Goal: Information Seeking & Learning: Learn about a topic

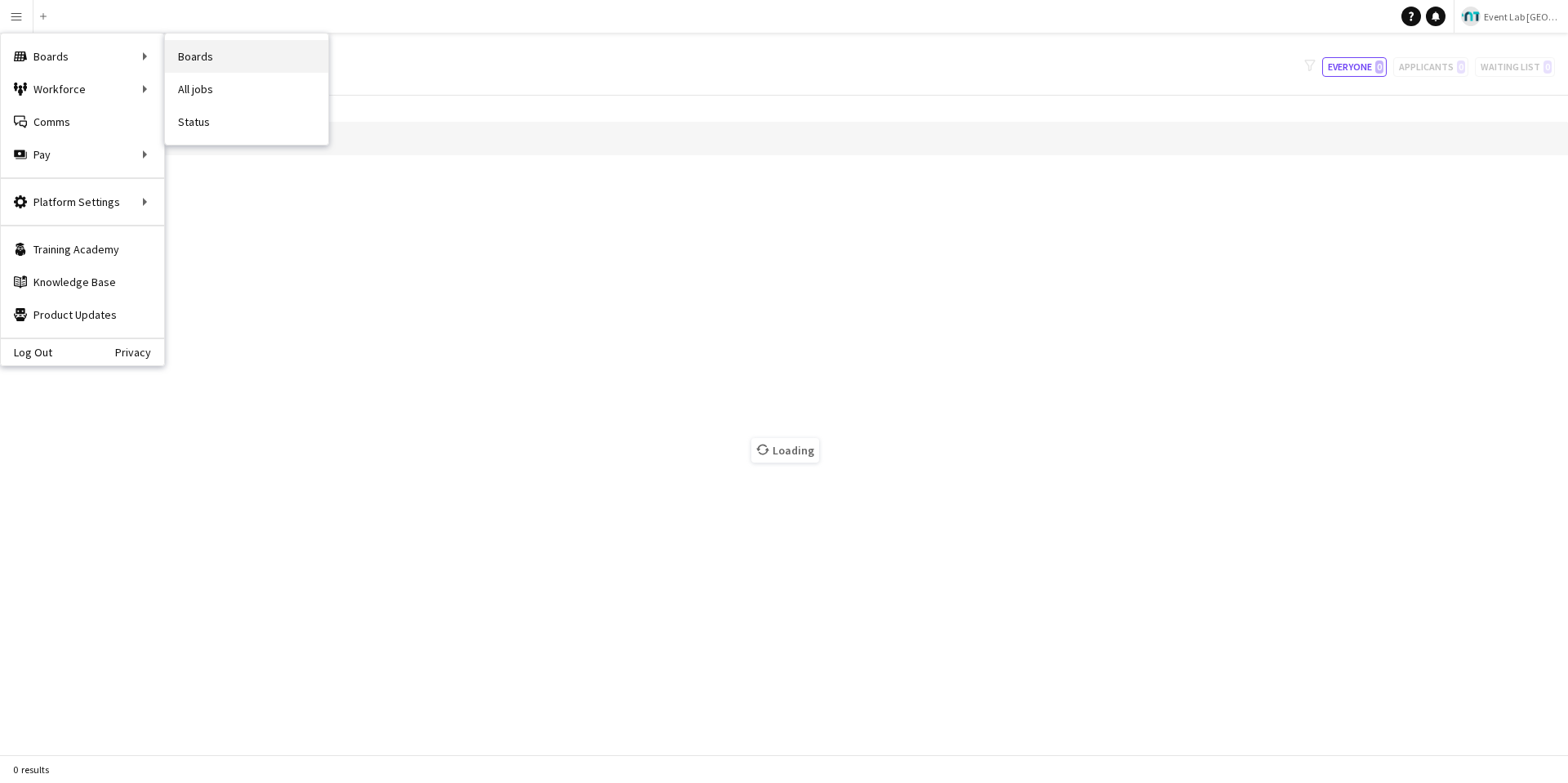
click at [197, 64] on link "Boards" at bounding box center [246, 56] width 163 height 33
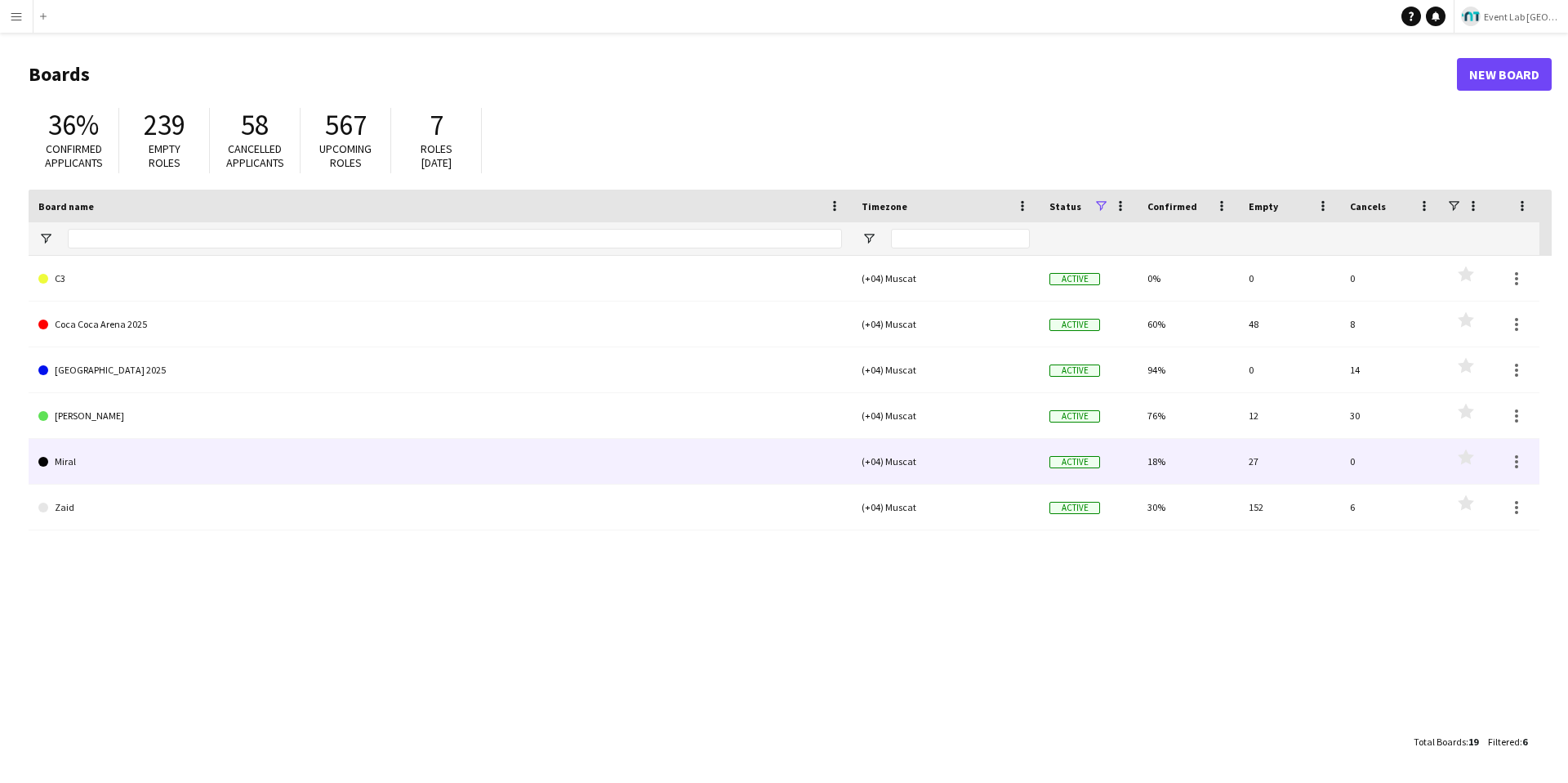
click at [161, 451] on link "Miral" at bounding box center [439, 462] width 804 height 46
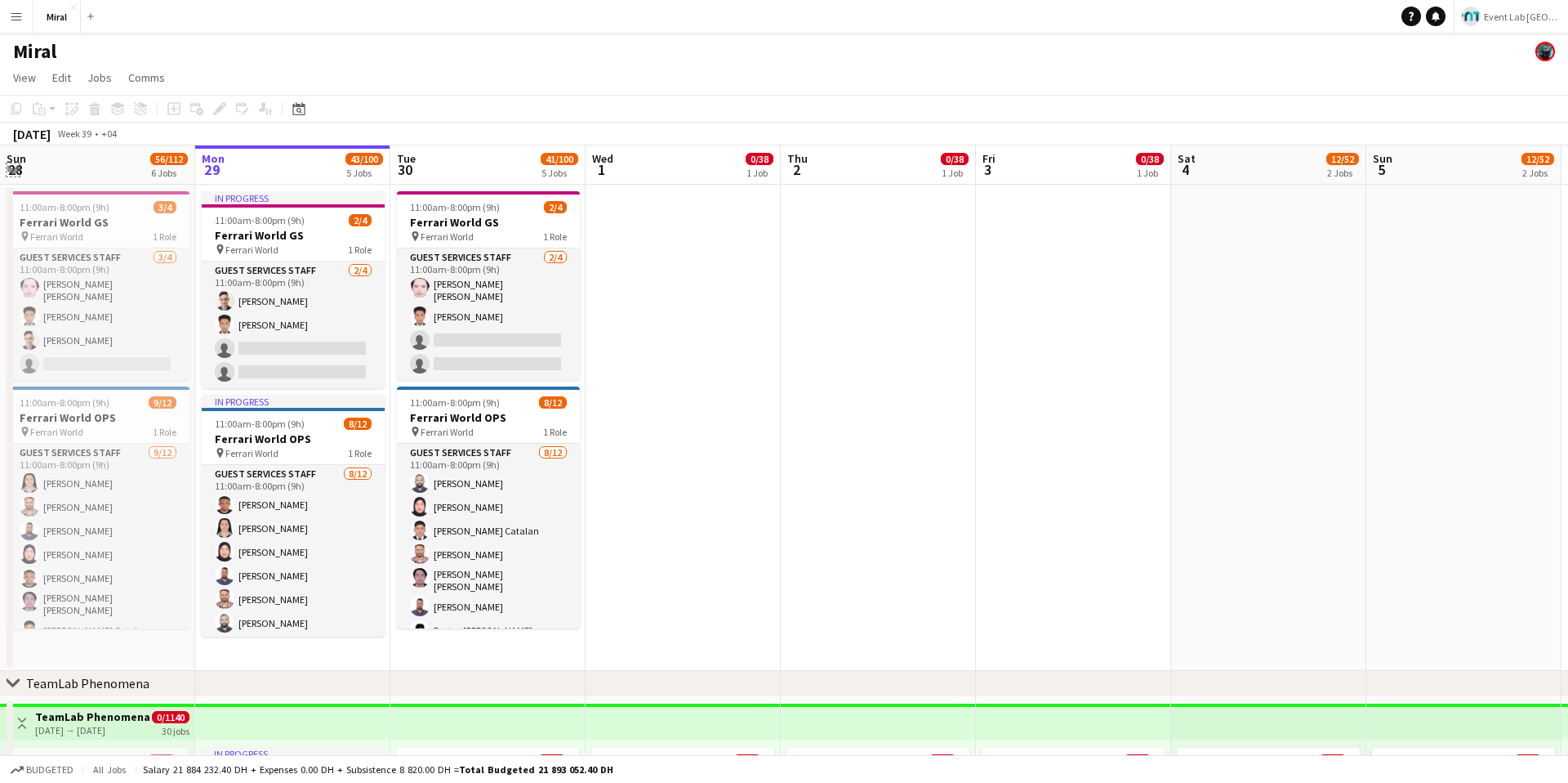
click at [12, 164] on app-icon "Expand/collapse" at bounding box center [12, 169] width 13 height 16
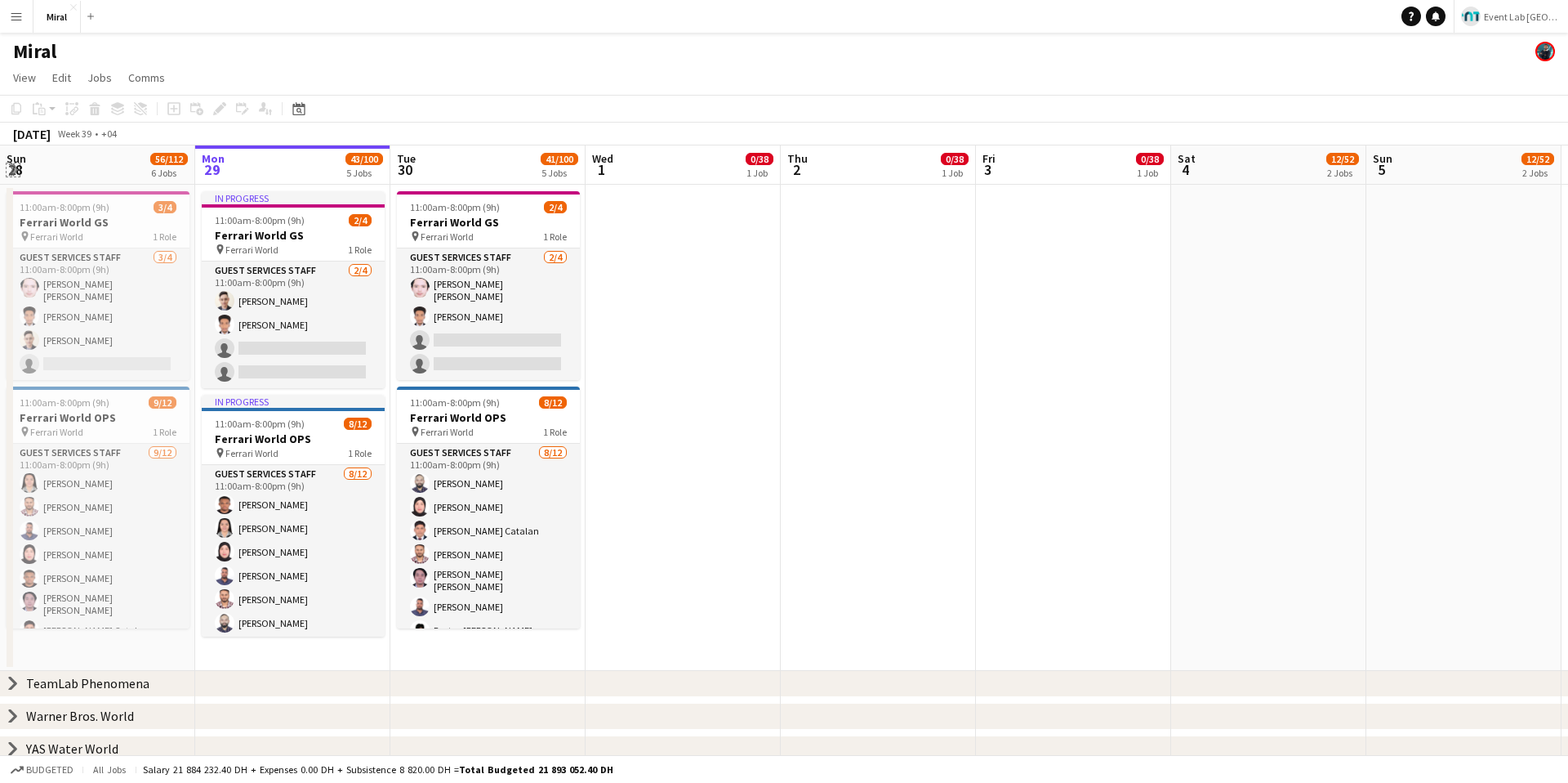
click at [13, 169] on app-icon "Expand/collapse" at bounding box center [12, 169] width 16 height 13
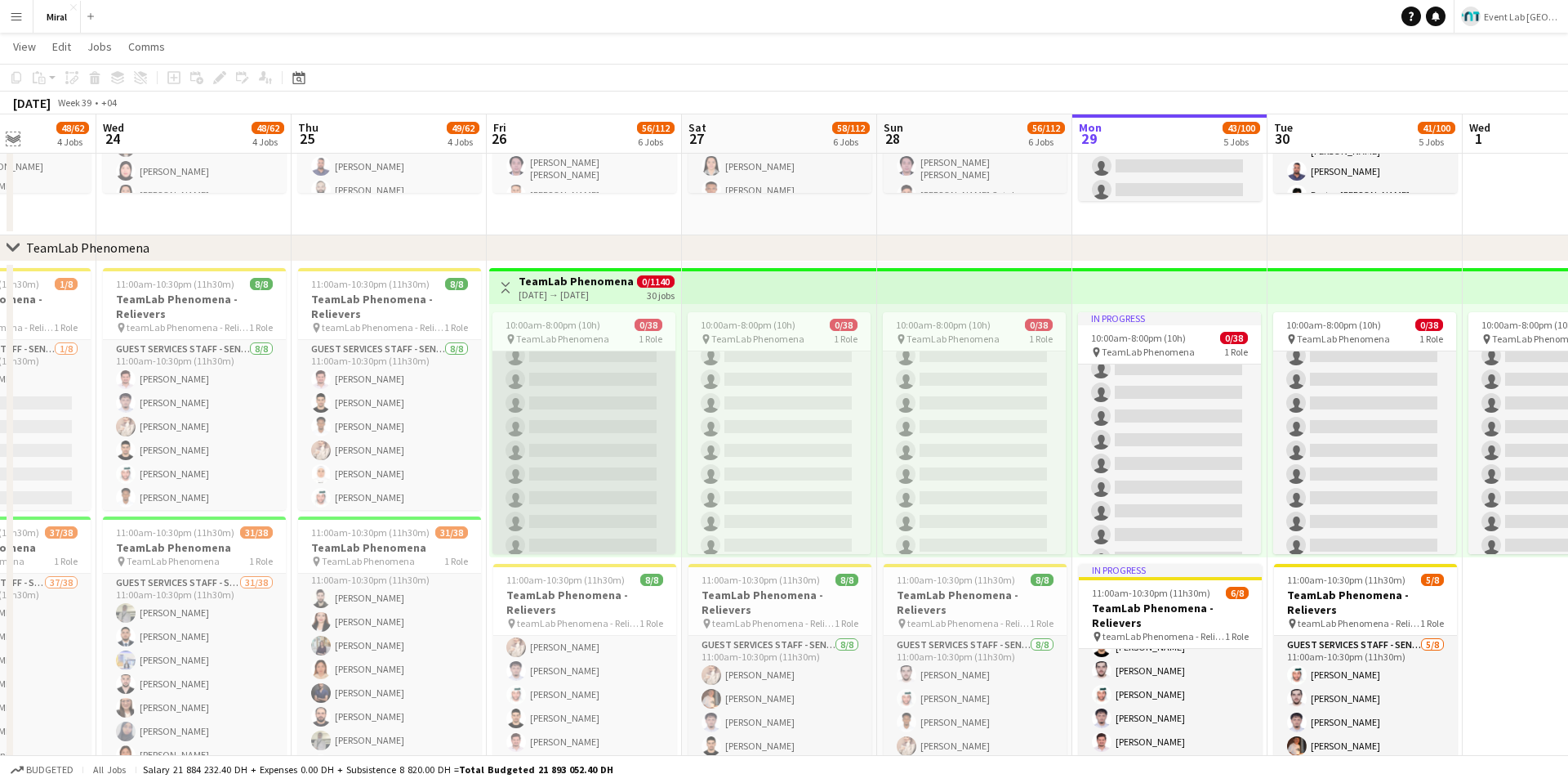
scroll to position [229, 0]
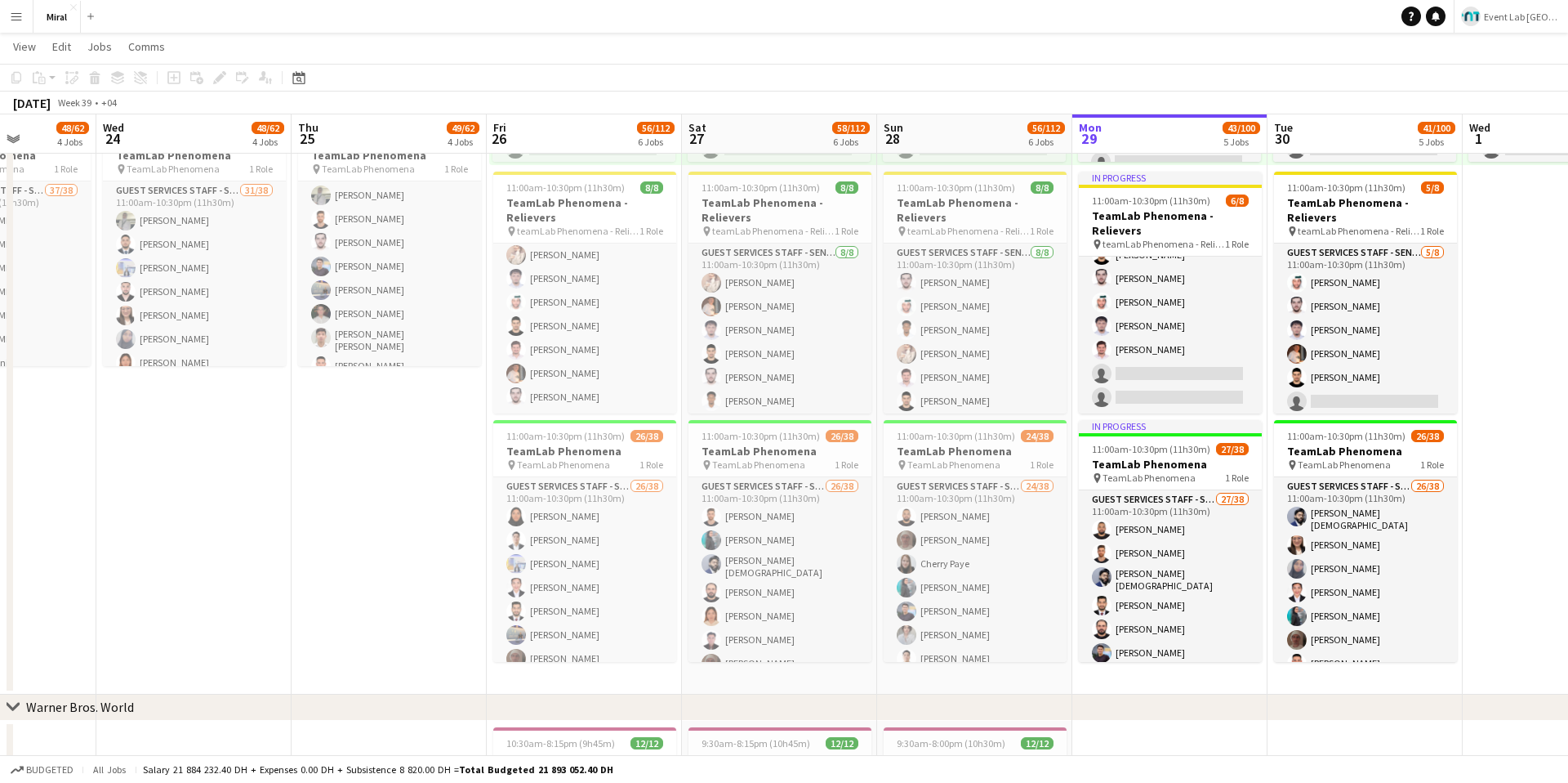
click at [868, 64] on app-toolbar "Copy Paste Paste Command V Paste with crew Command Shift V Paste linked Job [GE…" at bounding box center [784, 77] width 1568 height 27
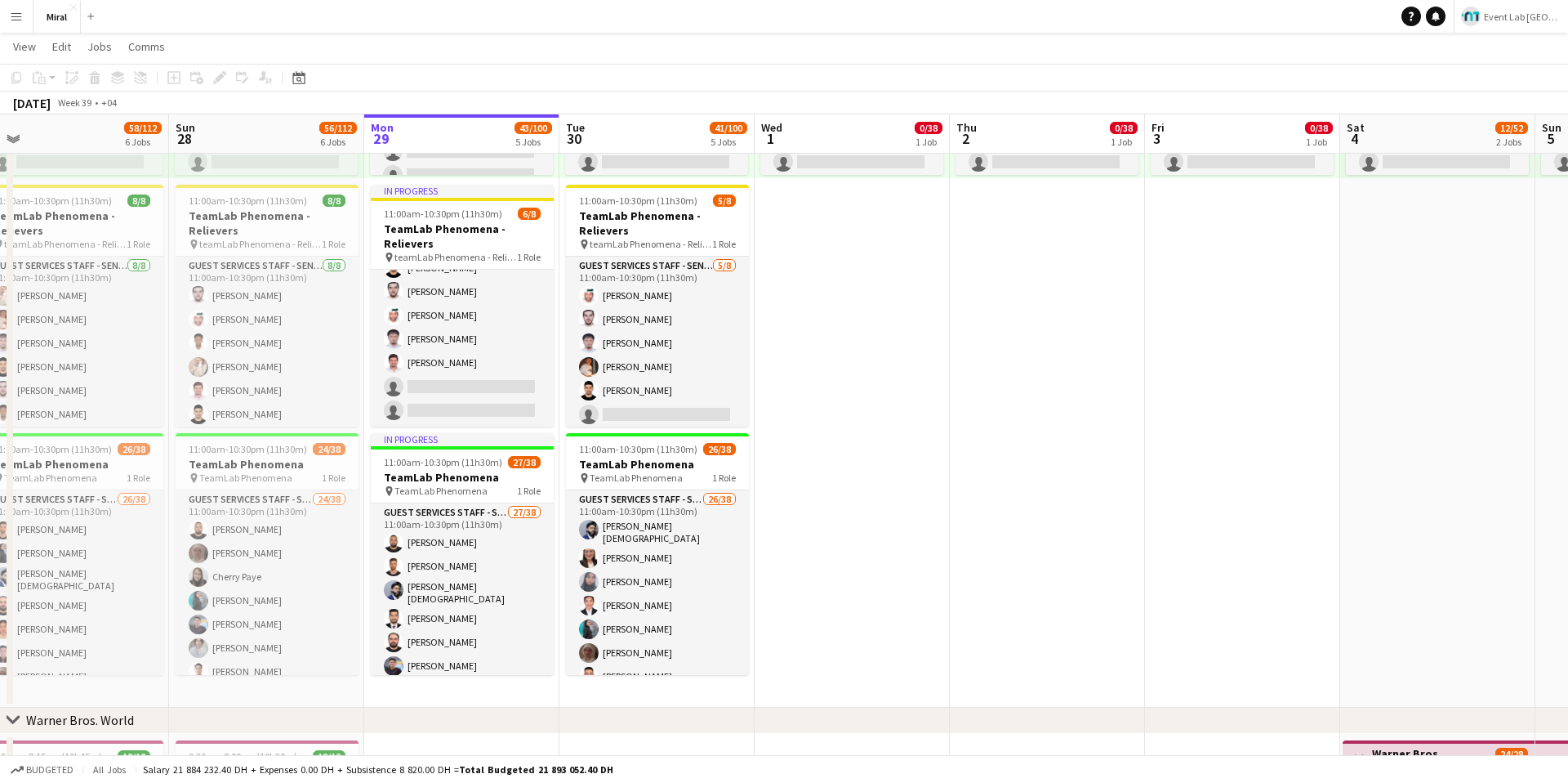
click at [932, 72] on app-toolbar "Copy Paste Paste Command V Paste with crew Command Shift V Paste linked Job [GE…" at bounding box center [784, 77] width 1568 height 27
click at [644, 42] on app-page-menu "View Day view expanded Day view collapsed Month view Date picker Jump to [DATE]…" at bounding box center [784, 48] width 1568 height 31
click at [740, 66] on app-toolbar "Copy Paste Paste Command V Paste with crew Command Shift V Paste linked Job [GE…" at bounding box center [784, 77] width 1568 height 27
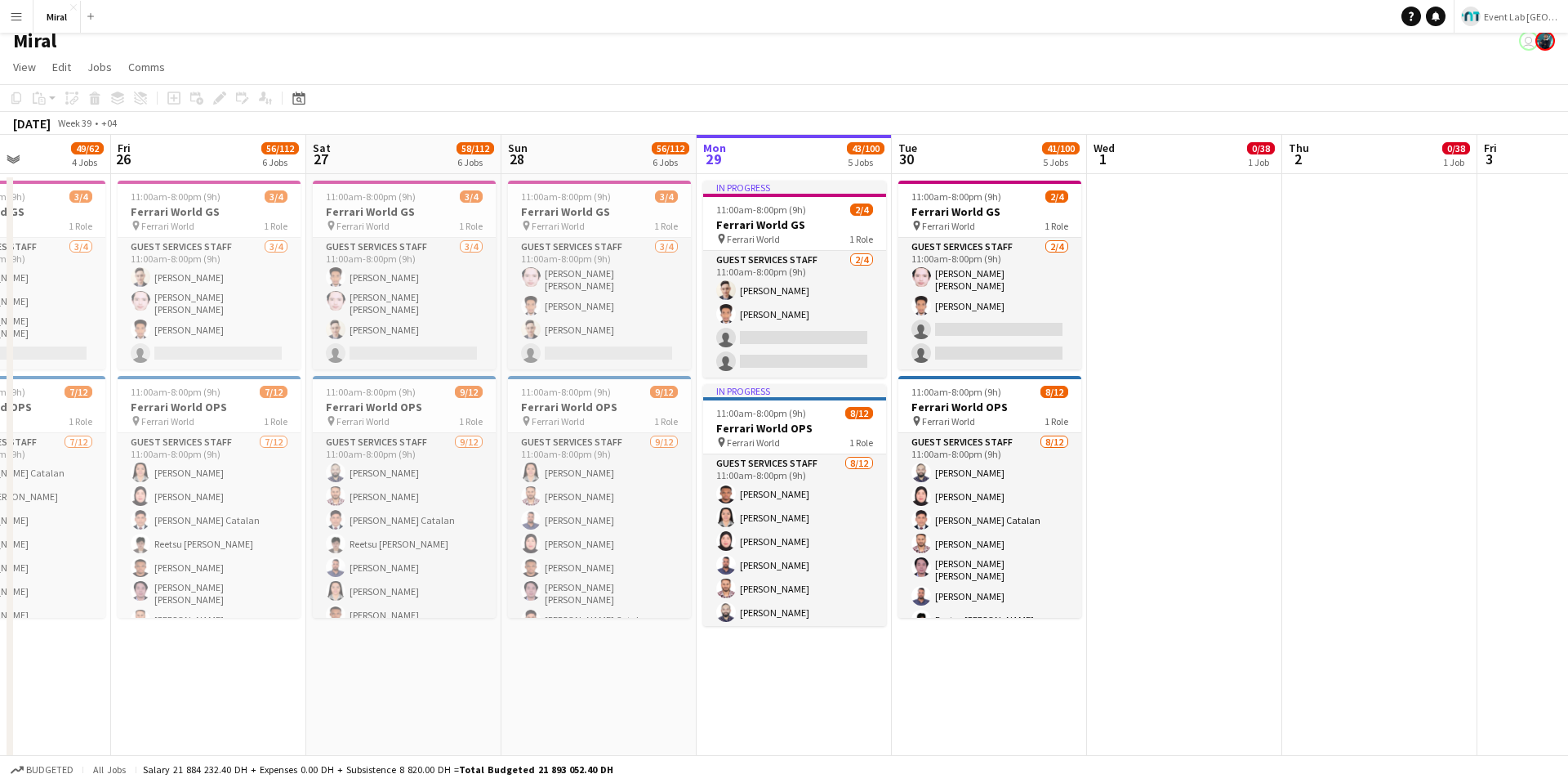
scroll to position [347, 0]
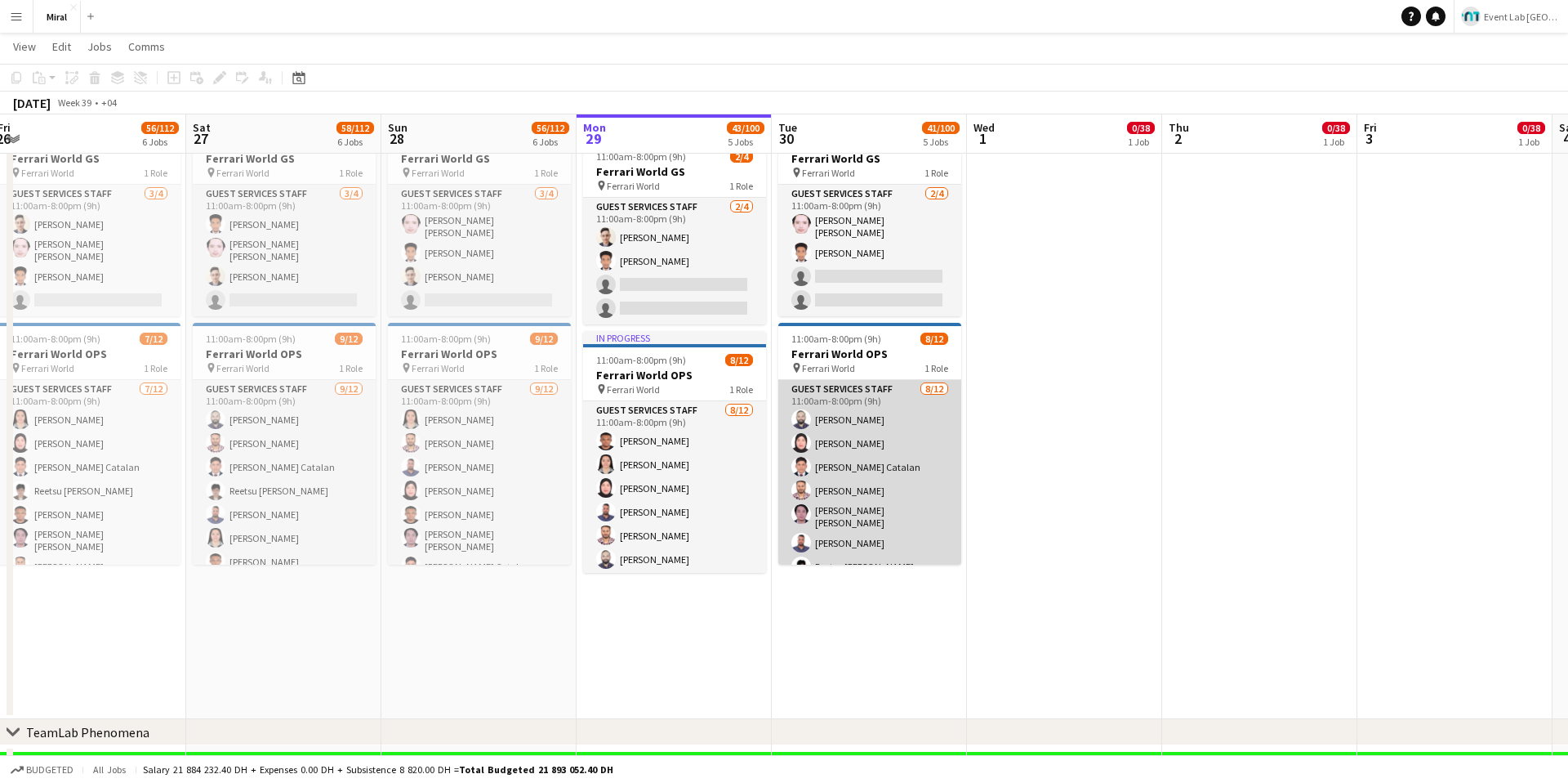
click at [836, 503] on app-card-role "Guest Services Staff [DATE] 11:00am-8:00pm (9h) [PERSON_NAME] [PERSON_NAME] [PE…" at bounding box center [869, 540] width 183 height 321
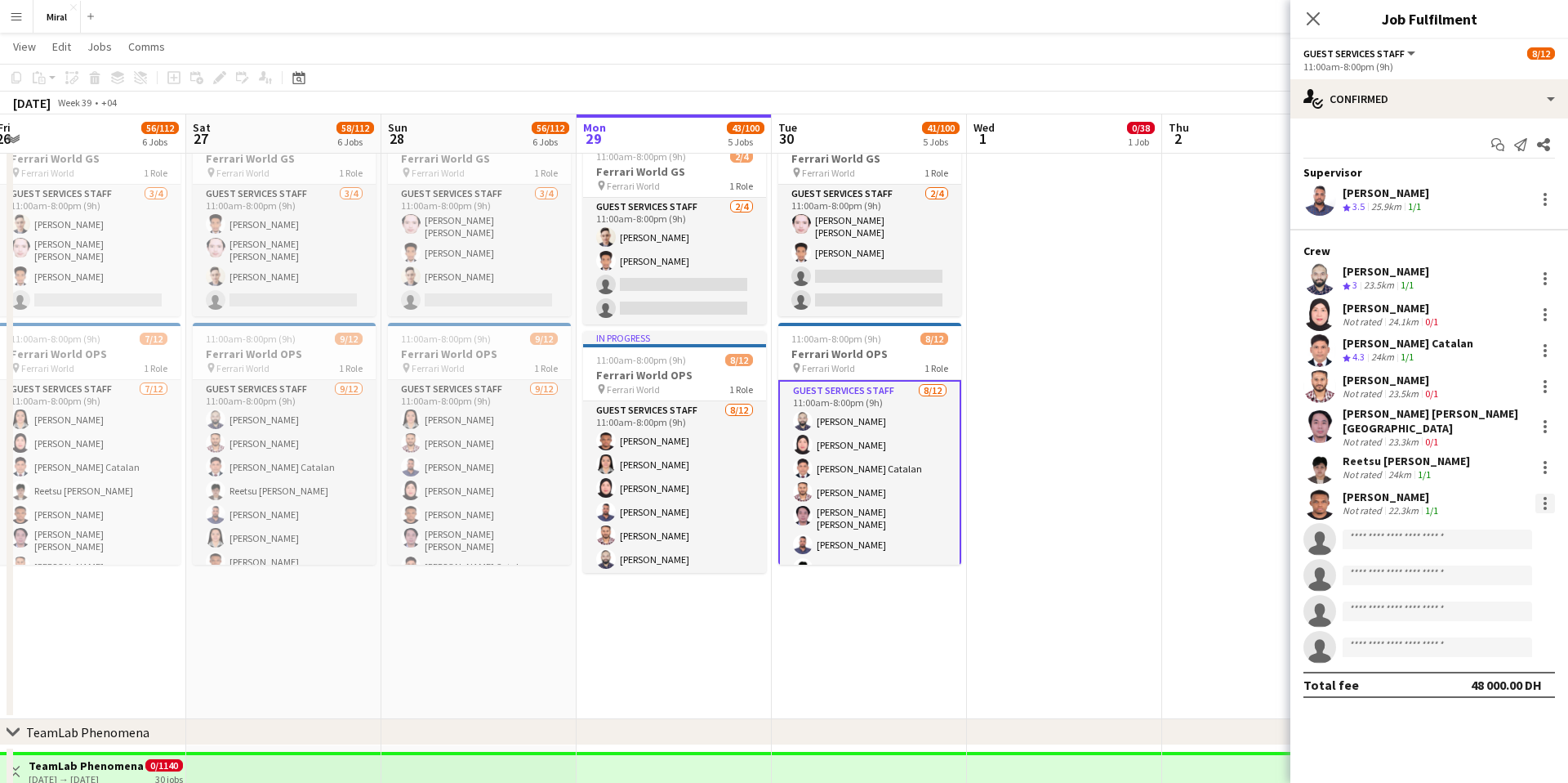
click at [1552, 498] on div at bounding box center [1545, 503] width 19 height 19
click at [1182, 252] on div at bounding box center [784, 391] width 1568 height 783
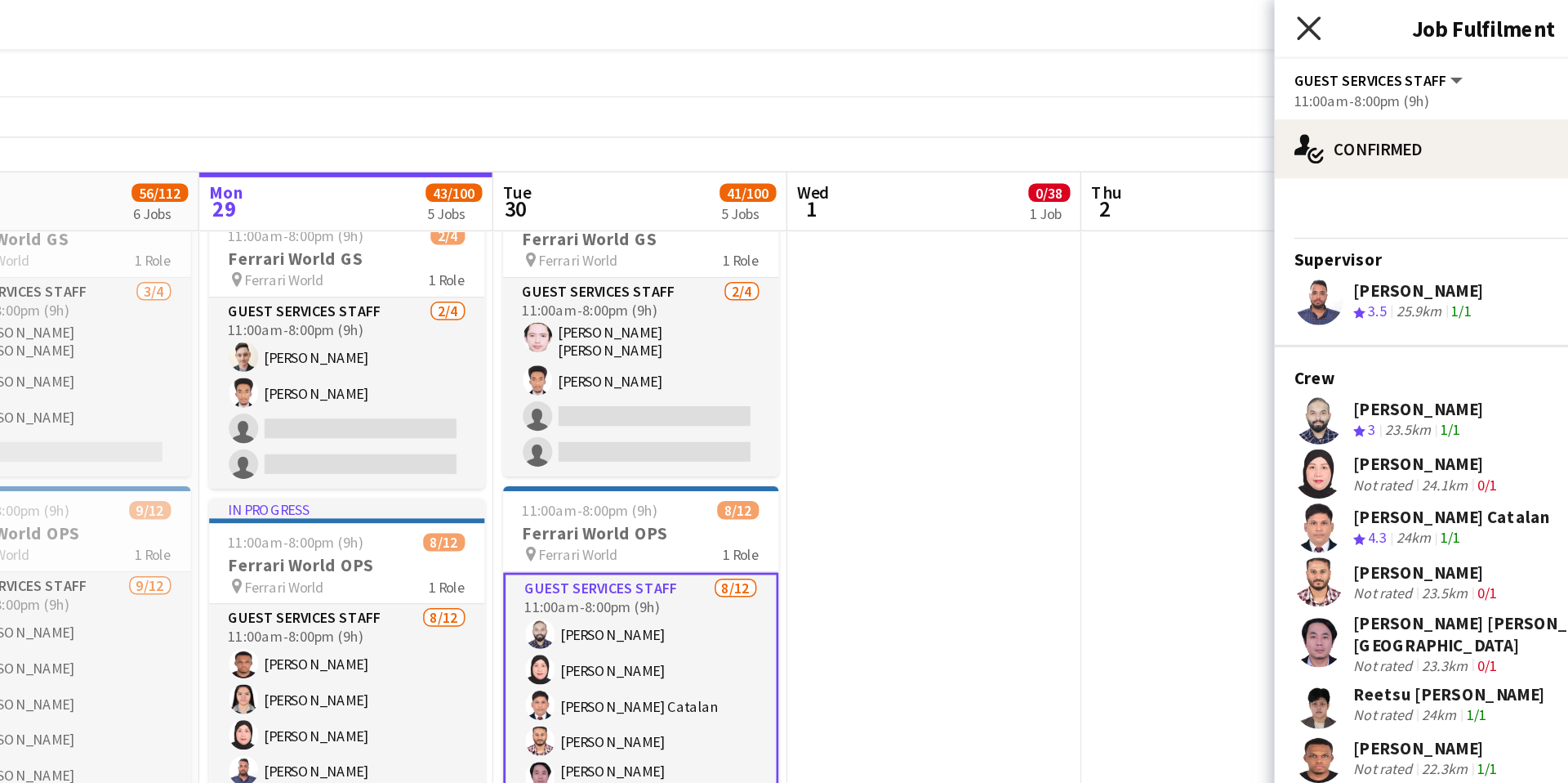
click at [1308, 19] on icon "Close pop-in" at bounding box center [1313, 19] width 16 height 16
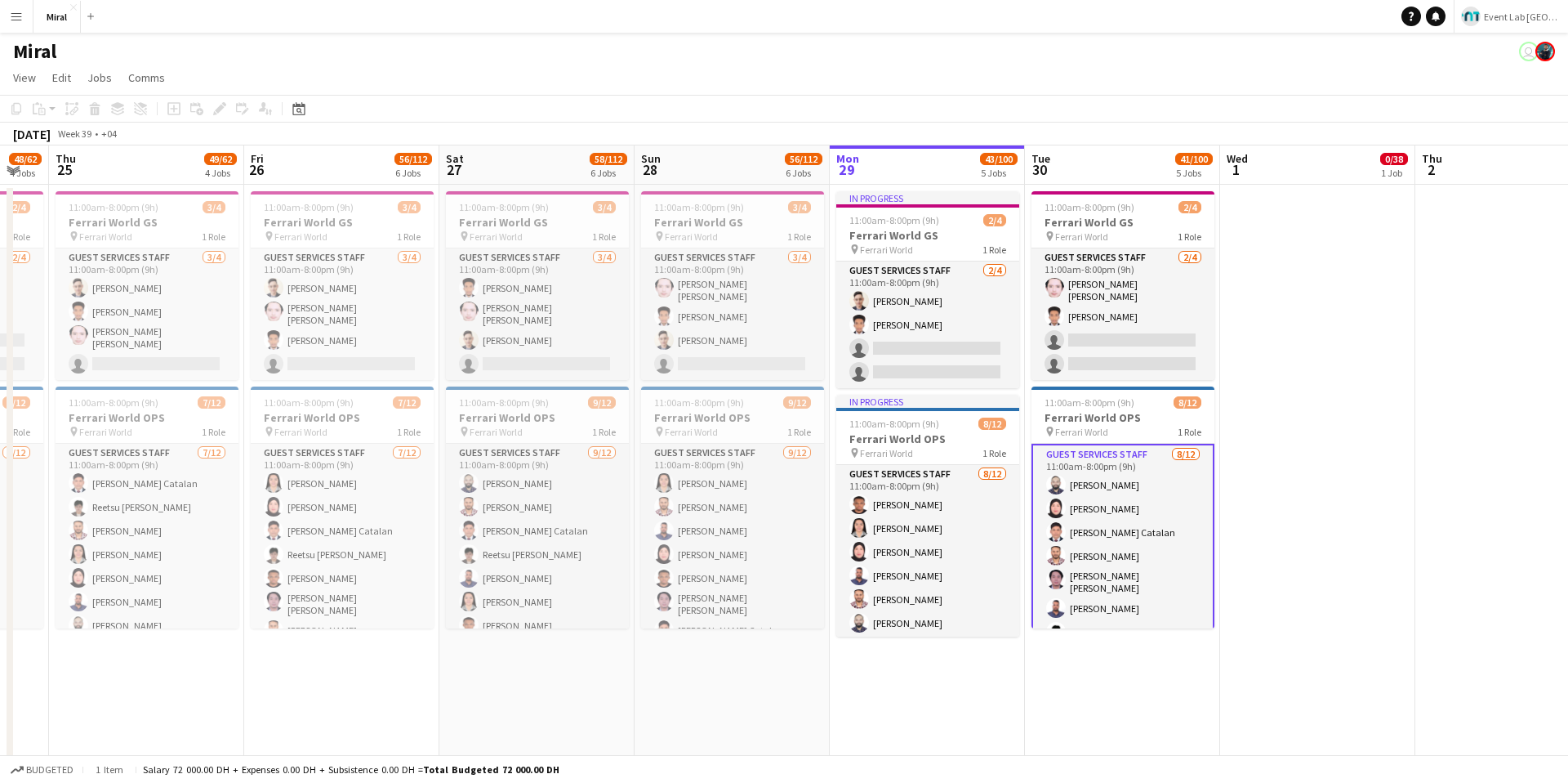
click at [964, 90] on app-page-menu "View Day view expanded Day view collapsed Month view Date picker Jump to [DATE]…" at bounding box center [784, 79] width 1568 height 31
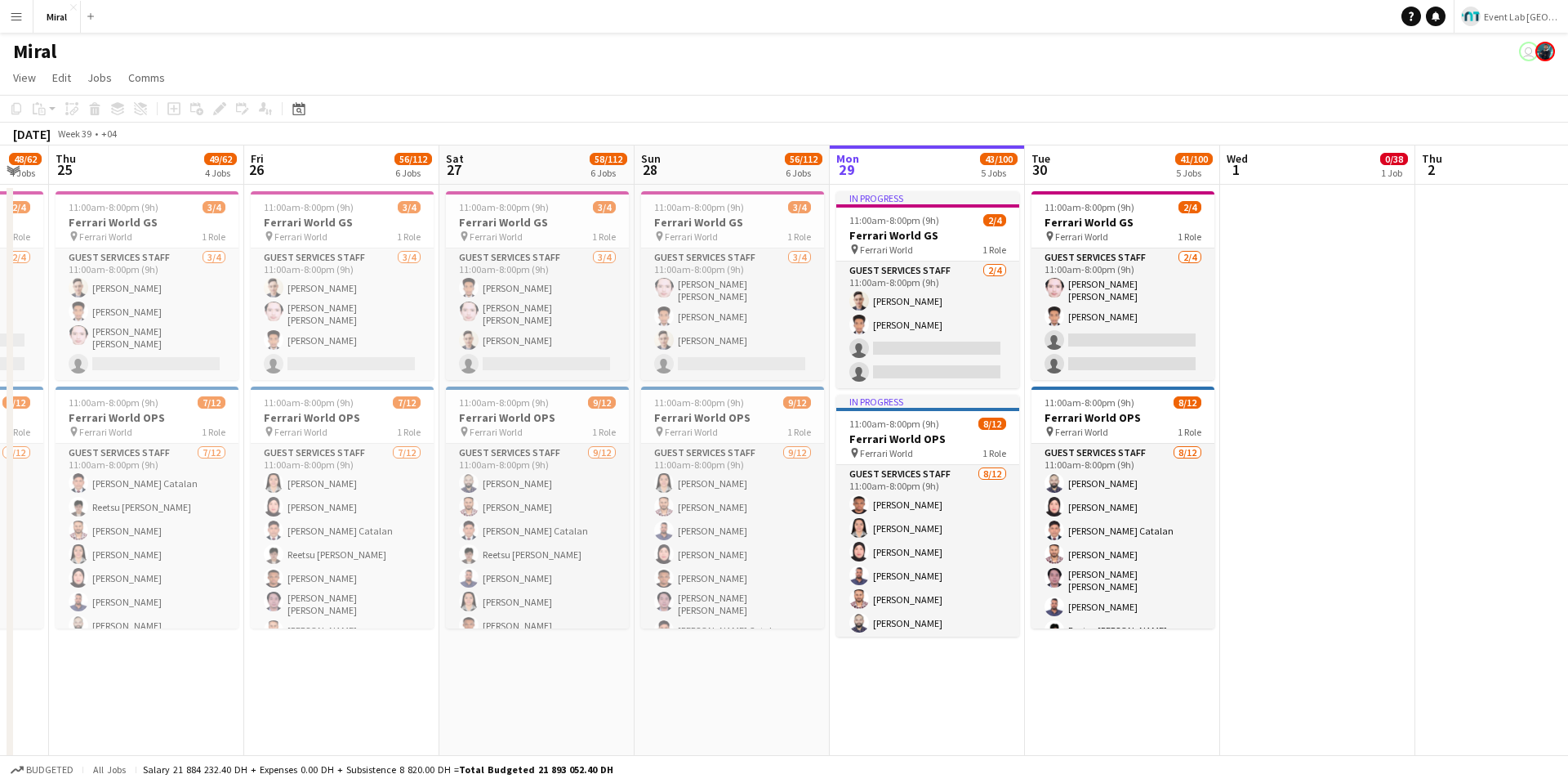
click at [950, 57] on div "Miral user" at bounding box center [784, 48] width 1568 height 31
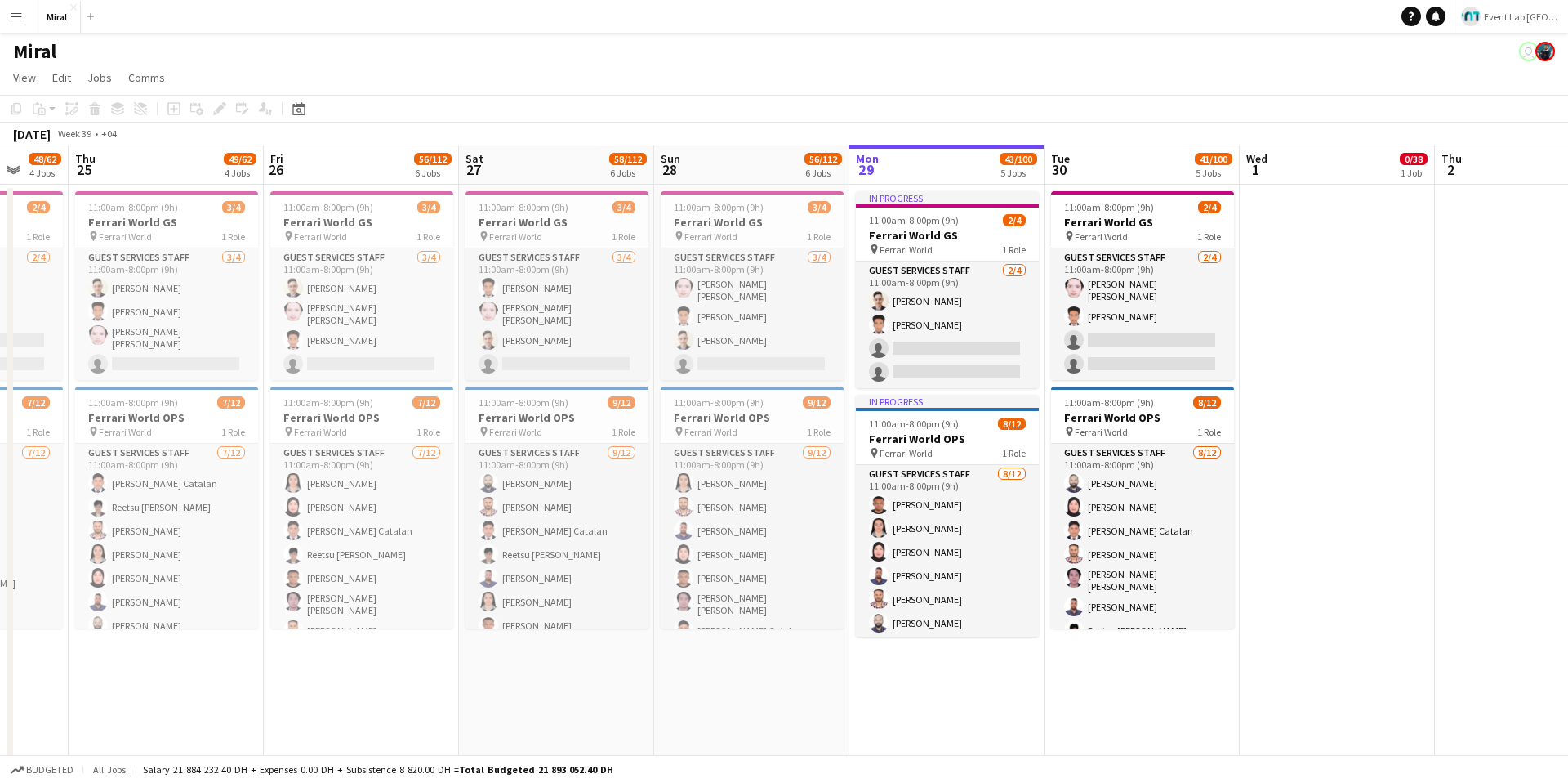
click at [901, 64] on app-page-menu "View Day view expanded Day view collapsed Month view Date picker Jump to [DATE]…" at bounding box center [784, 79] width 1568 height 31
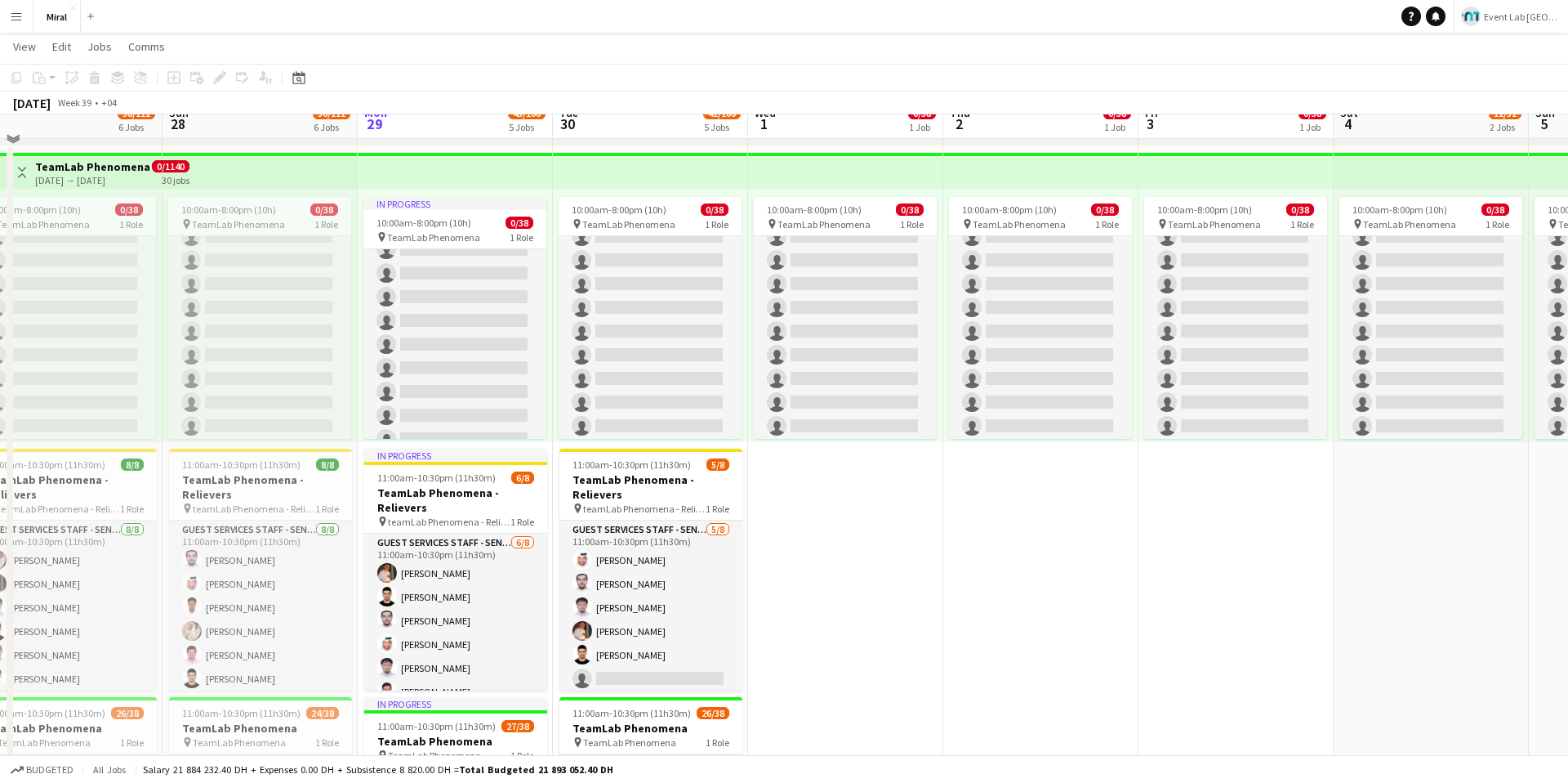
scroll to position [394, 0]
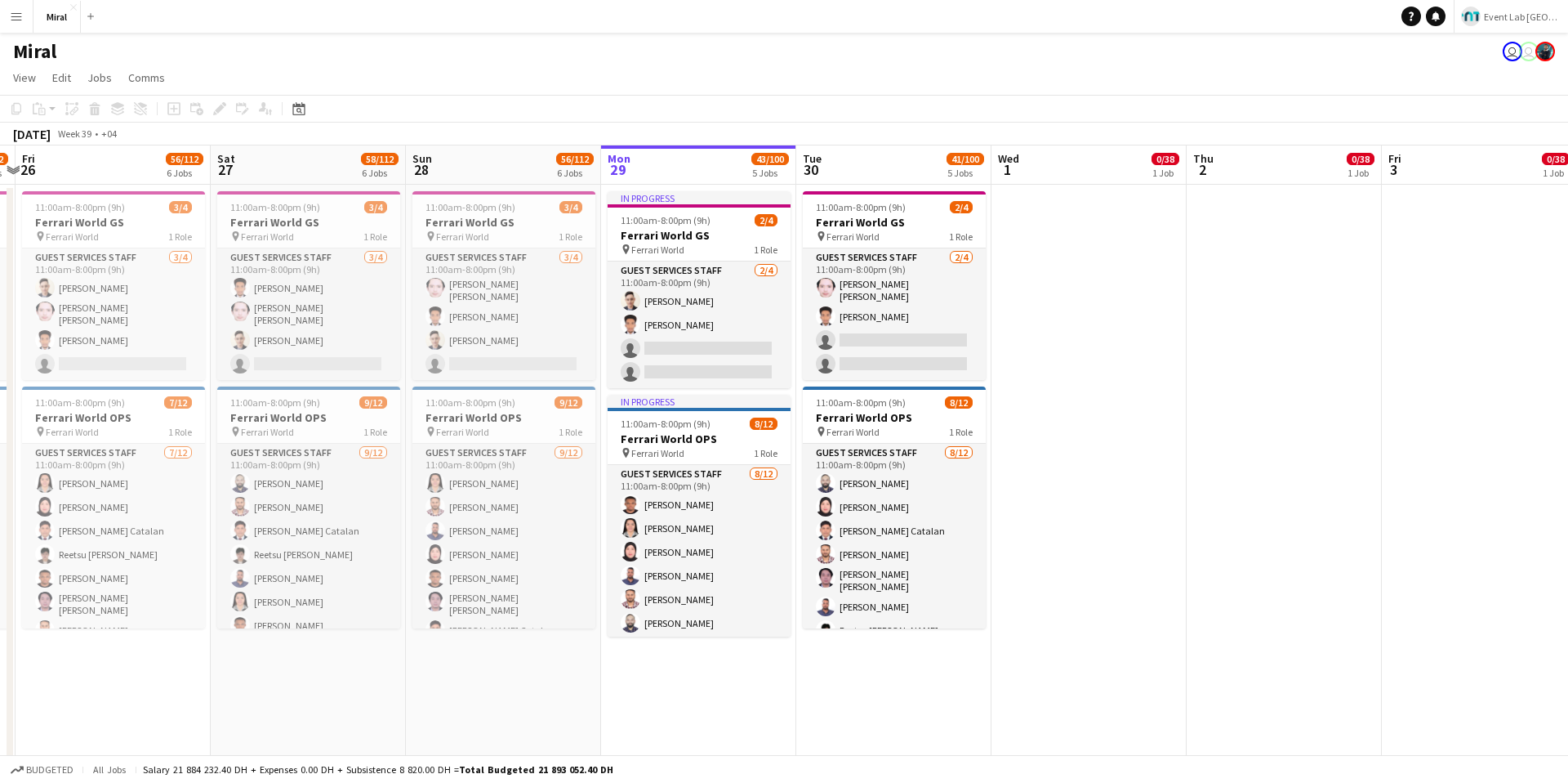
click at [1062, 395] on app-date-cell at bounding box center [1088, 483] width 195 height 598
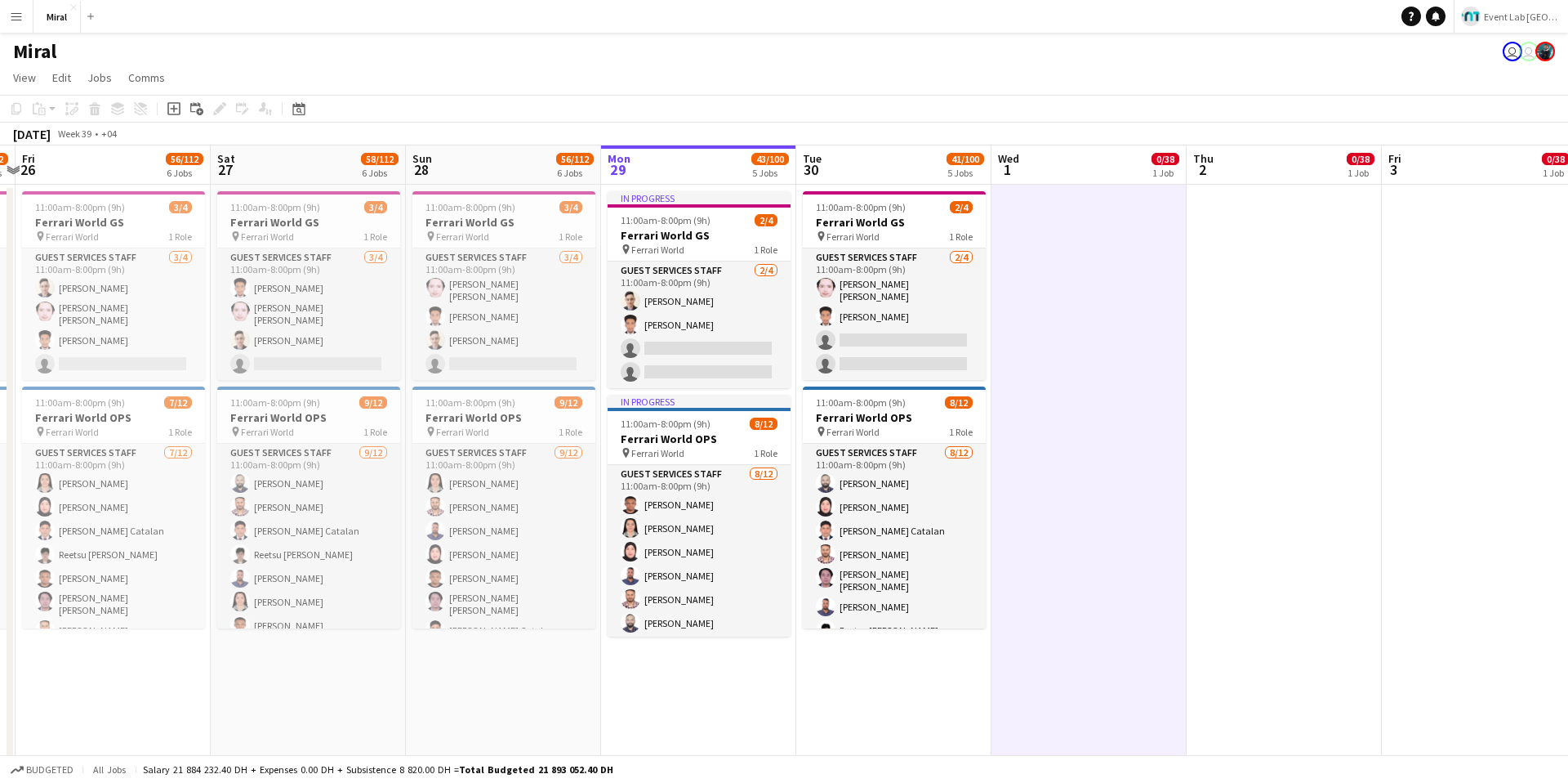
click at [1034, 56] on div "Miral user user" at bounding box center [784, 48] width 1568 height 31
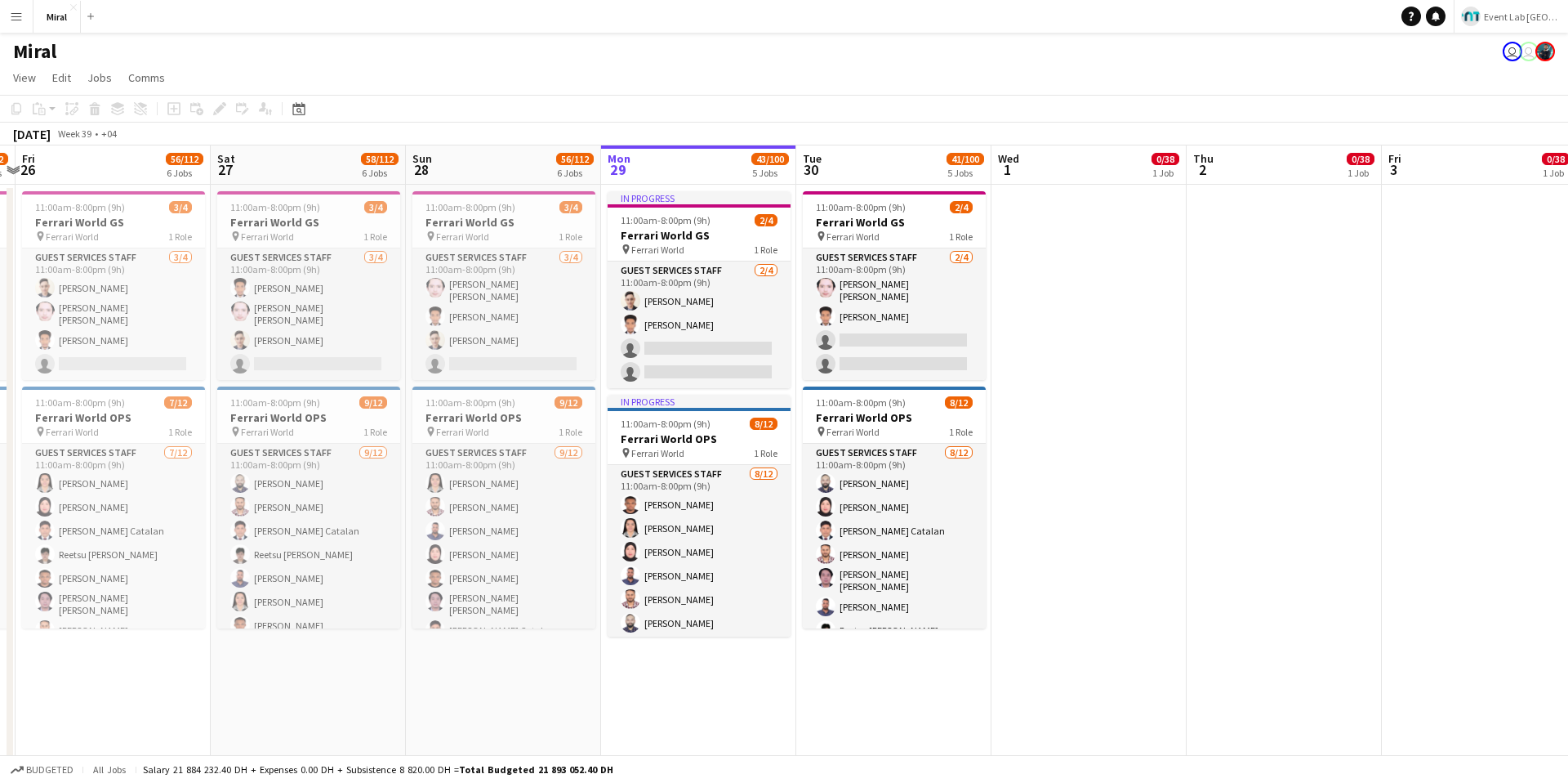
click at [1128, 72] on app-page-menu "View Day view expanded Day view collapsed Month view Date picker Jump to [DATE]…" at bounding box center [784, 79] width 1568 height 31
click at [1051, 32] on app-navbar "Menu Boards Boards Boards All jobs Status Workforce Workforce My Workforce Recr…" at bounding box center [784, 16] width 1568 height 33
click at [921, 91] on app-page-menu "View Day view expanded Day view collapsed Month view Date picker Jump to [DATE]…" at bounding box center [784, 79] width 1568 height 31
click at [823, 79] on app-page-menu "View Day view expanded Day view collapsed Month view Date picker Jump to [DATE]…" at bounding box center [784, 79] width 1568 height 31
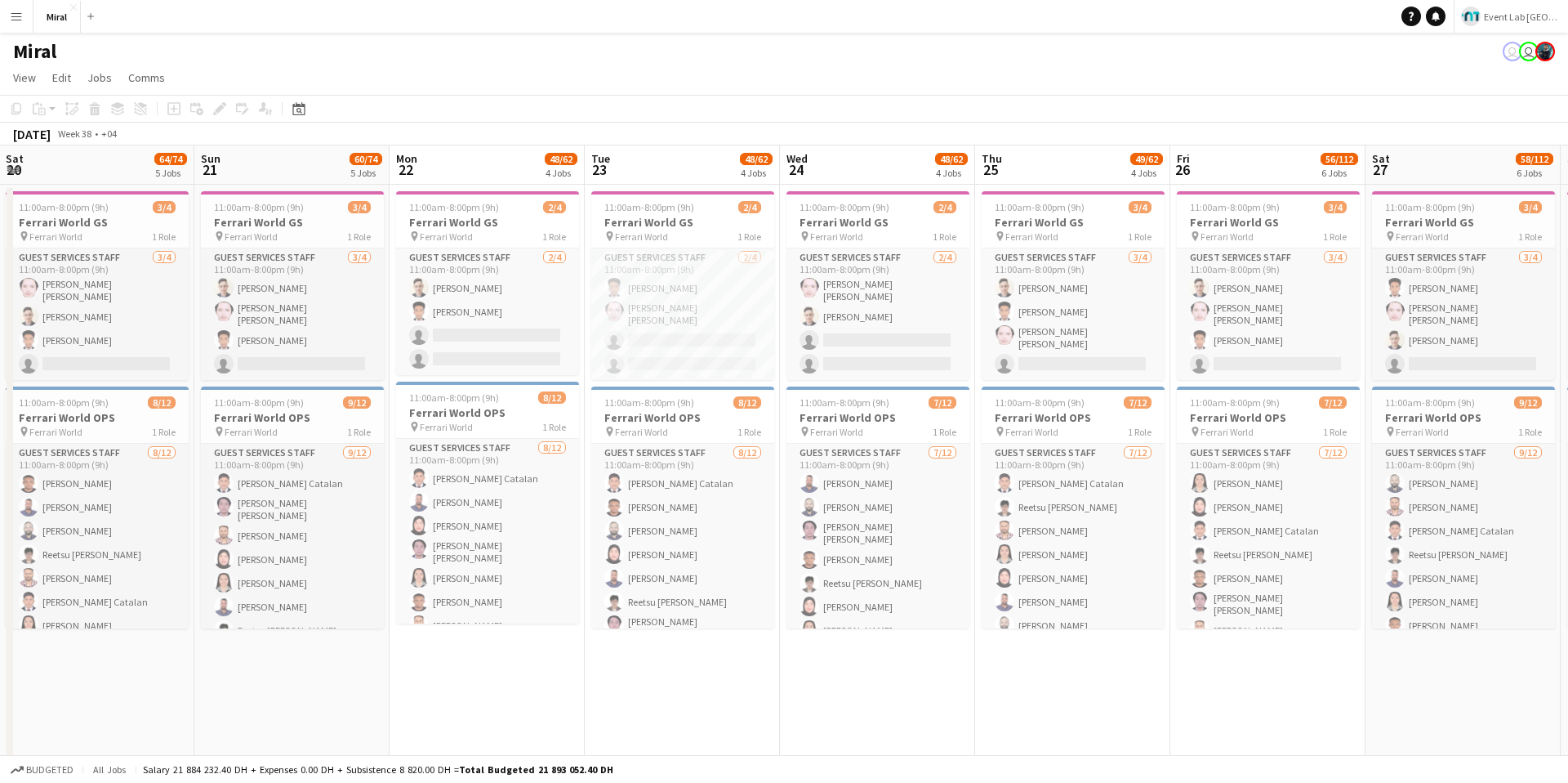
scroll to position [0, 784]
click at [671, 291] on app-card-role "Guest Services Staff [DATE] 11:00am-8:00pm (9h) Abdulsalam [PERSON_NAME] [PERSO…" at bounding box center [679, 313] width 183 height 132
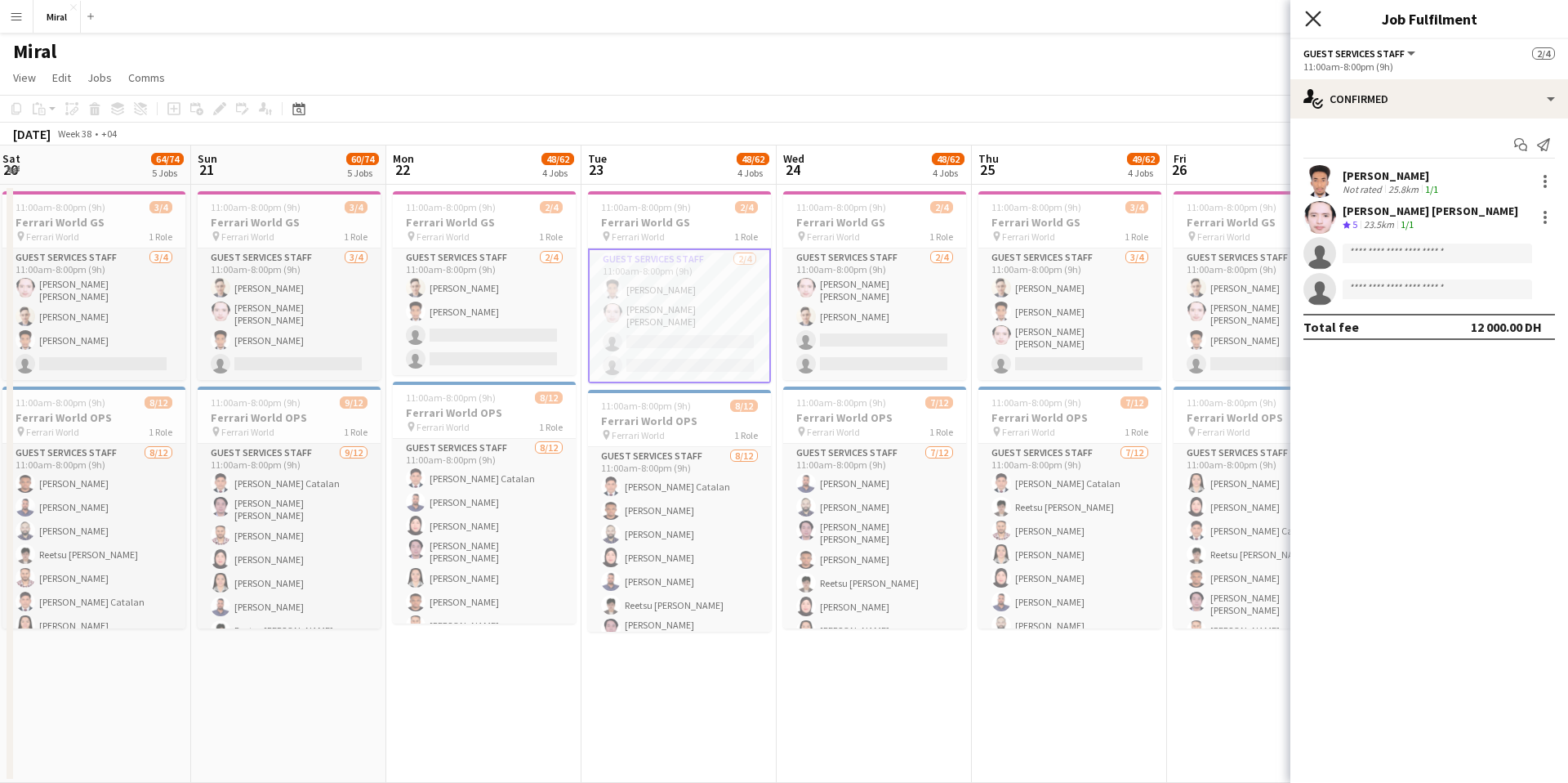
click at [1312, 22] on icon "Close pop-in" at bounding box center [1313, 19] width 16 height 16
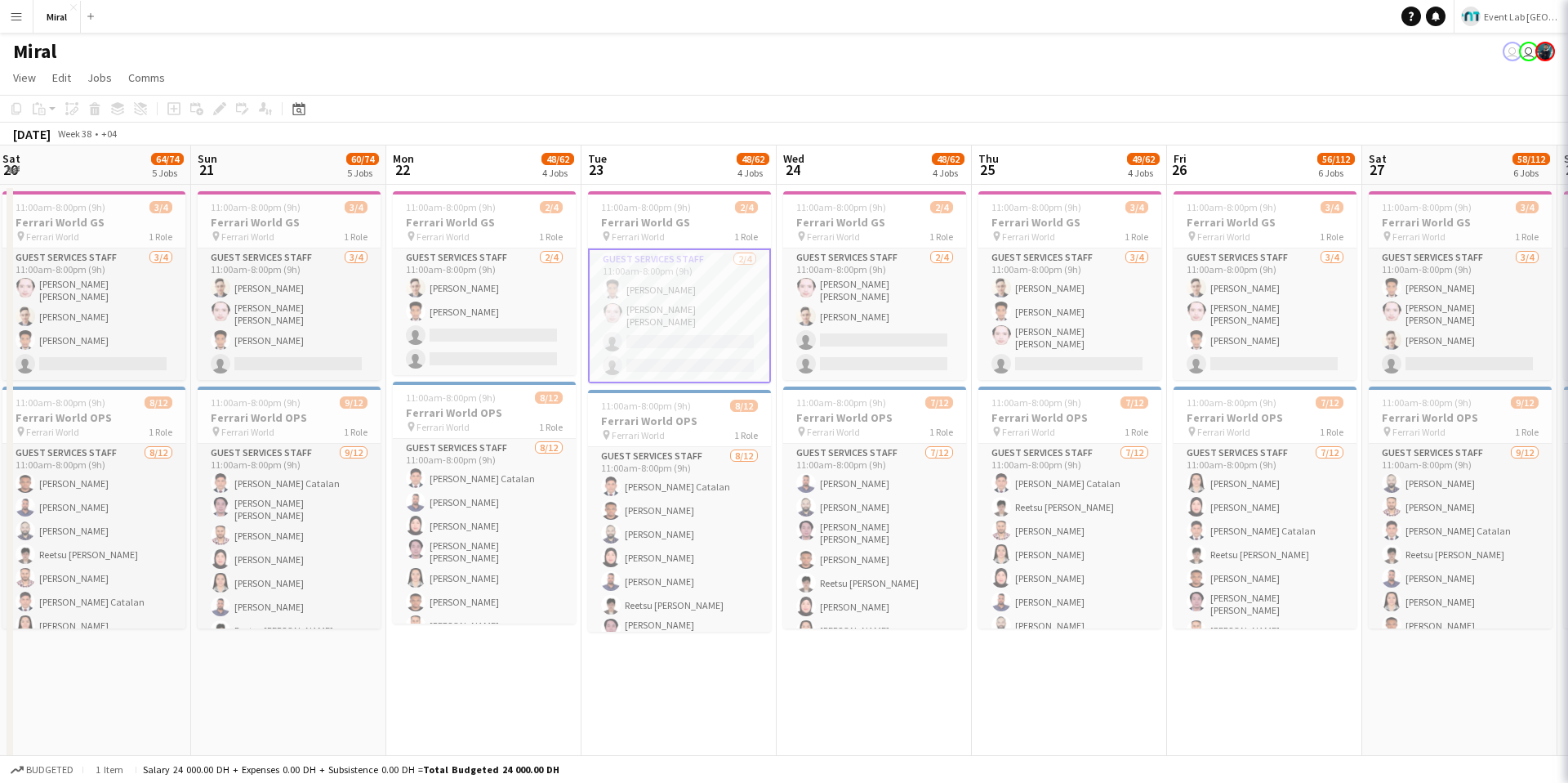
click at [985, 49] on div "Miral user user" at bounding box center [784, 48] width 1568 height 31
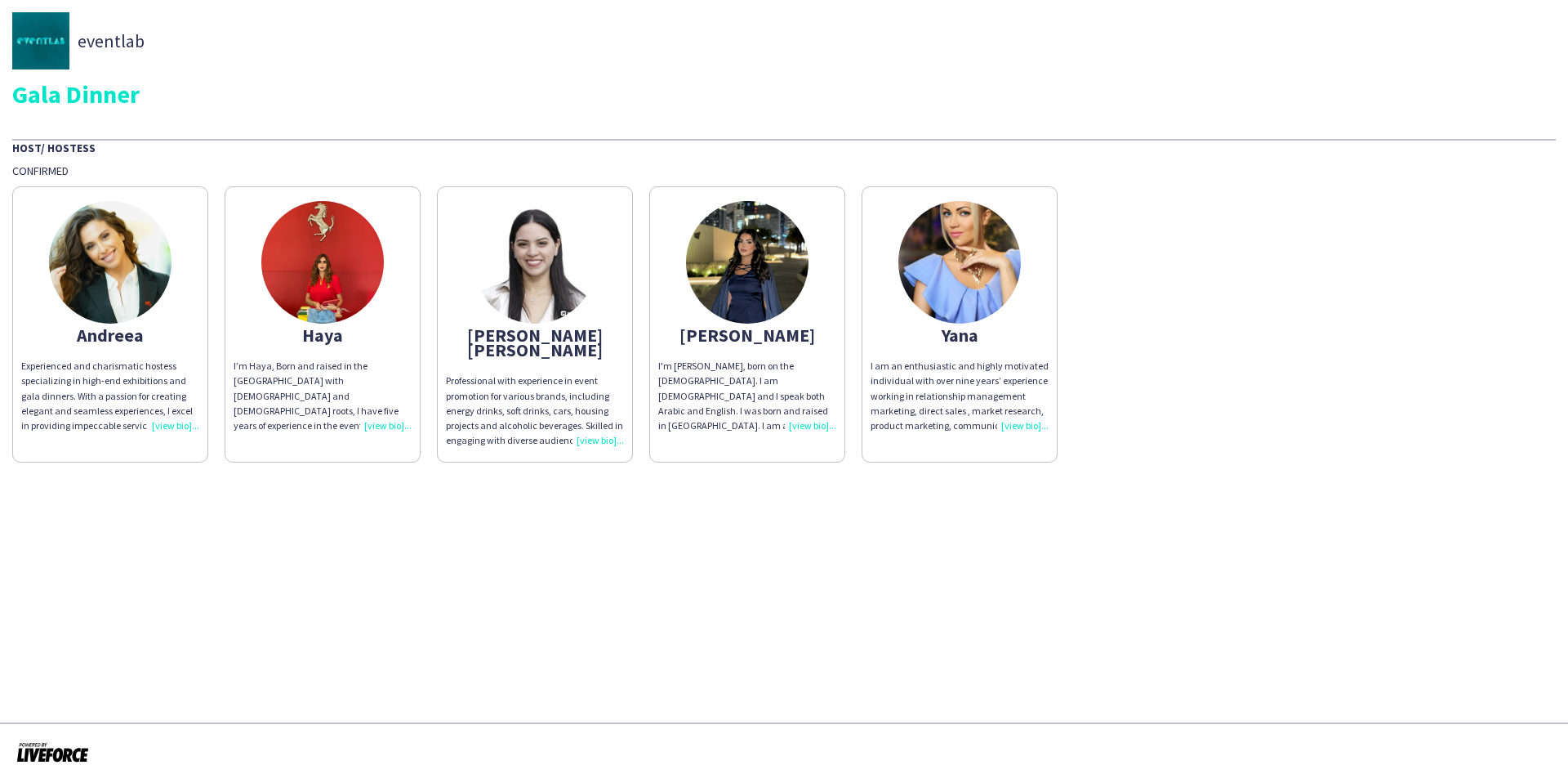
click at [304, 297] on img at bounding box center [322, 262] width 123 height 123
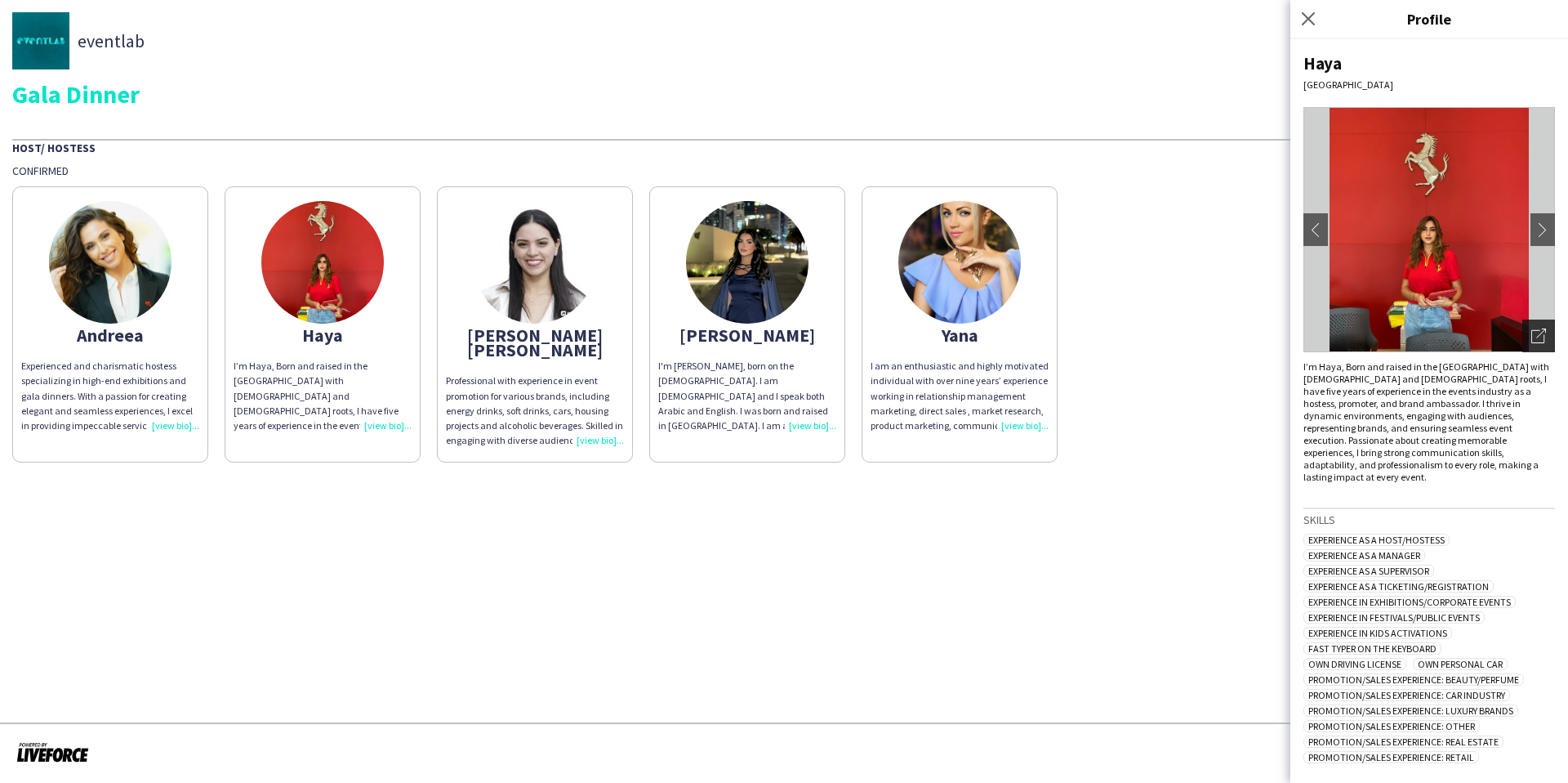
click at [1532, 333] on icon "Open photos pop-in" at bounding box center [1538, 335] width 15 height 15
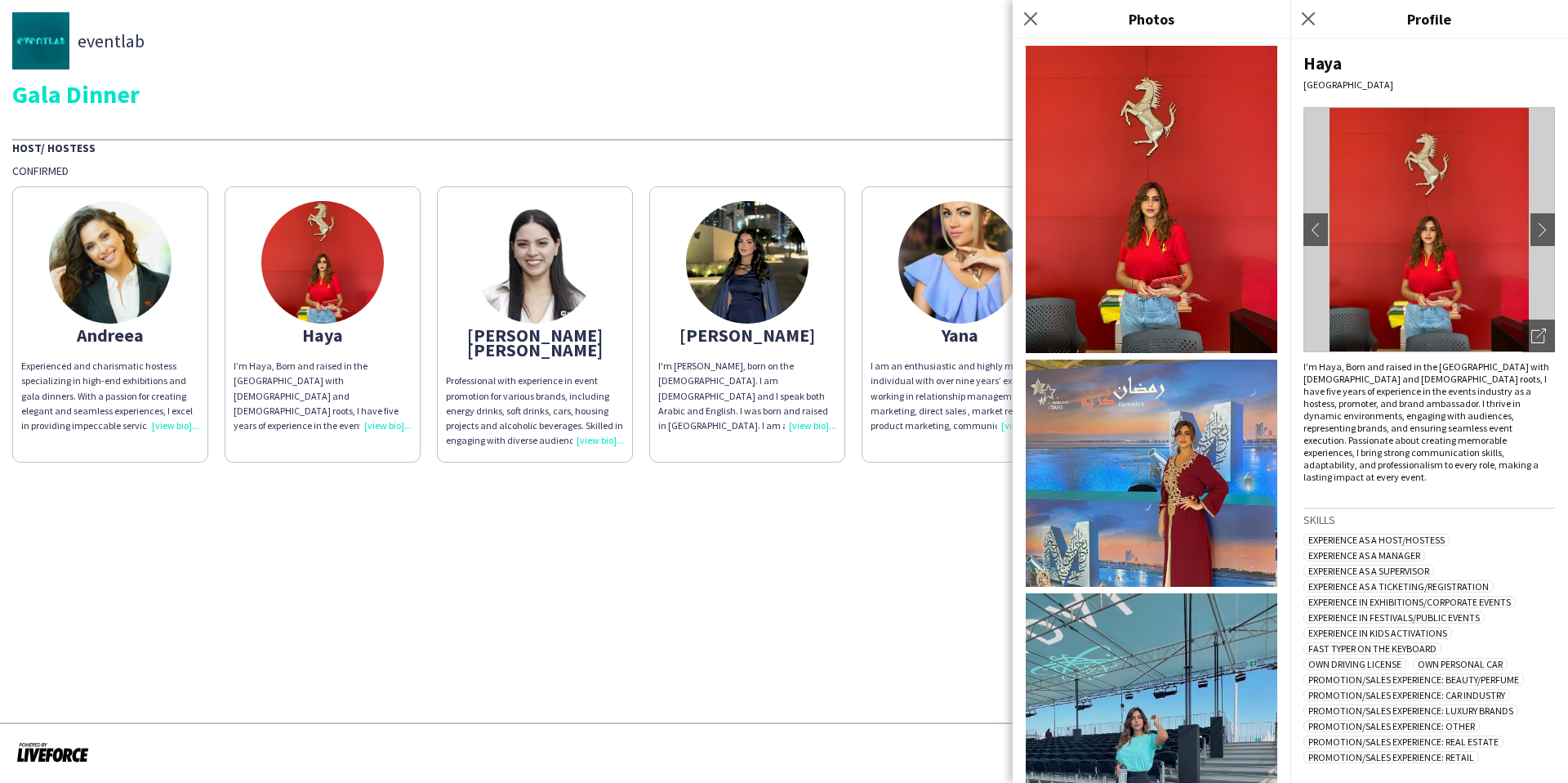
scroll to position [147, 0]
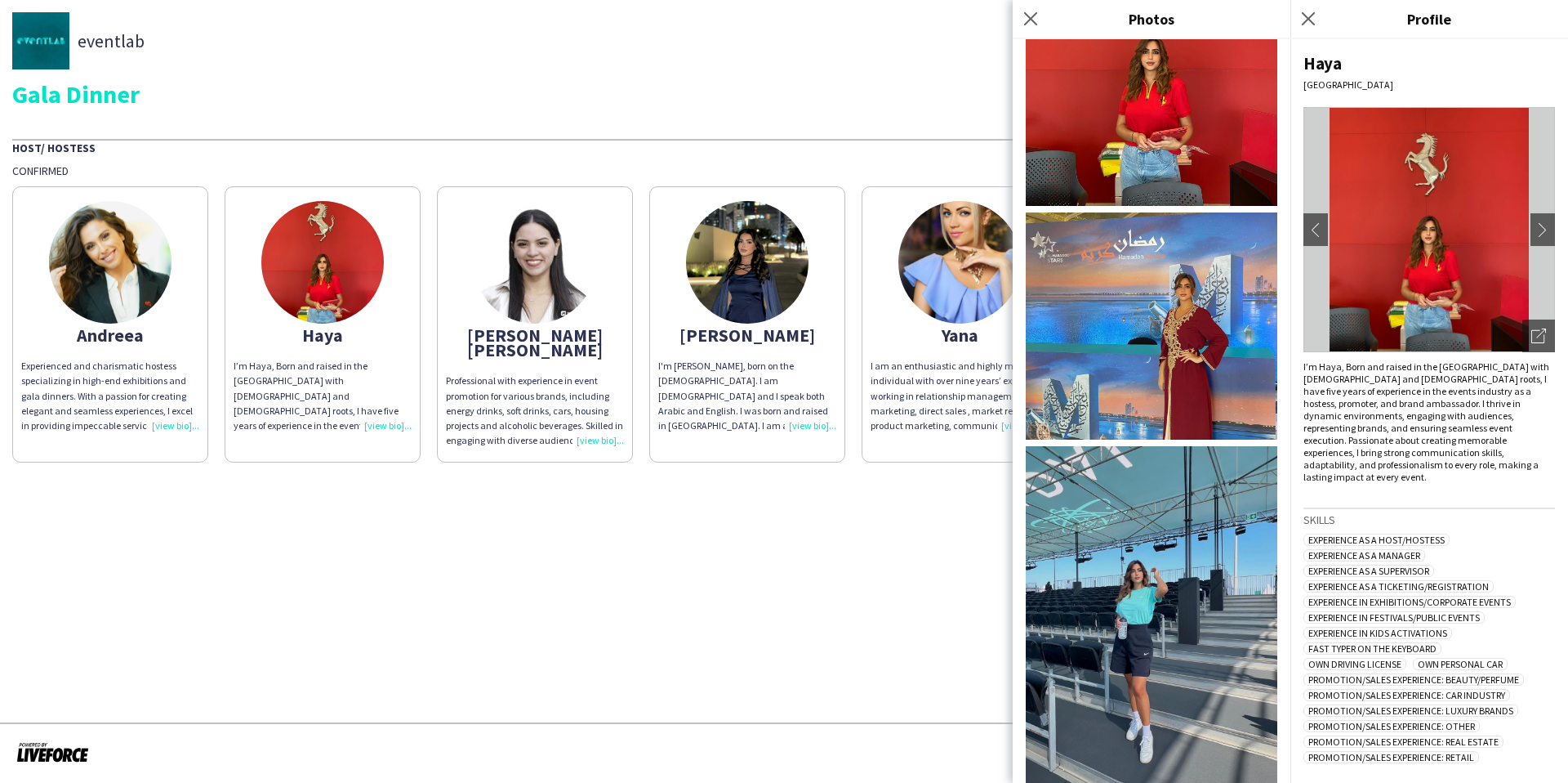
click at [1171, 412] on img at bounding box center [1151, 326] width 251 height 227
click at [755, 347] on app-share-pages-crew-card "Rana I'm Rana EL Beitam, born on the 27th of August 2000. I am Palestinian Leba…" at bounding box center [747, 324] width 196 height 276
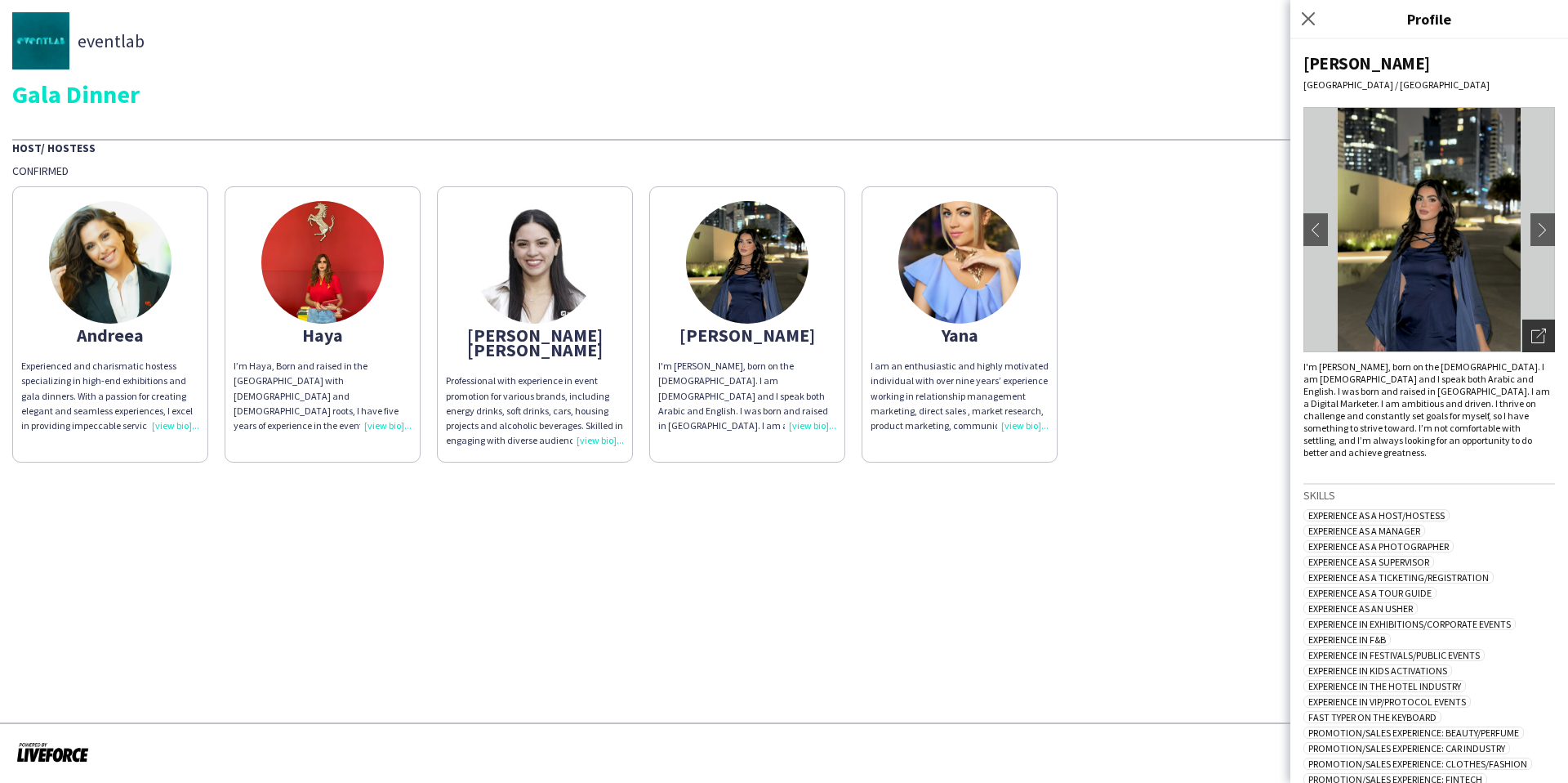
click at [1534, 344] on div "Open photos pop-in" at bounding box center [1538, 335] width 33 height 33
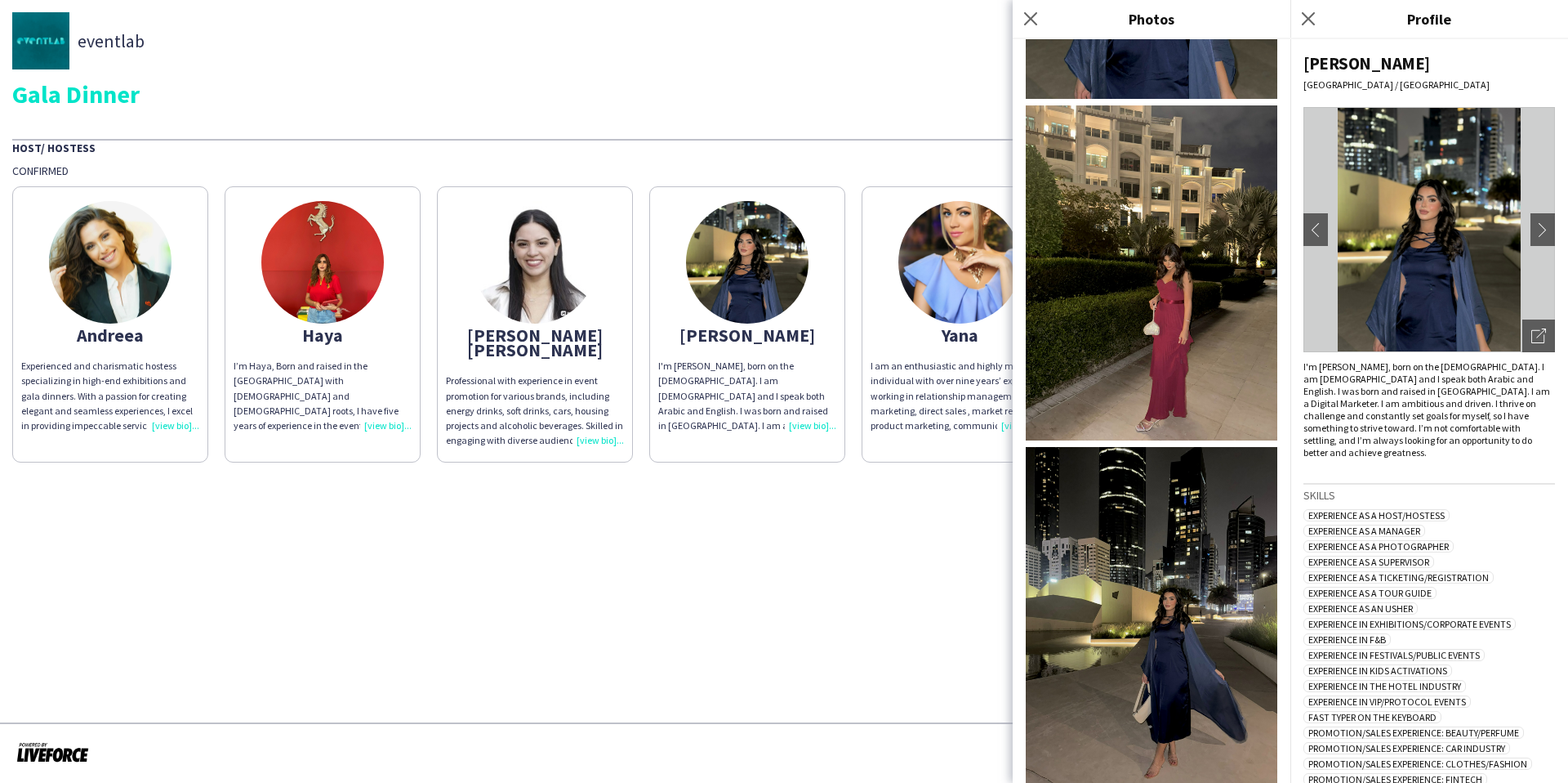
scroll to position [0, 0]
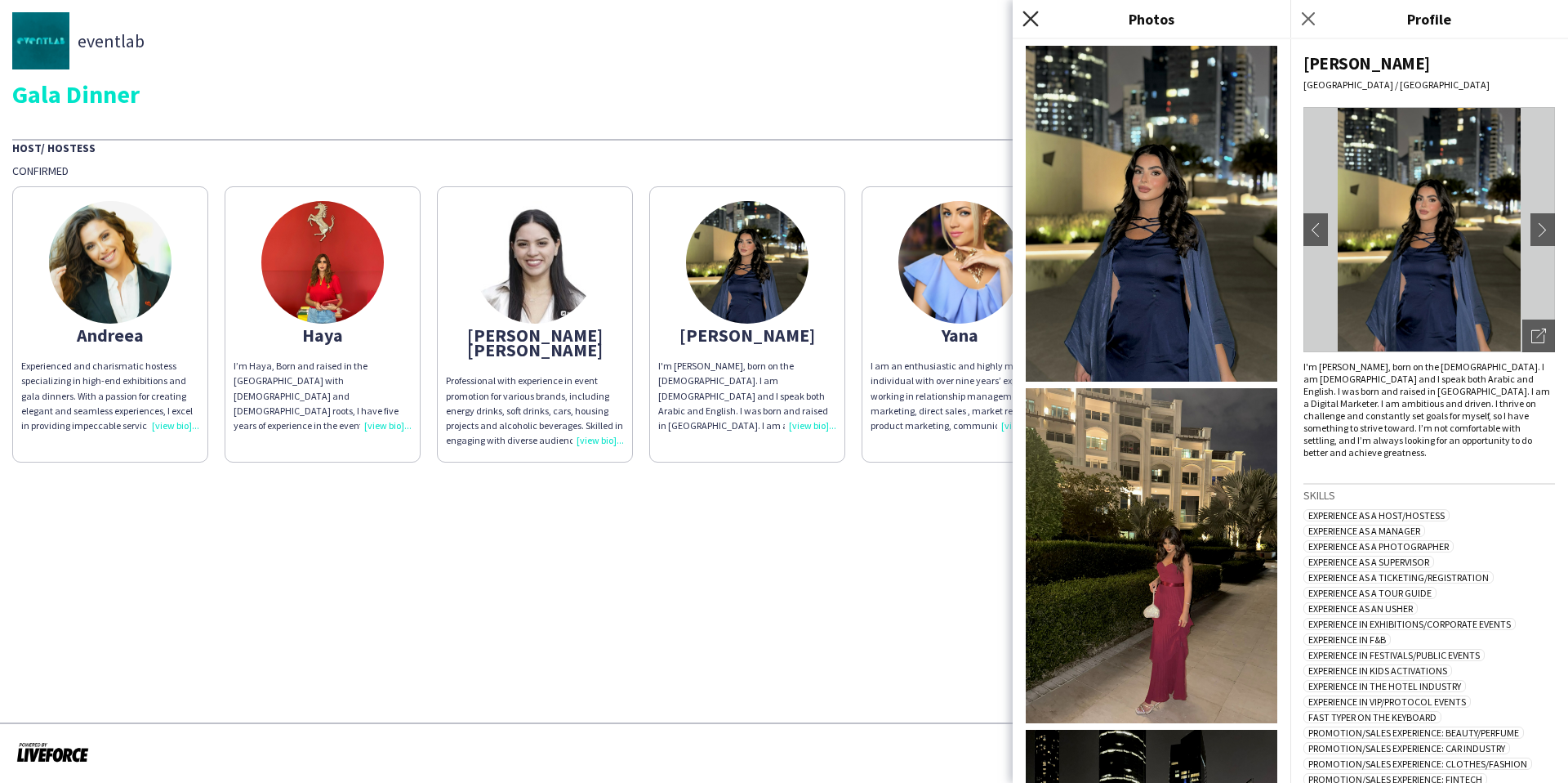
click at [1034, 18] on icon "Close pop-in" at bounding box center [1031, 19] width 16 height 16
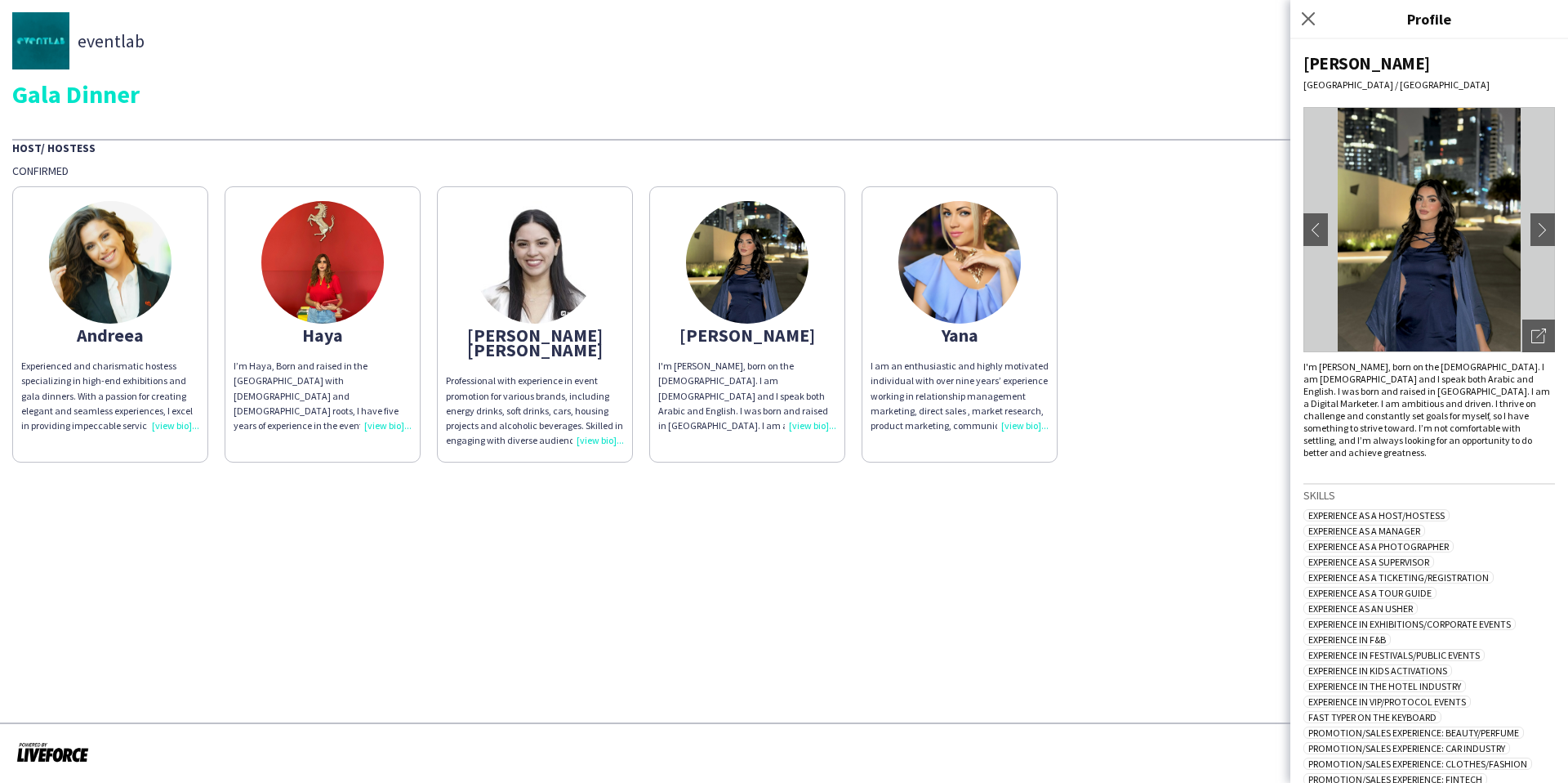
click at [1014, 260] on img at bounding box center [959, 262] width 123 height 123
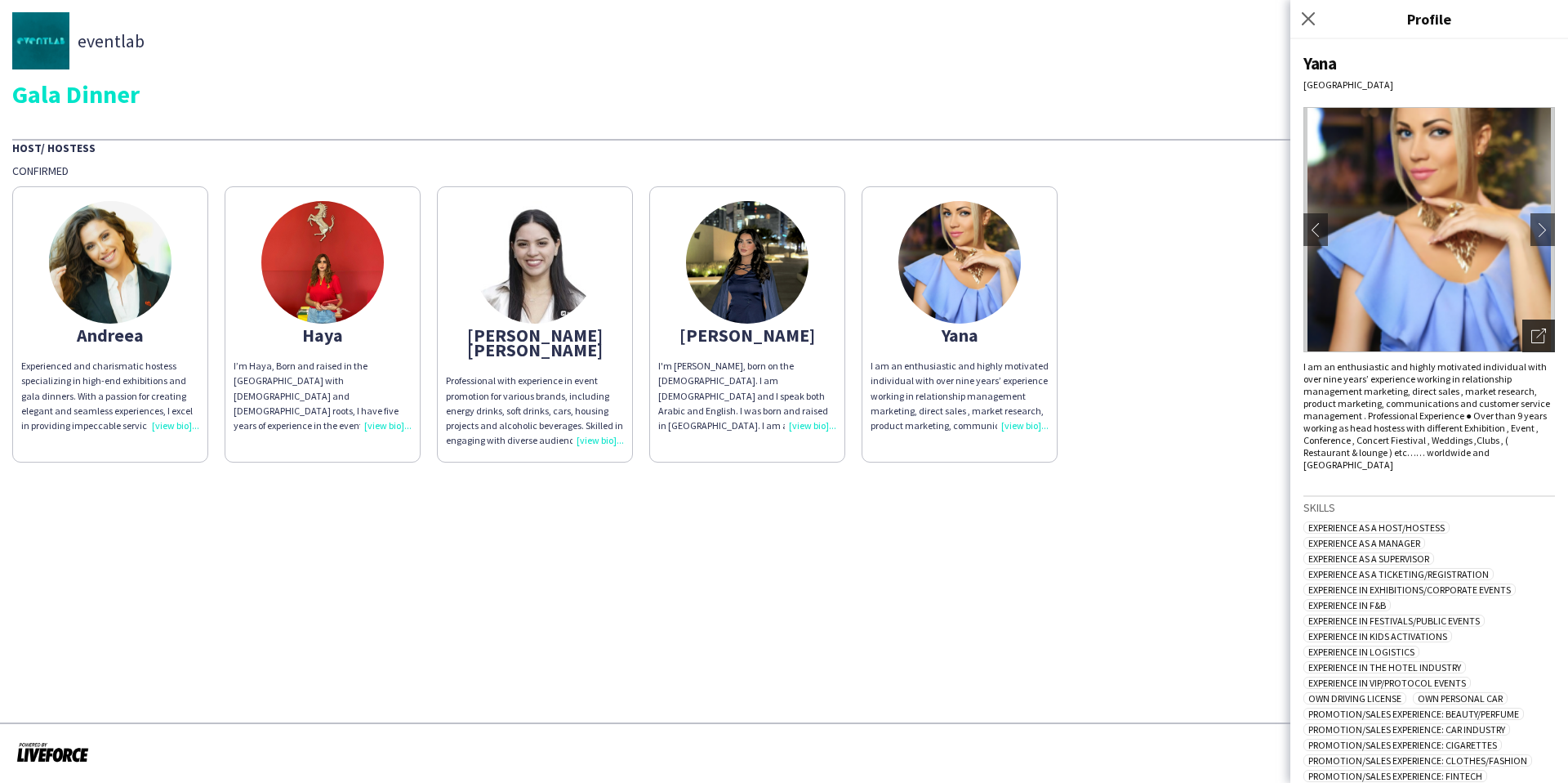
click at [1528, 325] on div "Open photos pop-in" at bounding box center [1538, 335] width 33 height 33
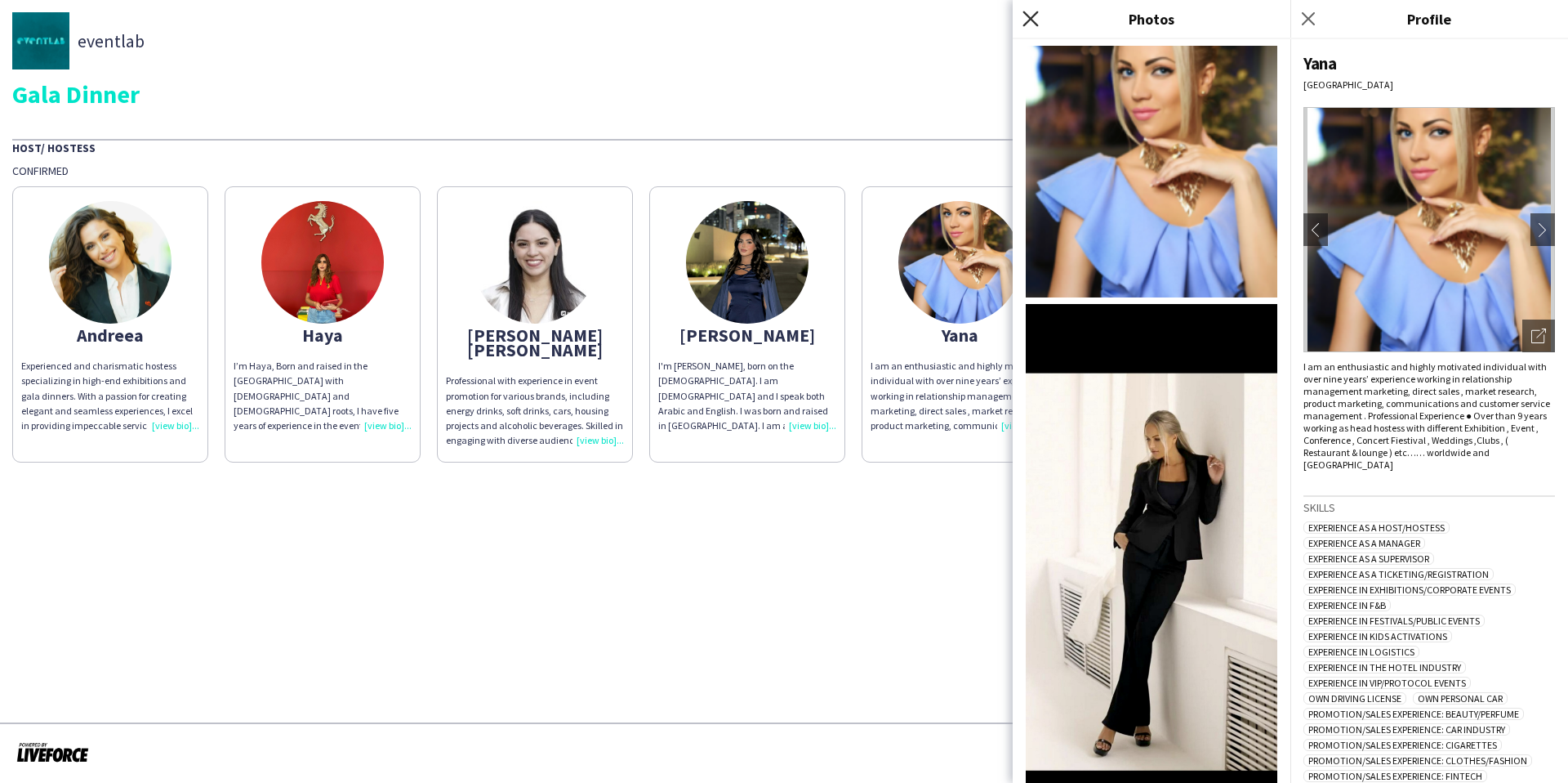
click at [1029, 25] on icon "Close pop-in" at bounding box center [1031, 19] width 16 height 16
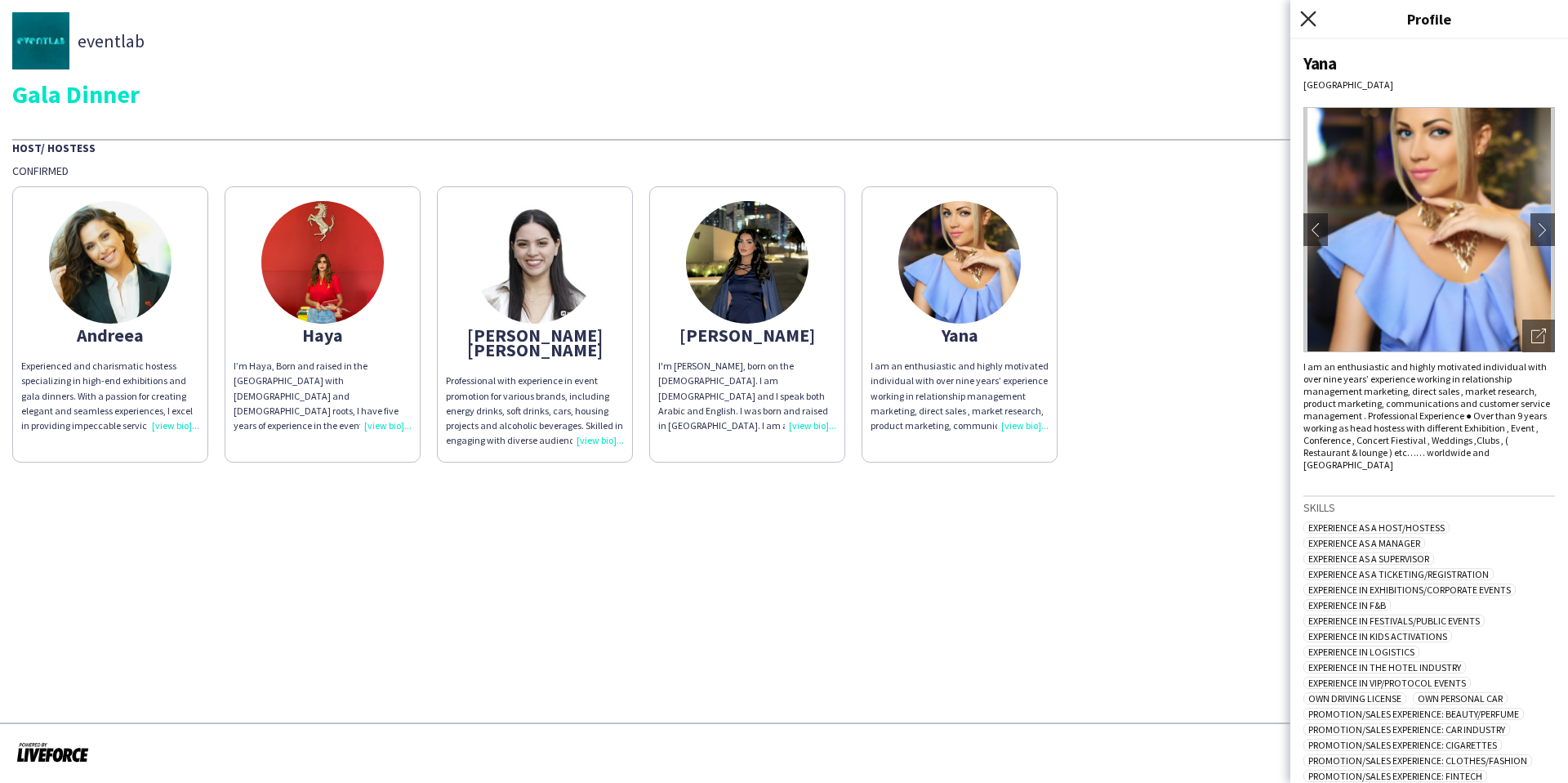
click at [1308, 25] on icon "Close pop-in" at bounding box center [1308, 19] width 16 height 16
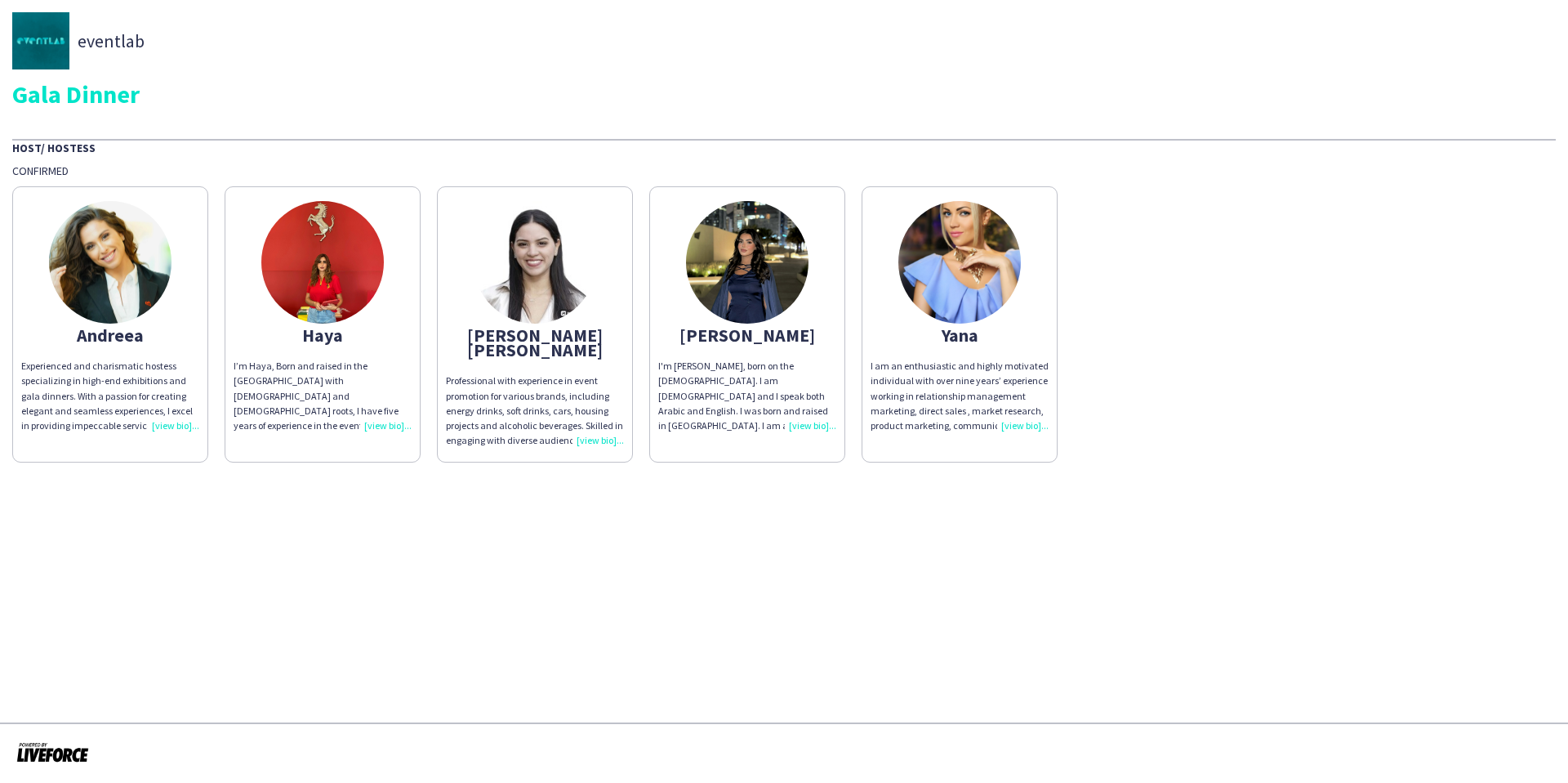
click at [373, 320] on app-share-pages-crew-card "Haya I’m Haya, Born and raised in the UAE with Palestinian and Lebanese roots, …" at bounding box center [322, 324] width 196 height 276
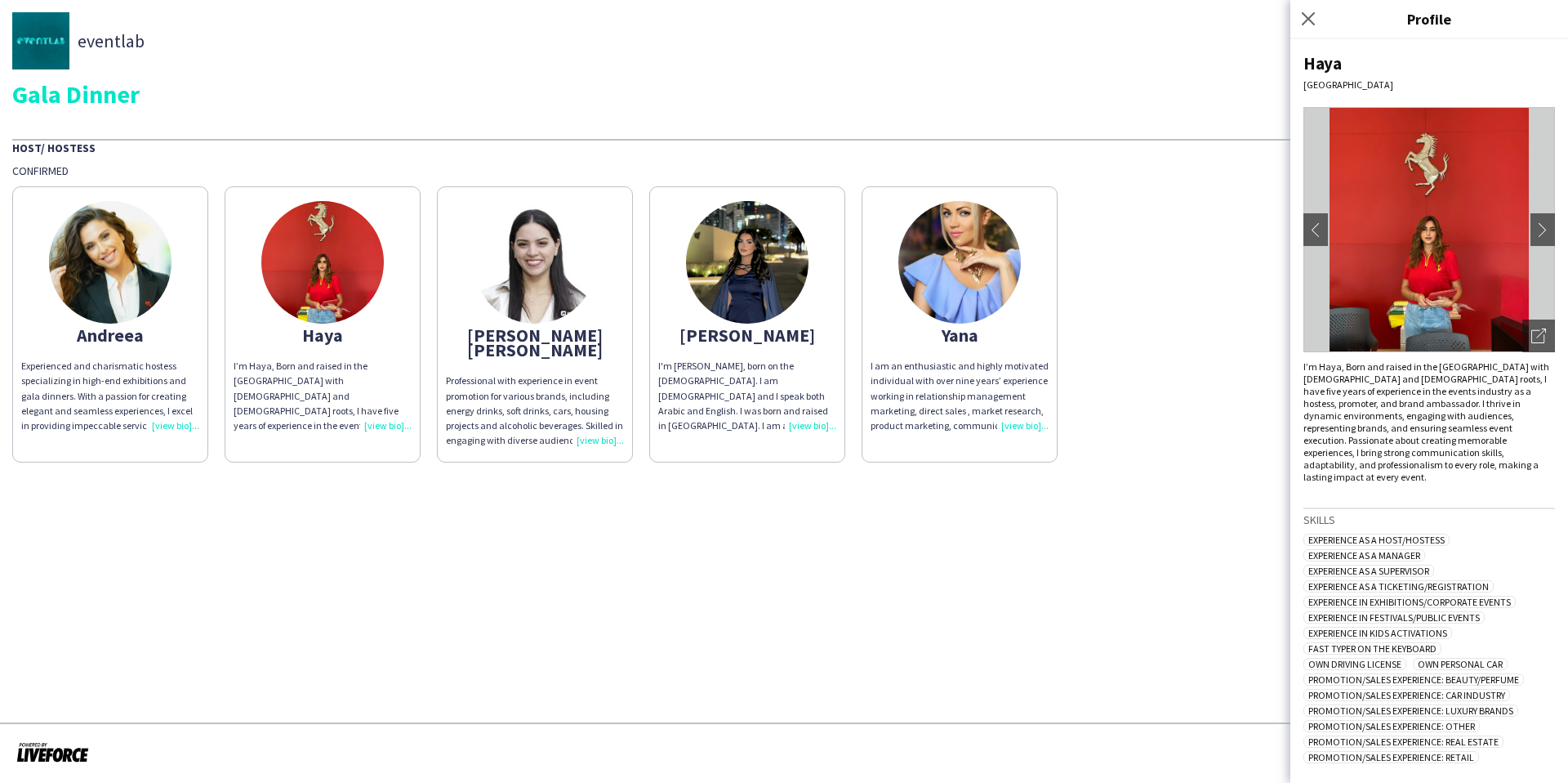
click at [618, 260] on app-share-pages-crew-card "Maria Veronica Professional with experience in event promotion for various bran…" at bounding box center [535, 324] width 196 height 276
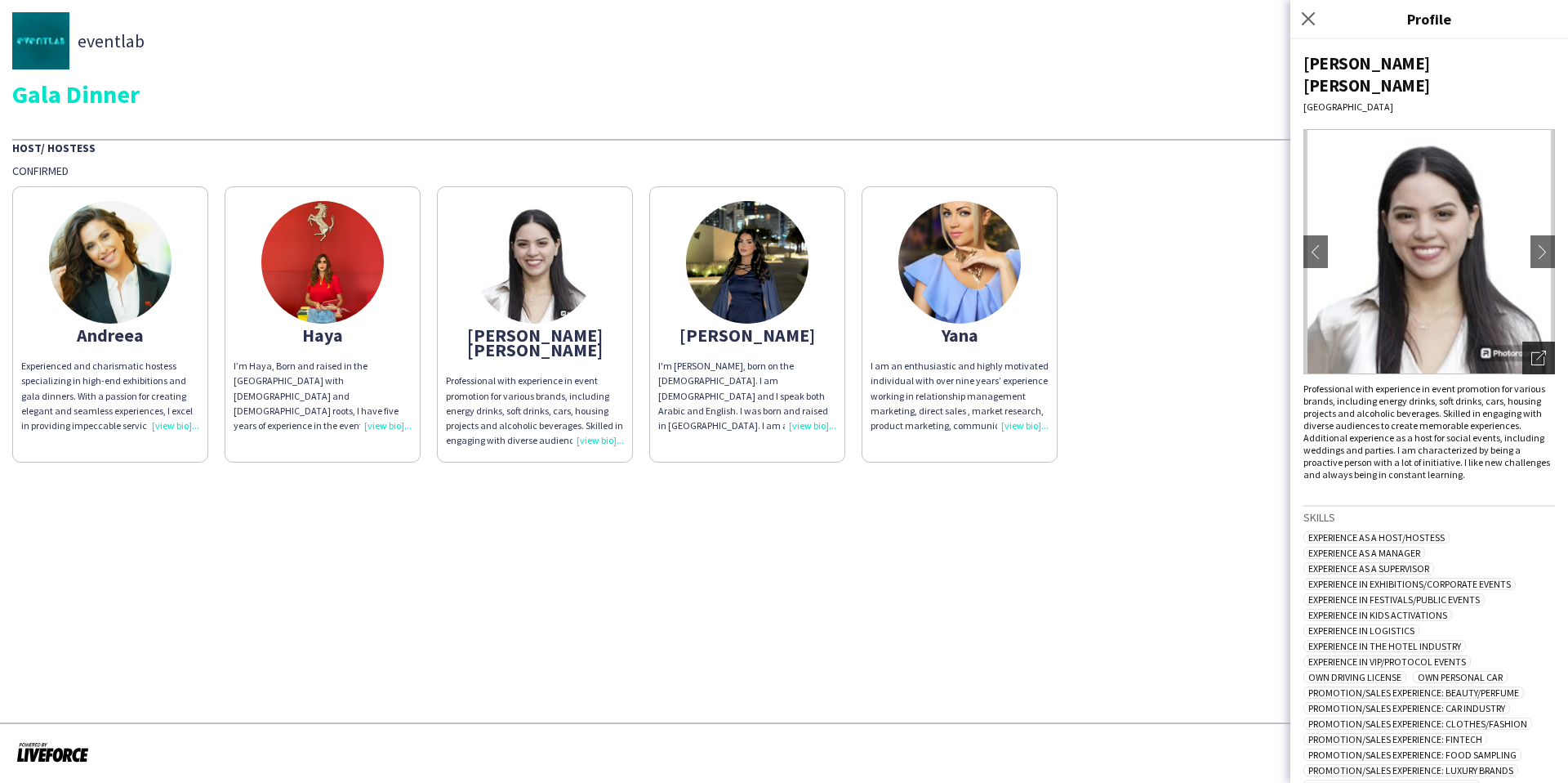
click at [1527, 350] on div "Open photos pop-in" at bounding box center [1538, 358] width 33 height 33
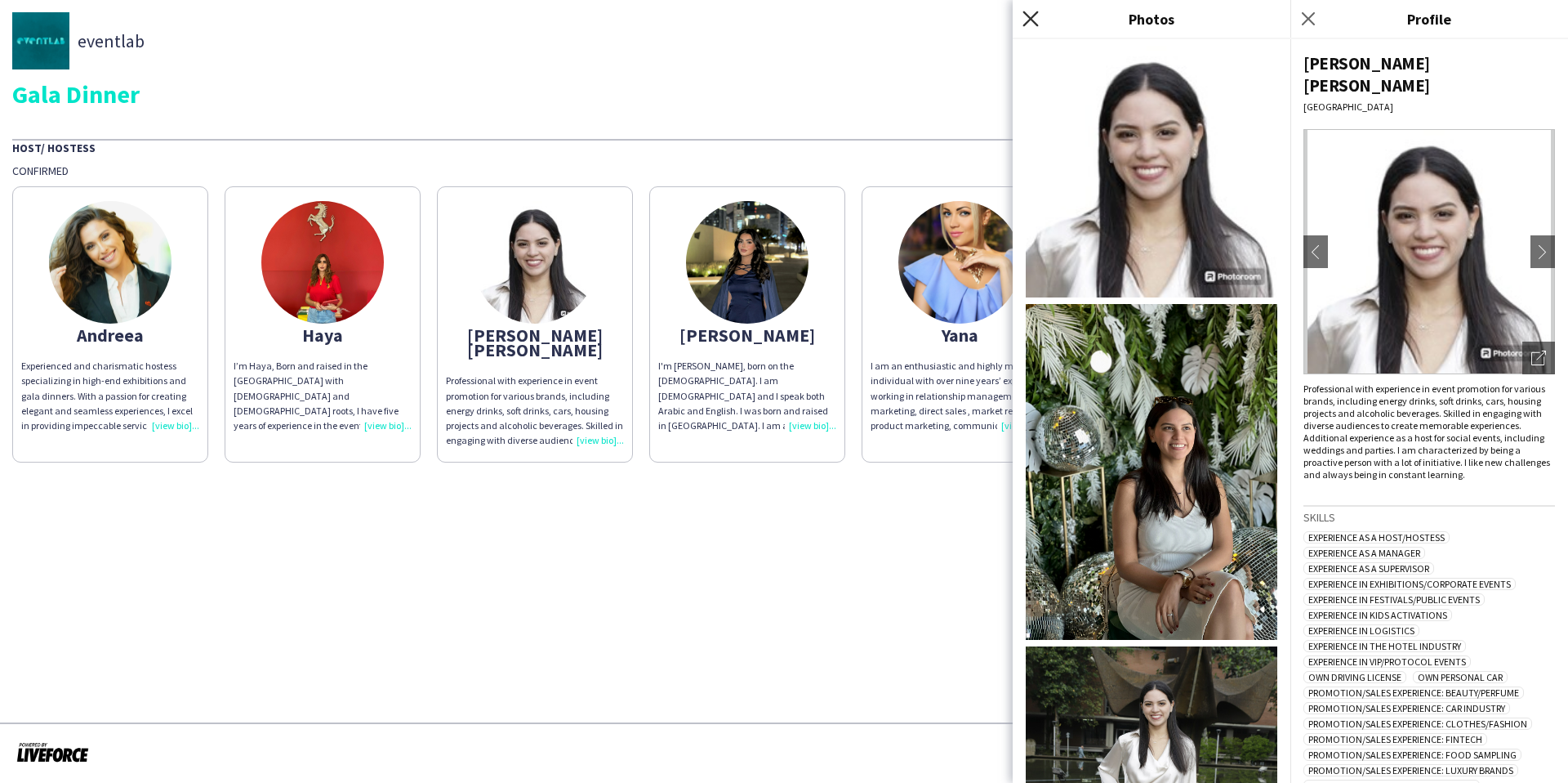
click at [1035, 19] on icon "Close pop-in" at bounding box center [1031, 19] width 16 height 16
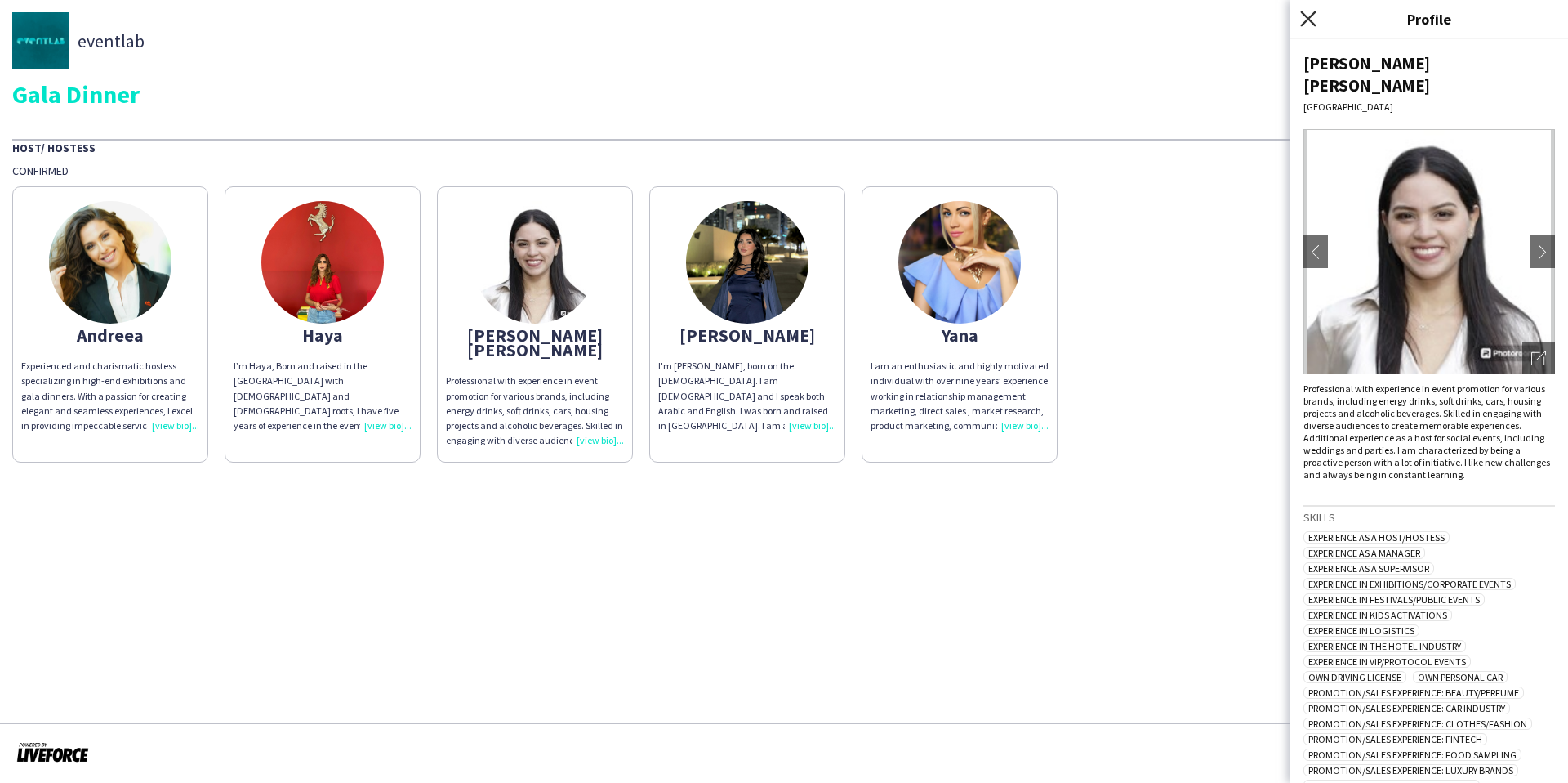
click at [1311, 19] on icon "Close pop-in" at bounding box center [1308, 19] width 16 height 16
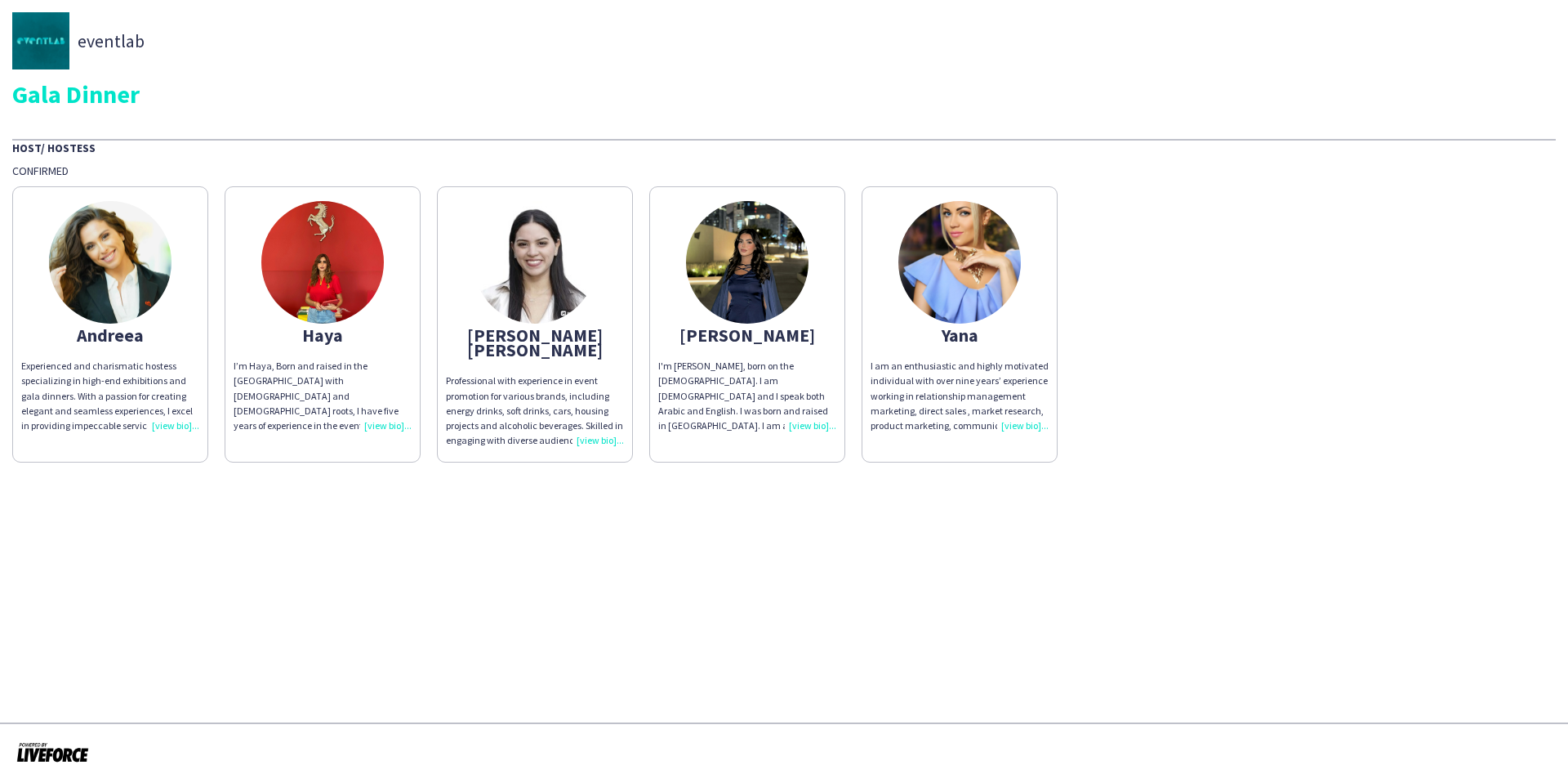
click at [182, 295] on app-share-pages-crew-card "Andreea Experienced and charismatic hostess specializing in high-end exhibition…" at bounding box center [110, 324] width 196 height 276
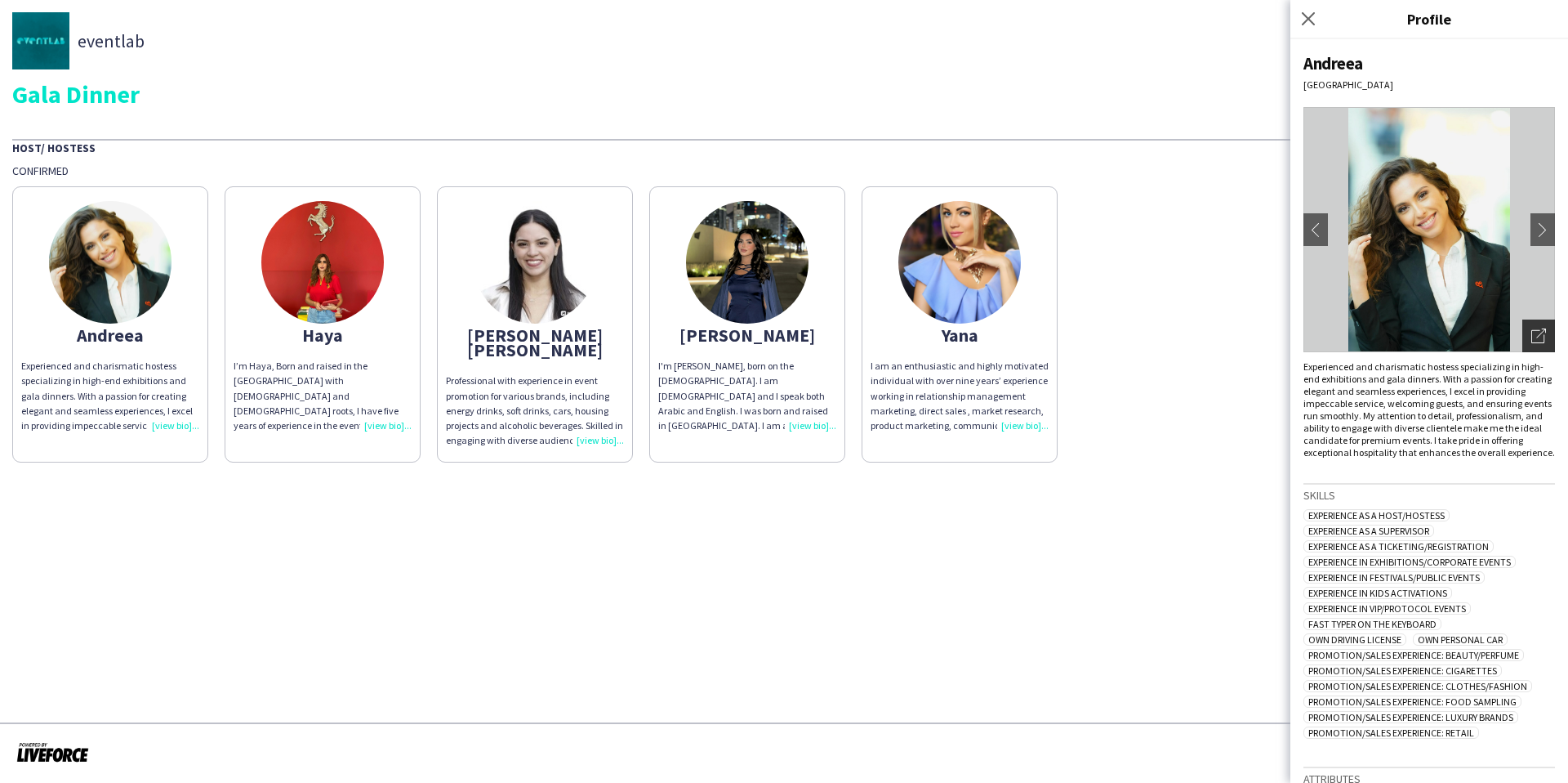
click at [1543, 330] on icon at bounding box center [1541, 333] width 10 height 10
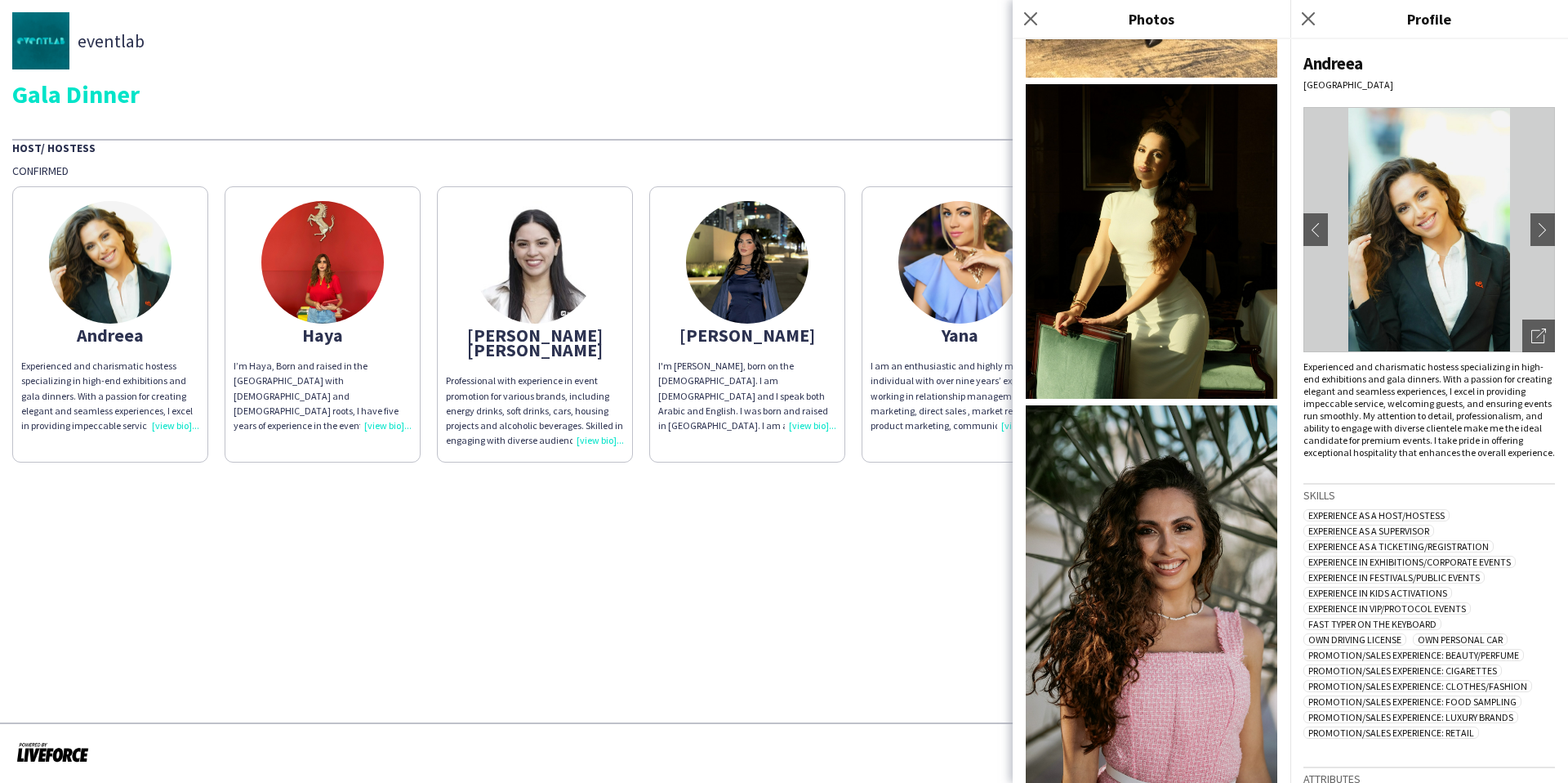
scroll to position [82, 0]
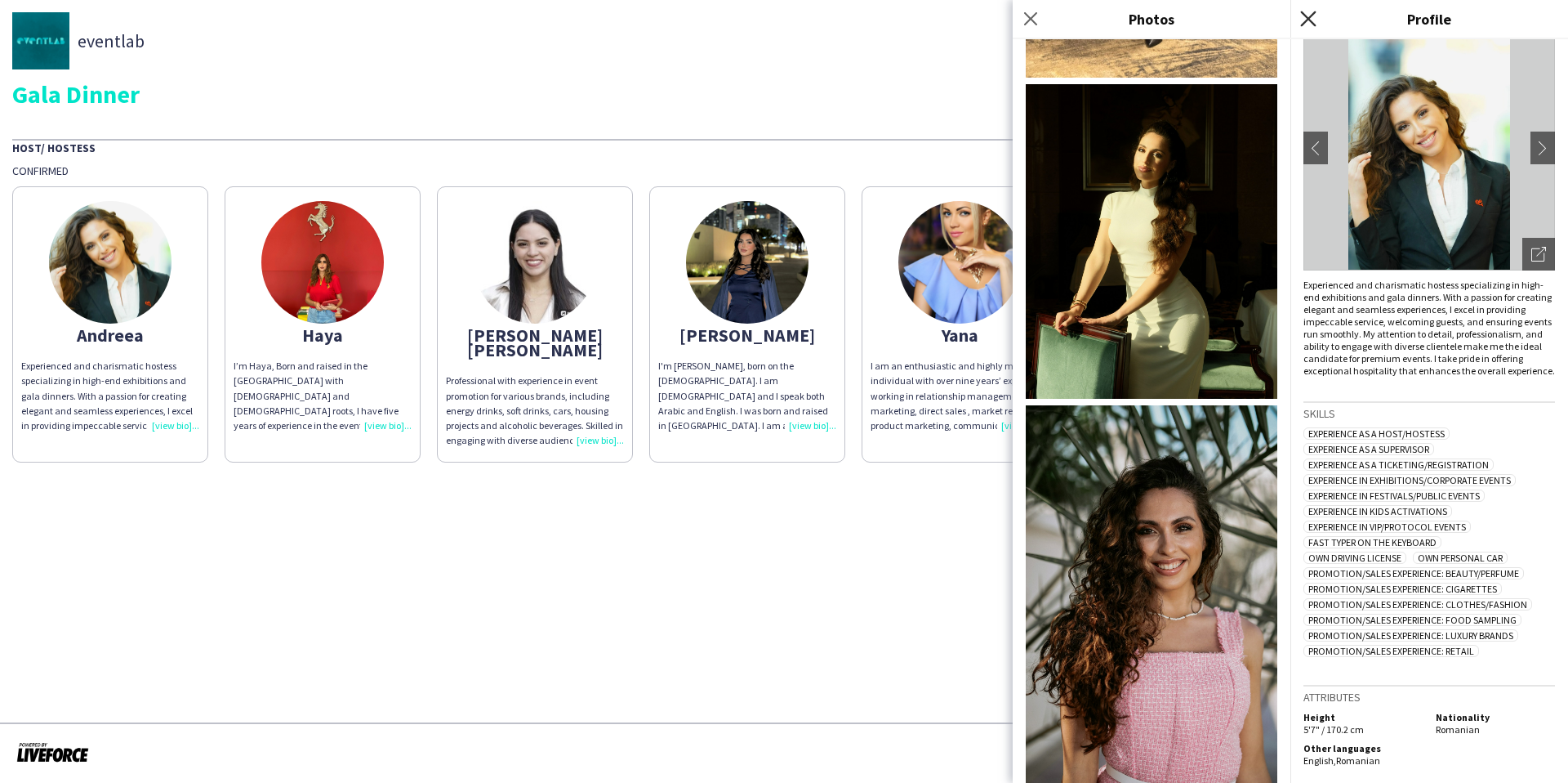
click at [1303, 20] on icon "Close pop-in" at bounding box center [1308, 19] width 16 height 16
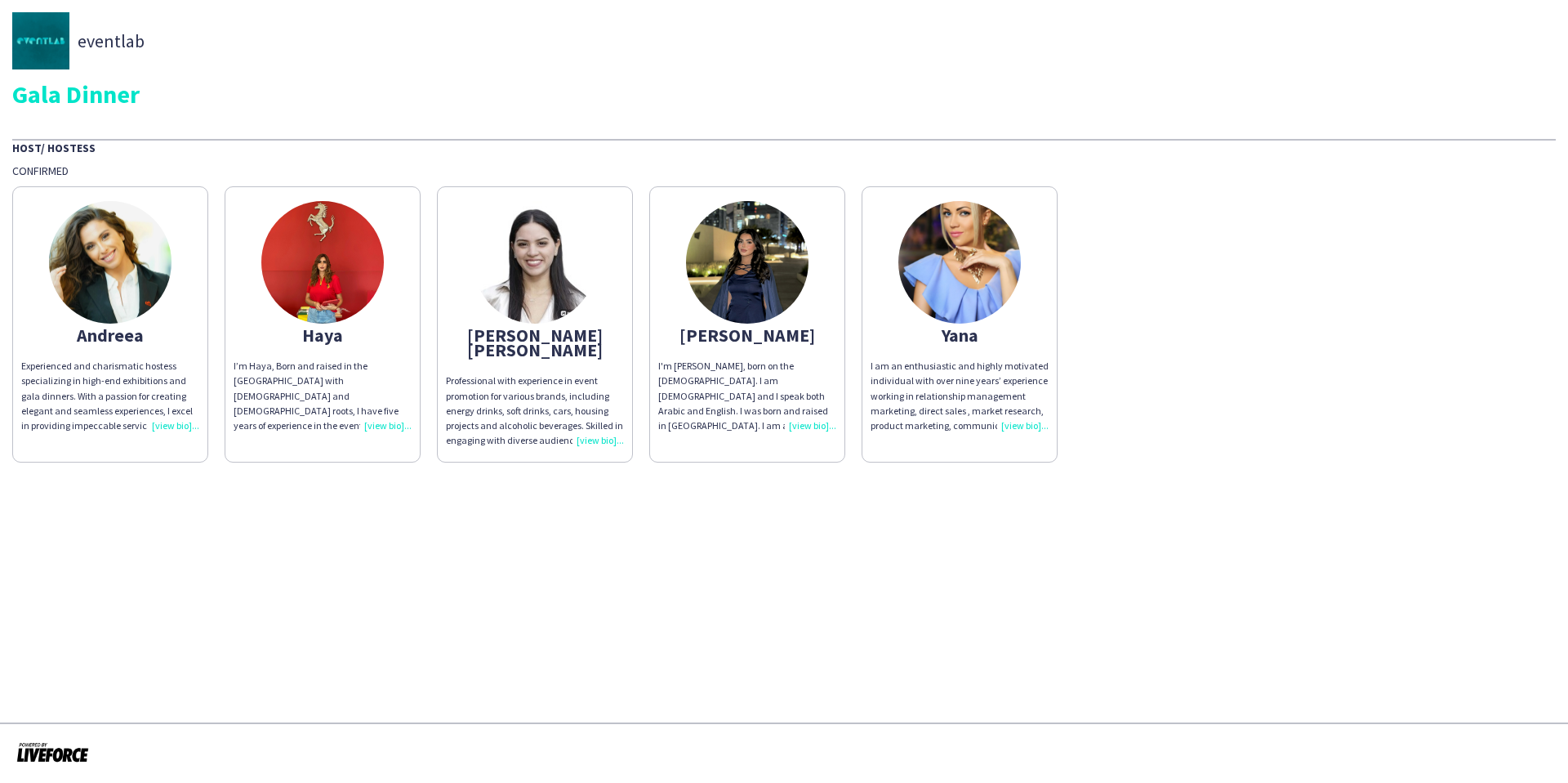
click at [344, 315] on img at bounding box center [322, 262] width 123 height 123
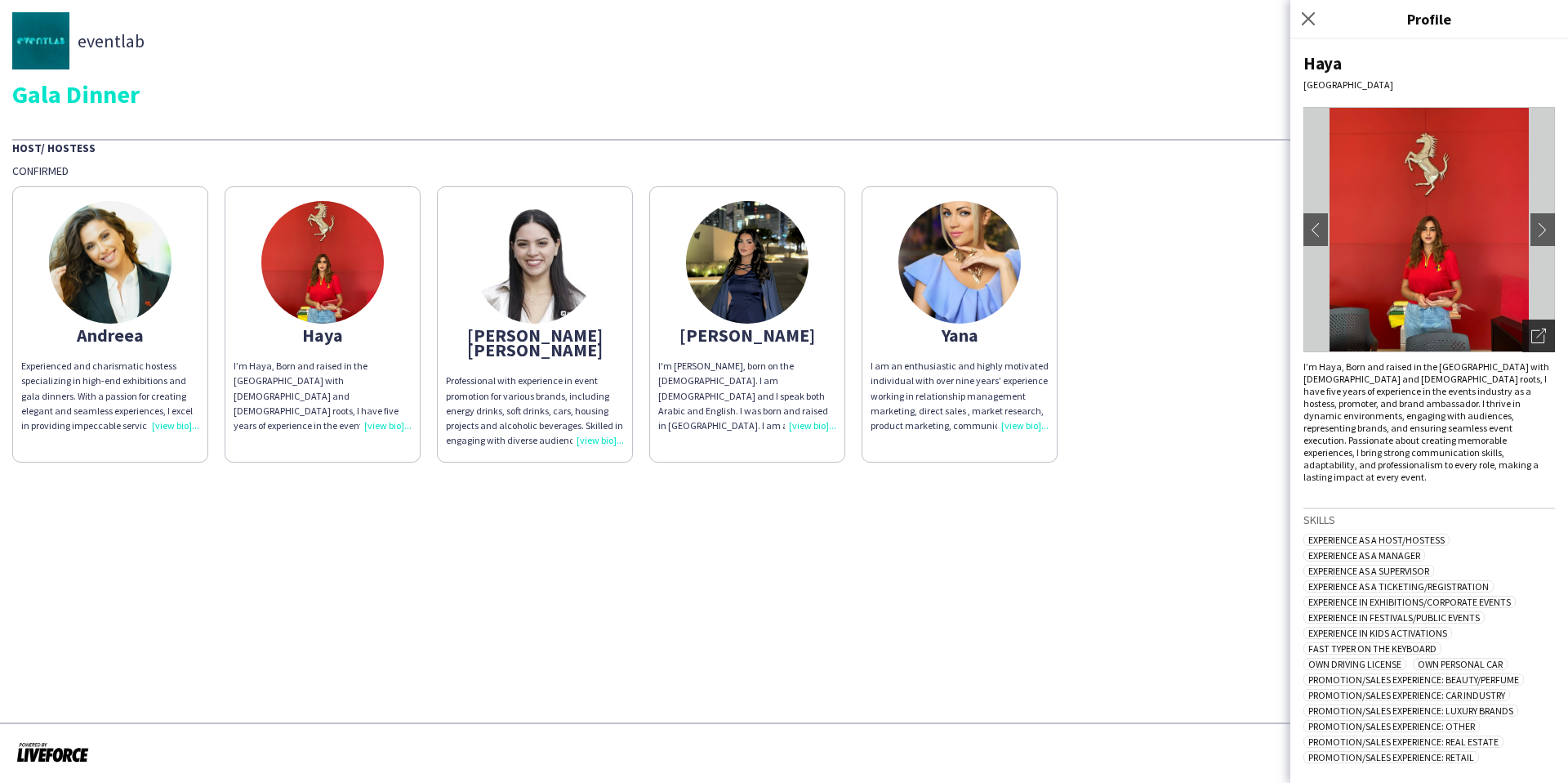
click at [1546, 333] on div "Open photos pop-in" at bounding box center [1538, 335] width 33 height 33
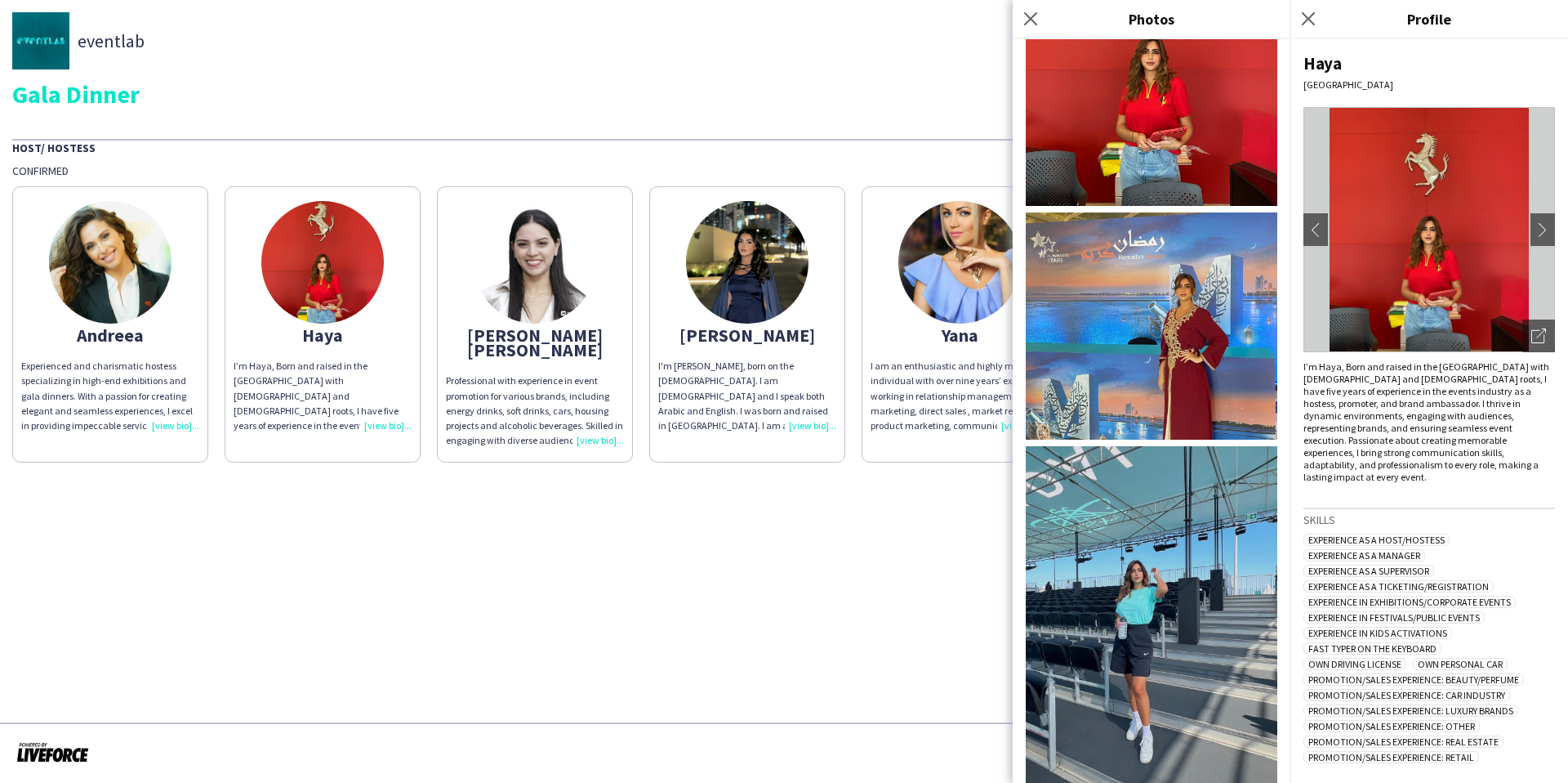
scroll to position [0, 0]
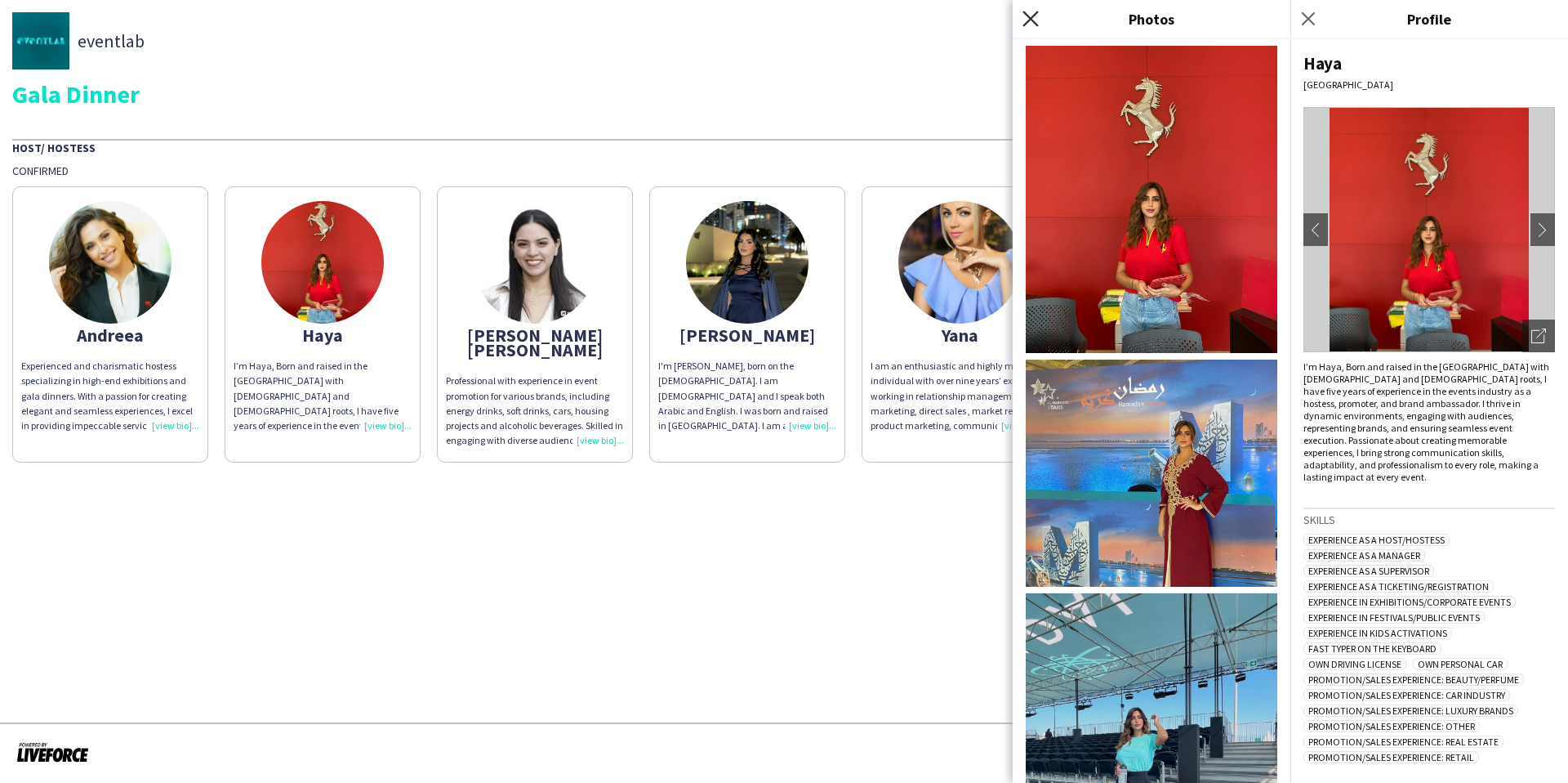
click at [1031, 21] on icon "Close pop-in" at bounding box center [1031, 19] width 16 height 16
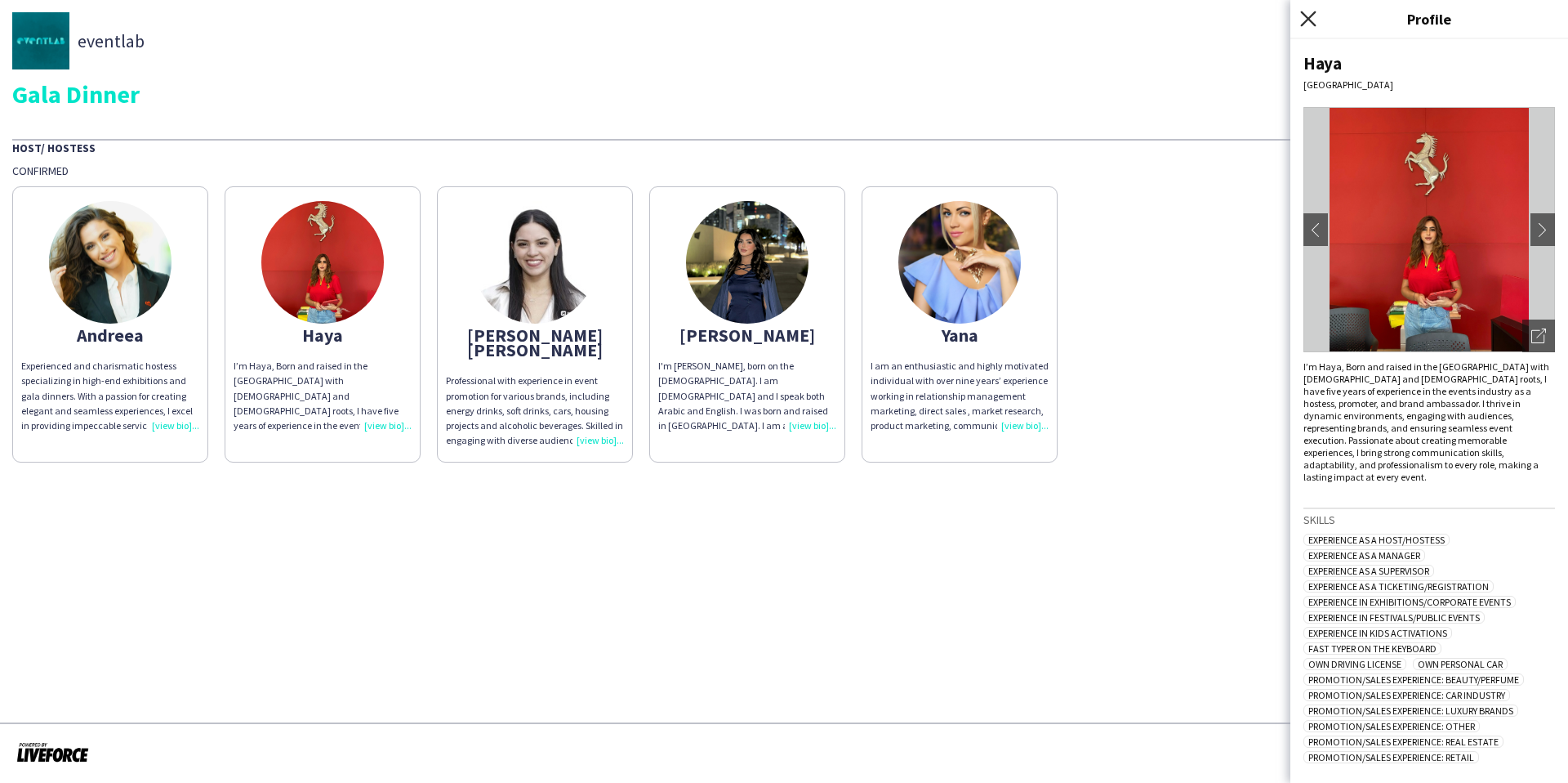
click at [1310, 24] on icon "Close pop-in" at bounding box center [1308, 19] width 16 height 16
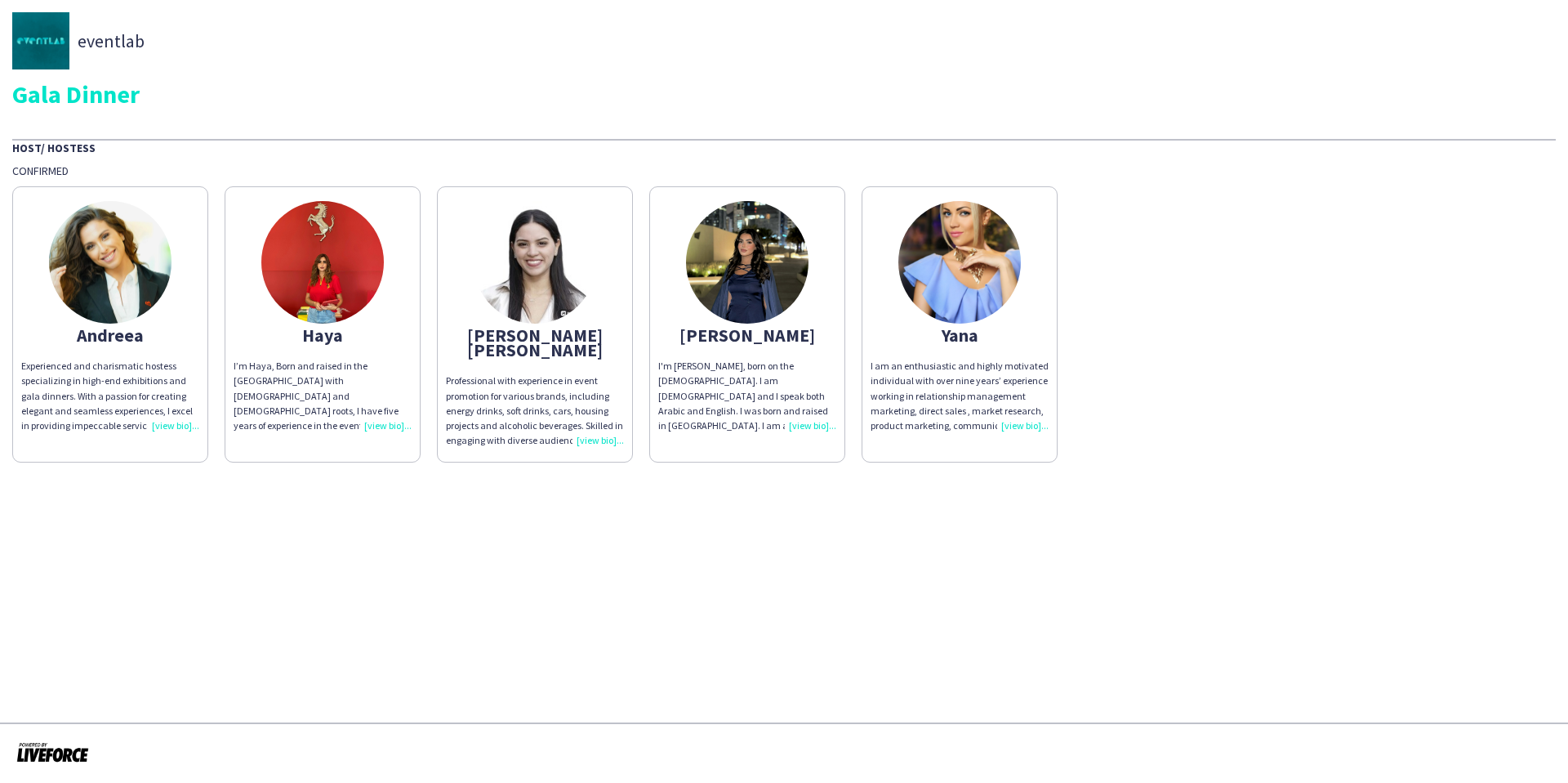
click at [883, 280] on app-share-pages-crew-card "Yana I am an enthusiastic and highly motivated individual with over nine years’…" at bounding box center [959, 324] width 196 height 276
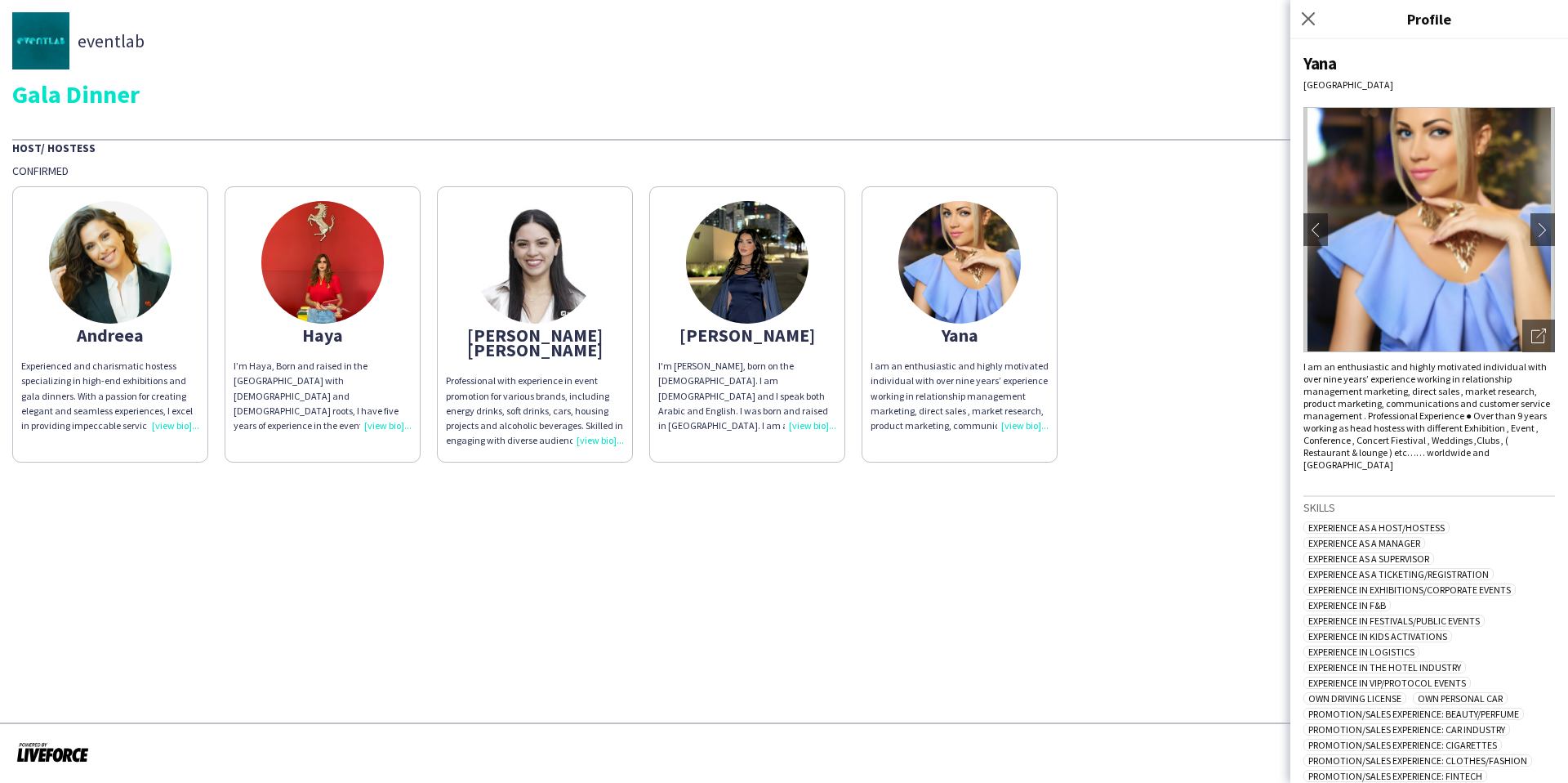
click at [771, 288] on img at bounding box center [746, 262] width 123 height 123
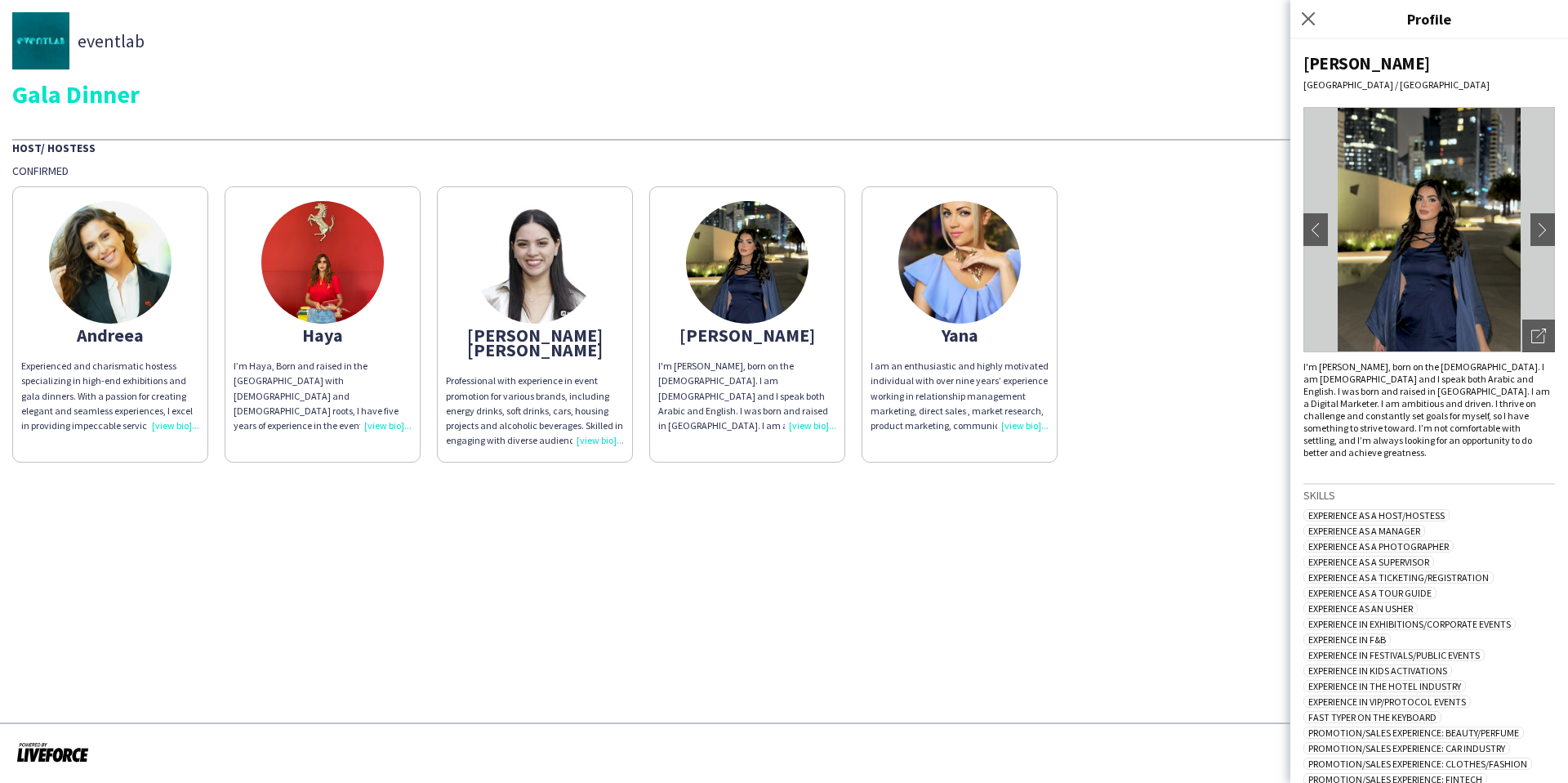
click at [1519, 340] on img at bounding box center [1429, 230] width 251 height 245
click at [1537, 336] on icon at bounding box center [1541, 333] width 10 height 10
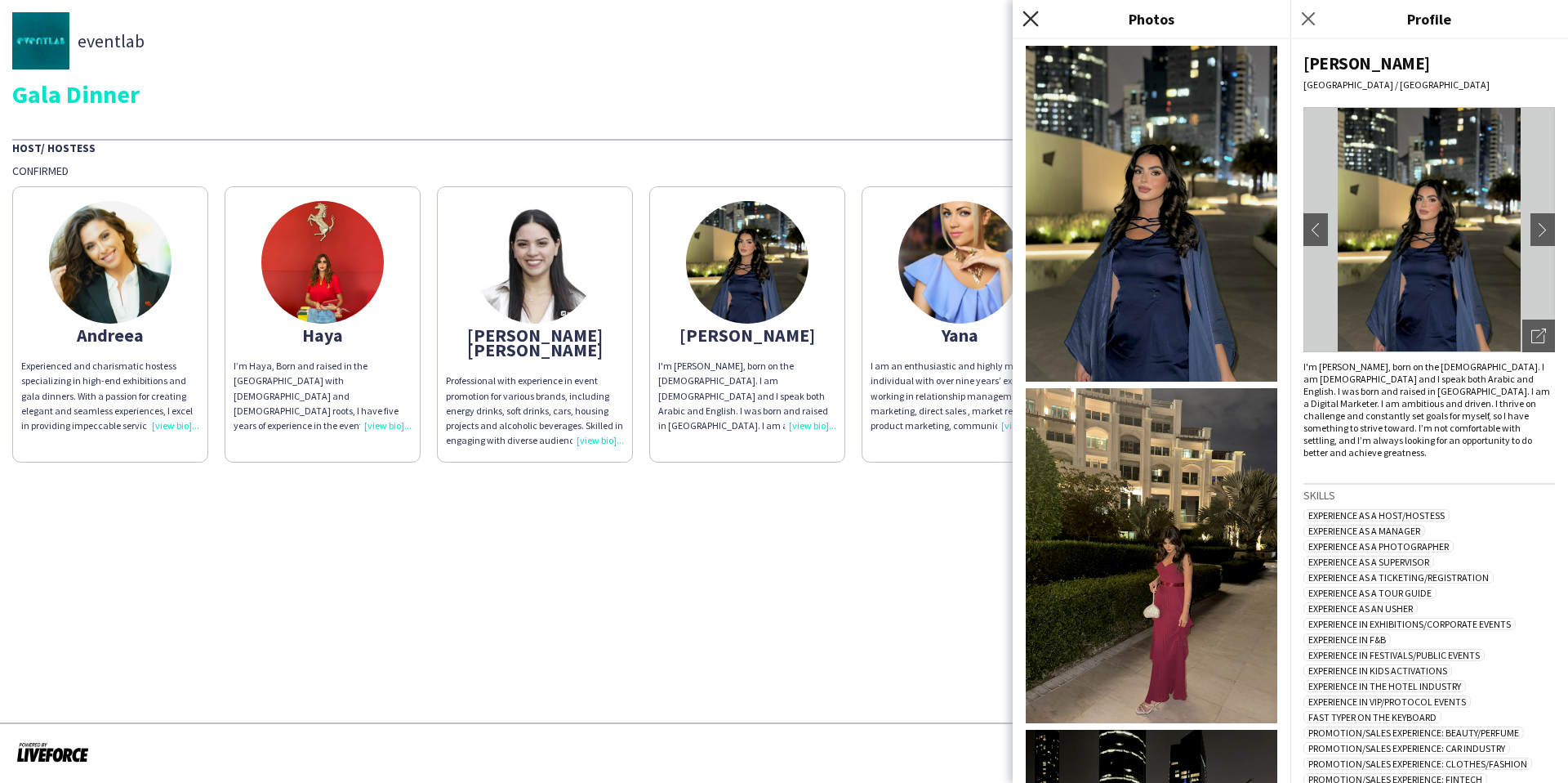
click at [1032, 24] on icon "Close pop-in" at bounding box center [1031, 19] width 16 height 16
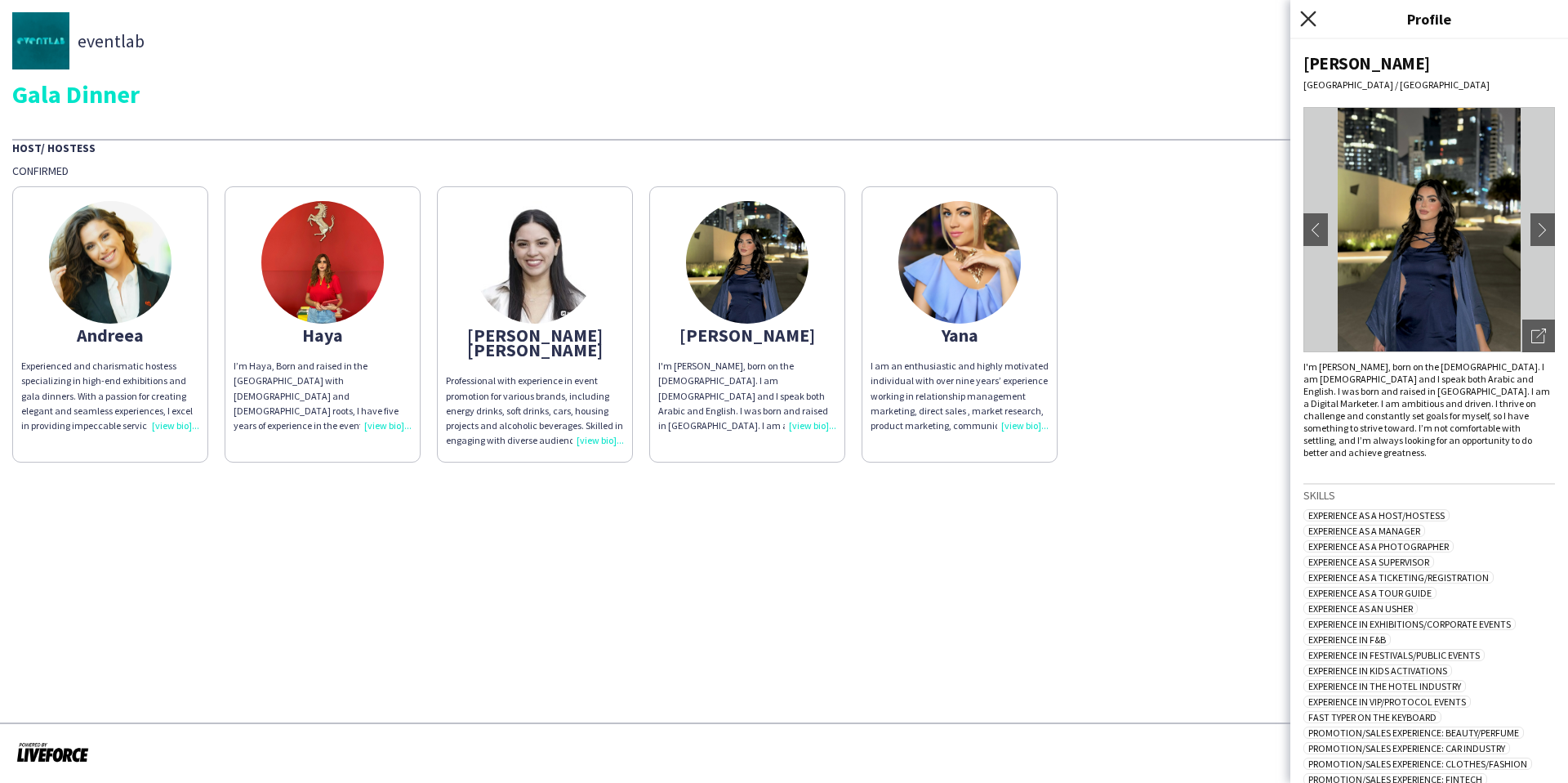
click at [1309, 17] on icon "Close pop-in" at bounding box center [1308, 19] width 16 height 16
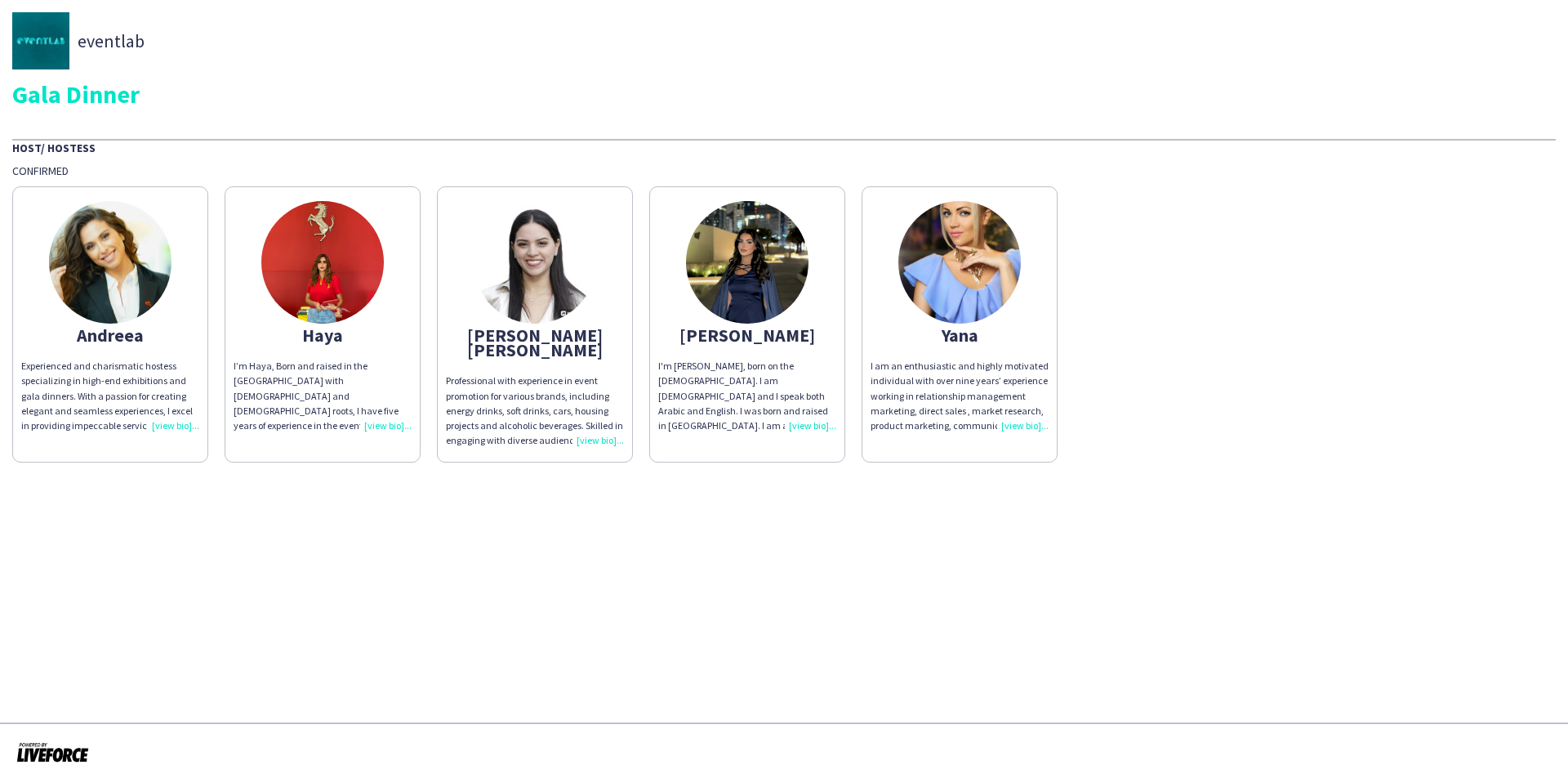
click at [380, 259] on img at bounding box center [322, 262] width 123 height 123
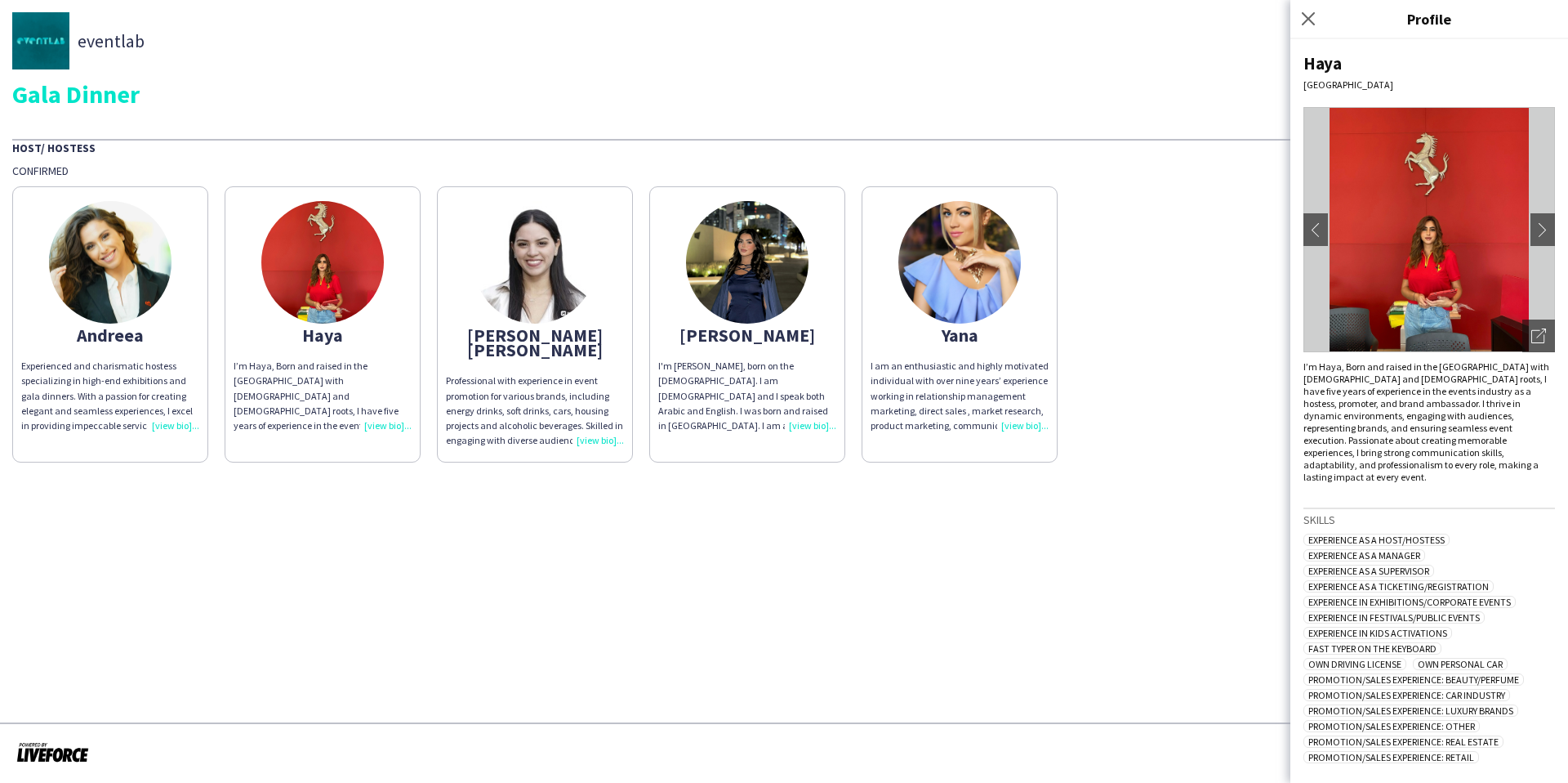
click at [152, 291] on img at bounding box center [110, 262] width 123 height 123
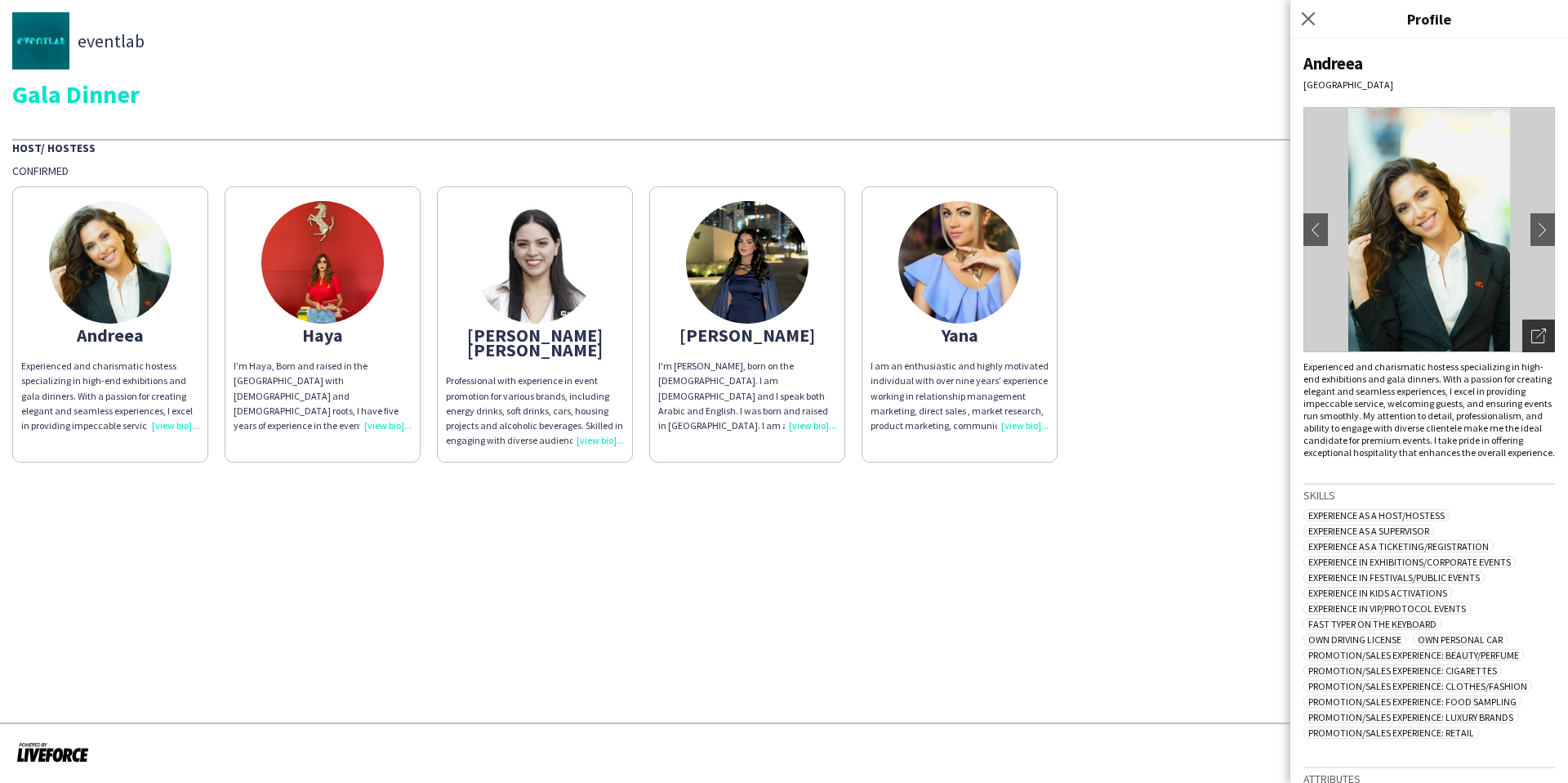
click at [1534, 330] on icon at bounding box center [1537, 336] width 13 height 13
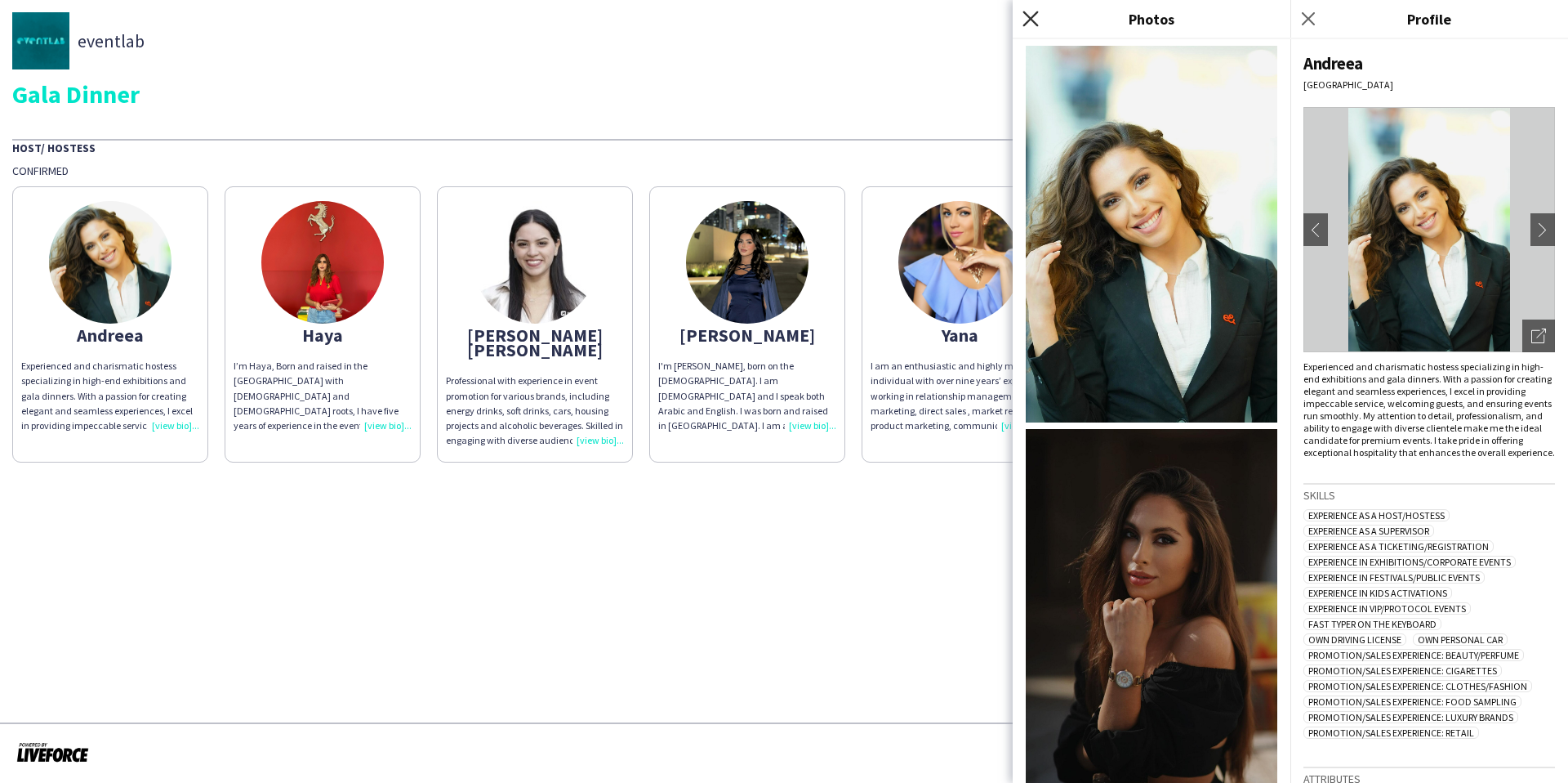
click at [1034, 19] on icon "Close pop-in" at bounding box center [1031, 19] width 16 height 16
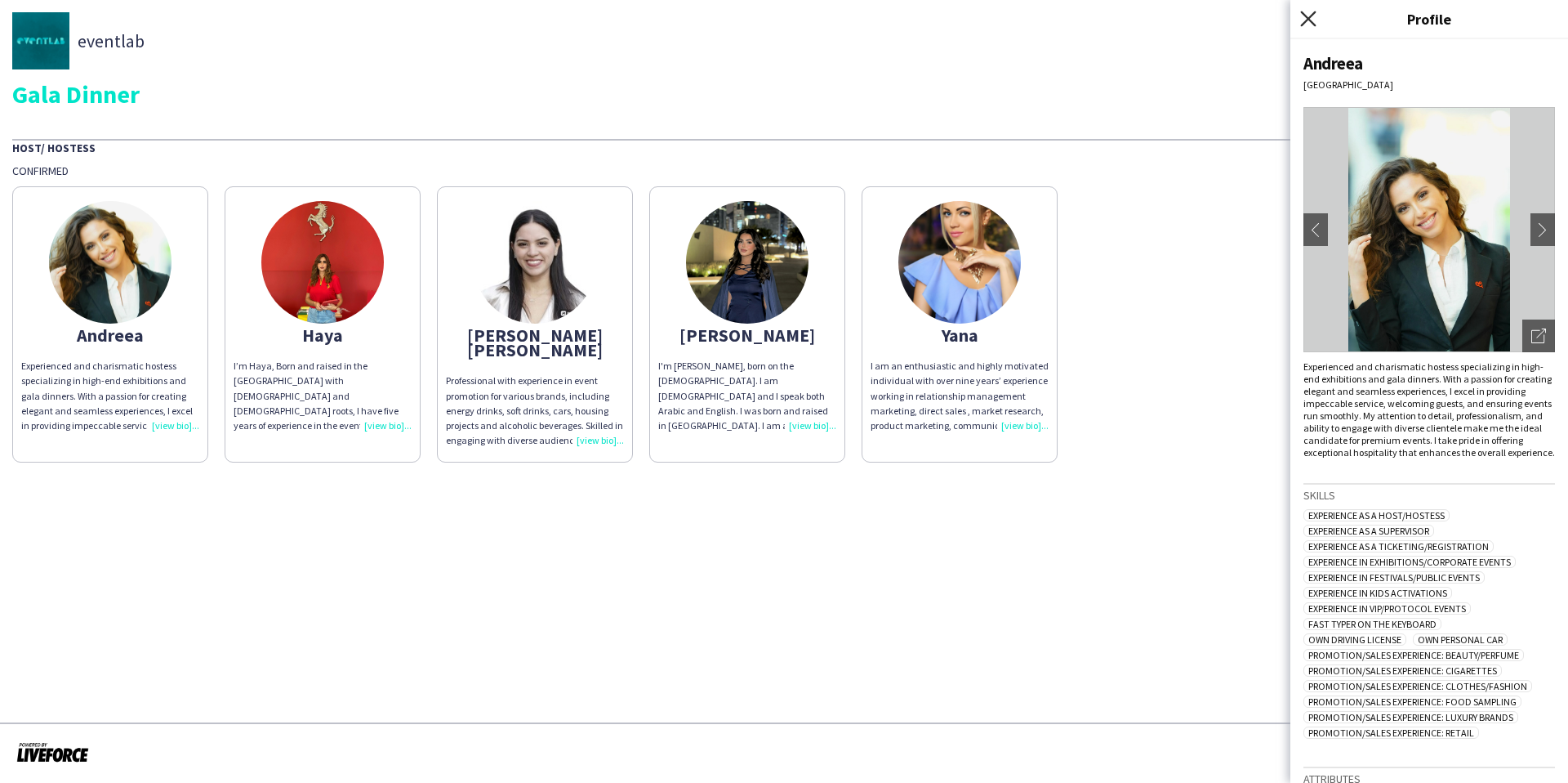
click at [1308, 19] on icon at bounding box center [1308, 19] width 16 height 16
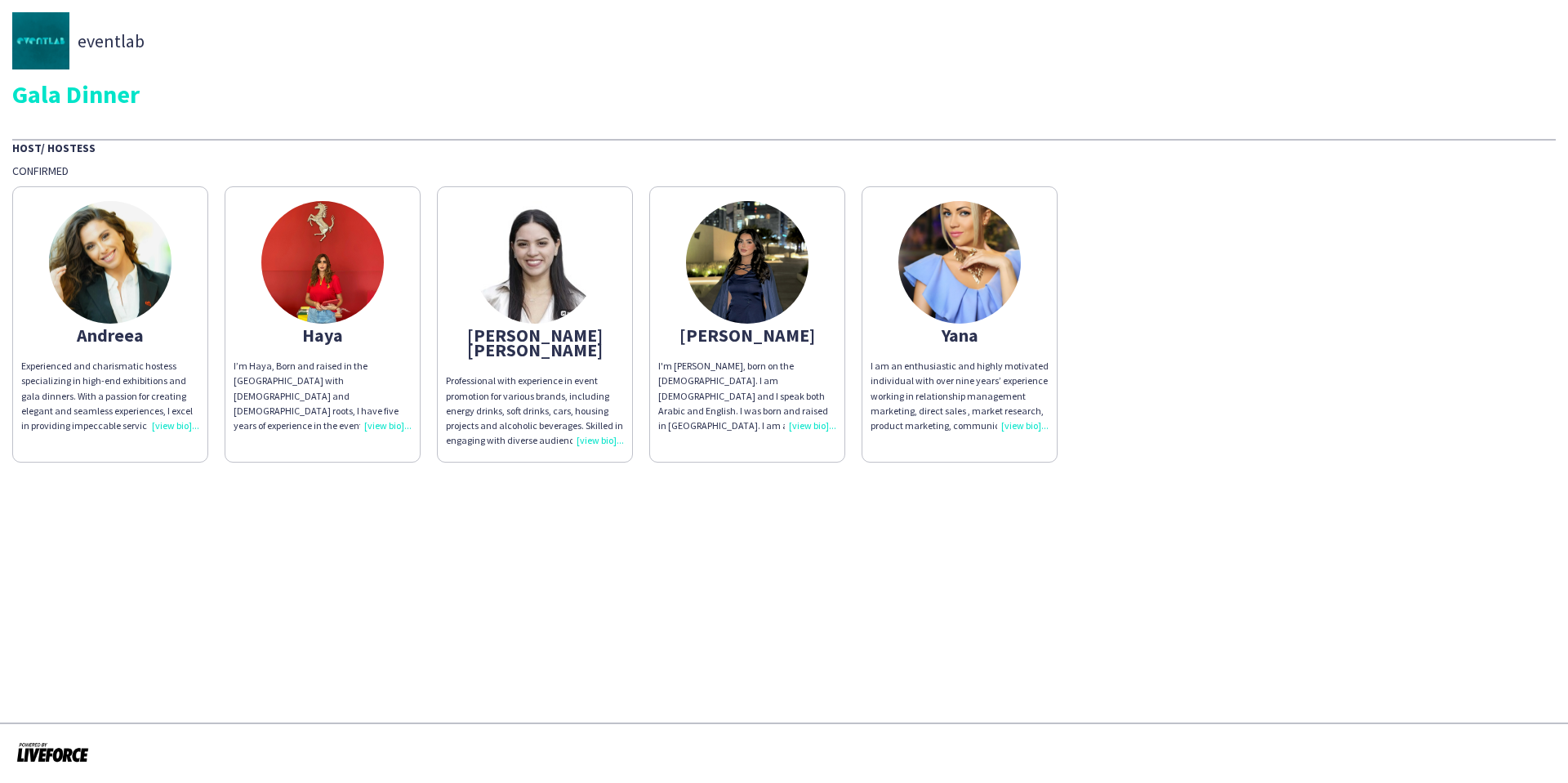
click at [346, 286] on img at bounding box center [322, 262] width 123 height 123
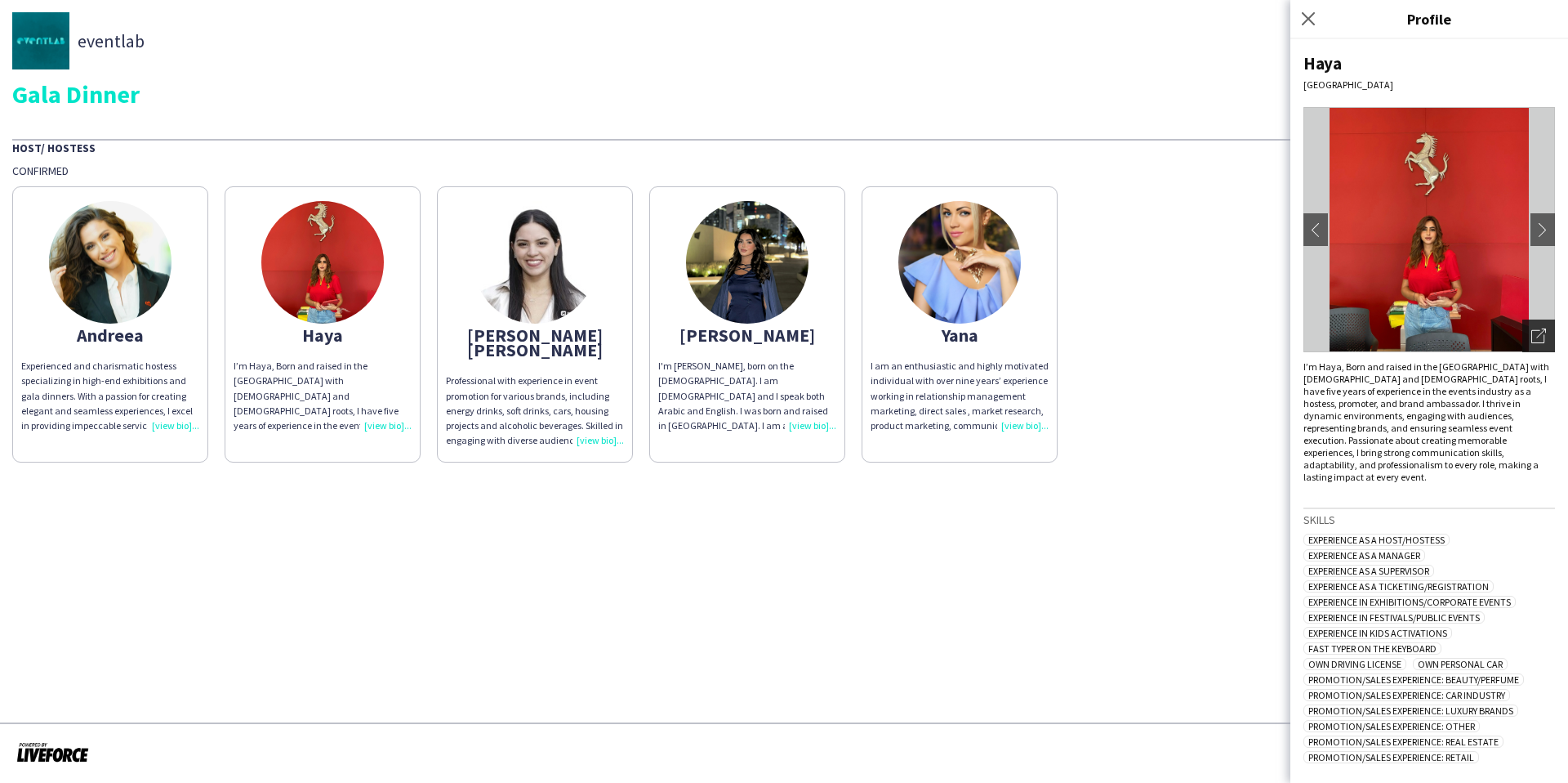
click at [1543, 329] on icon "Open photos pop-in" at bounding box center [1538, 335] width 15 height 15
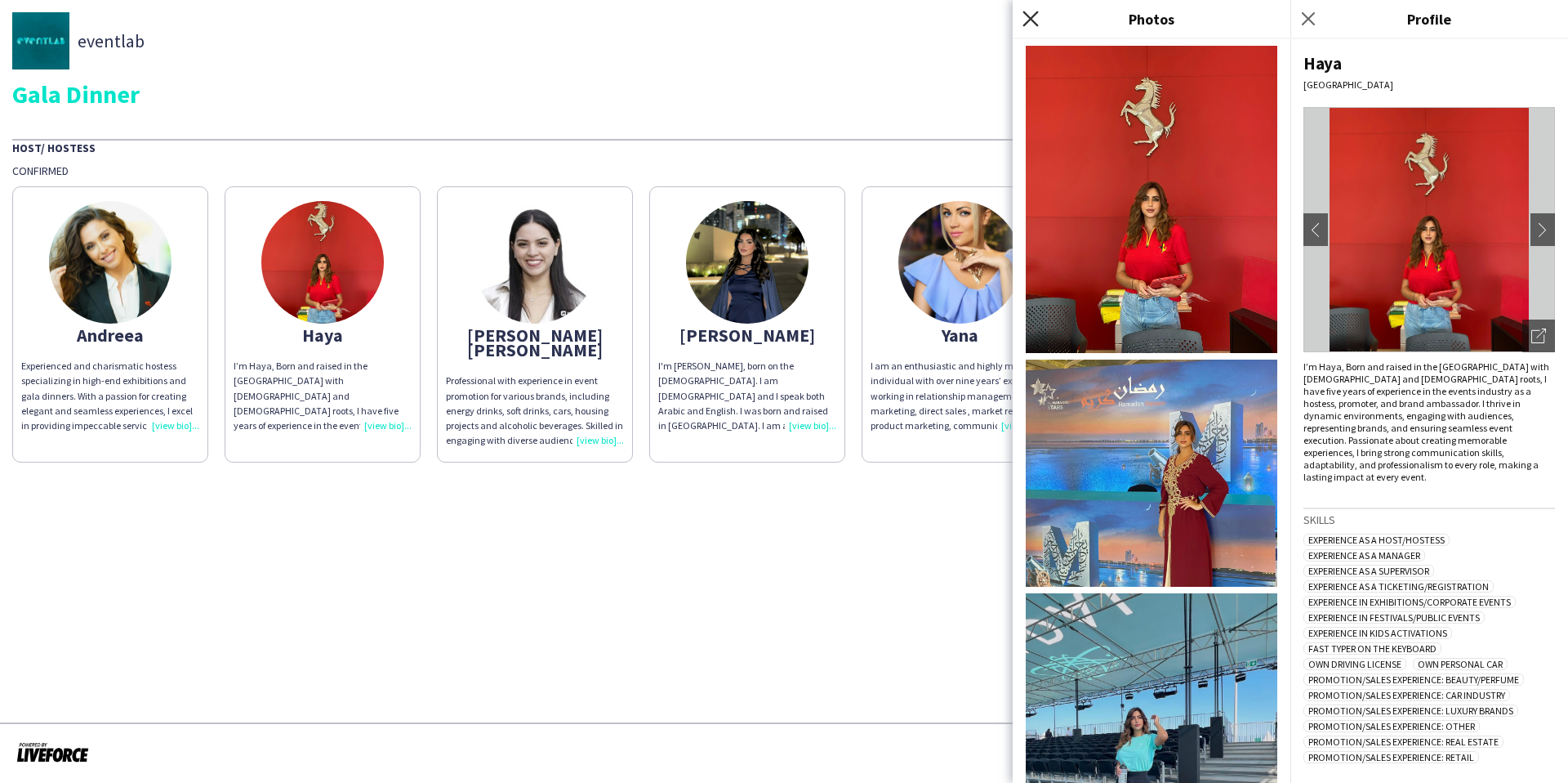
click at [1023, 12] on icon "Close pop-in" at bounding box center [1031, 19] width 16 height 16
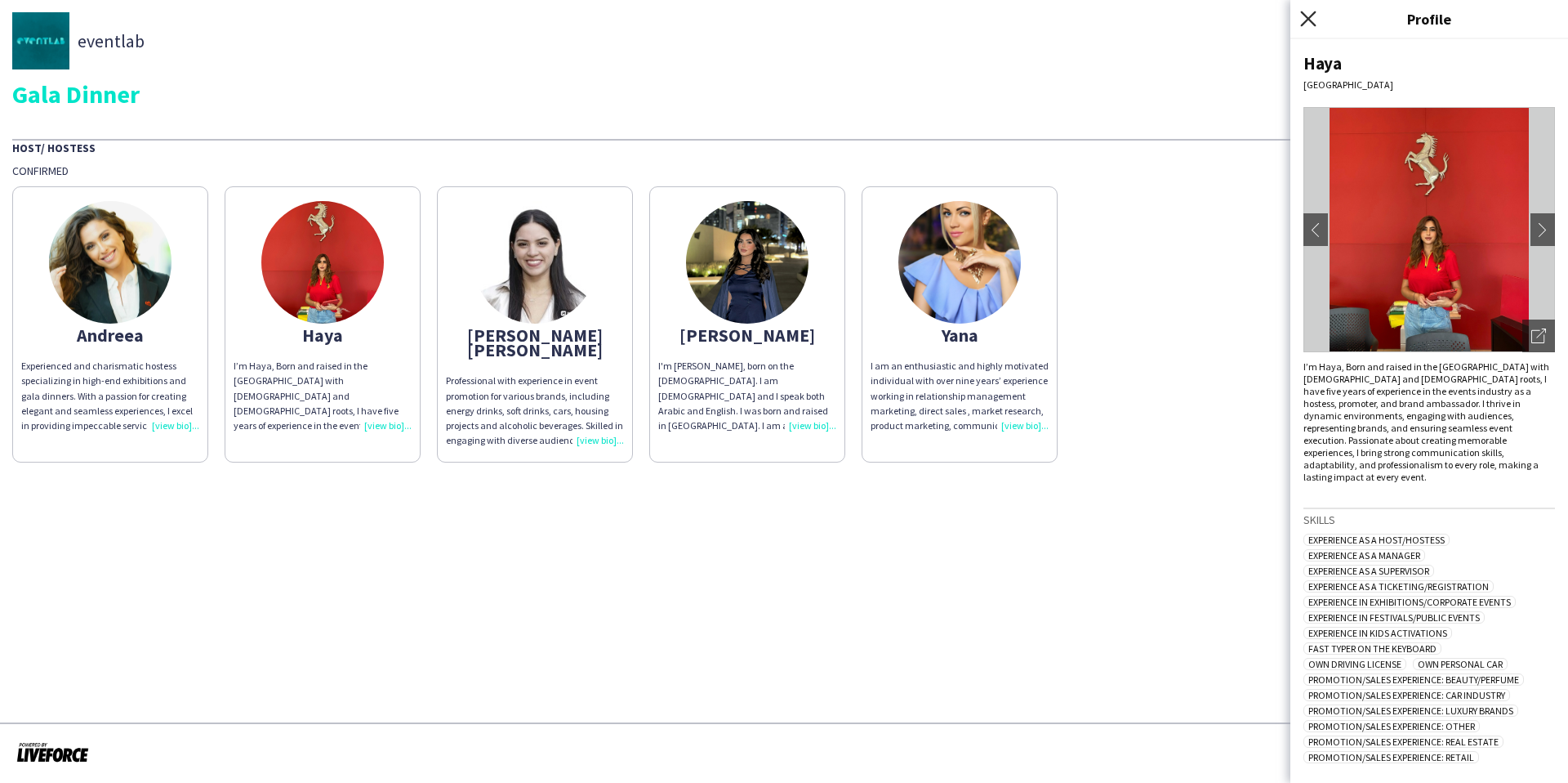
click at [1308, 21] on icon "Close pop-in" at bounding box center [1308, 19] width 16 height 16
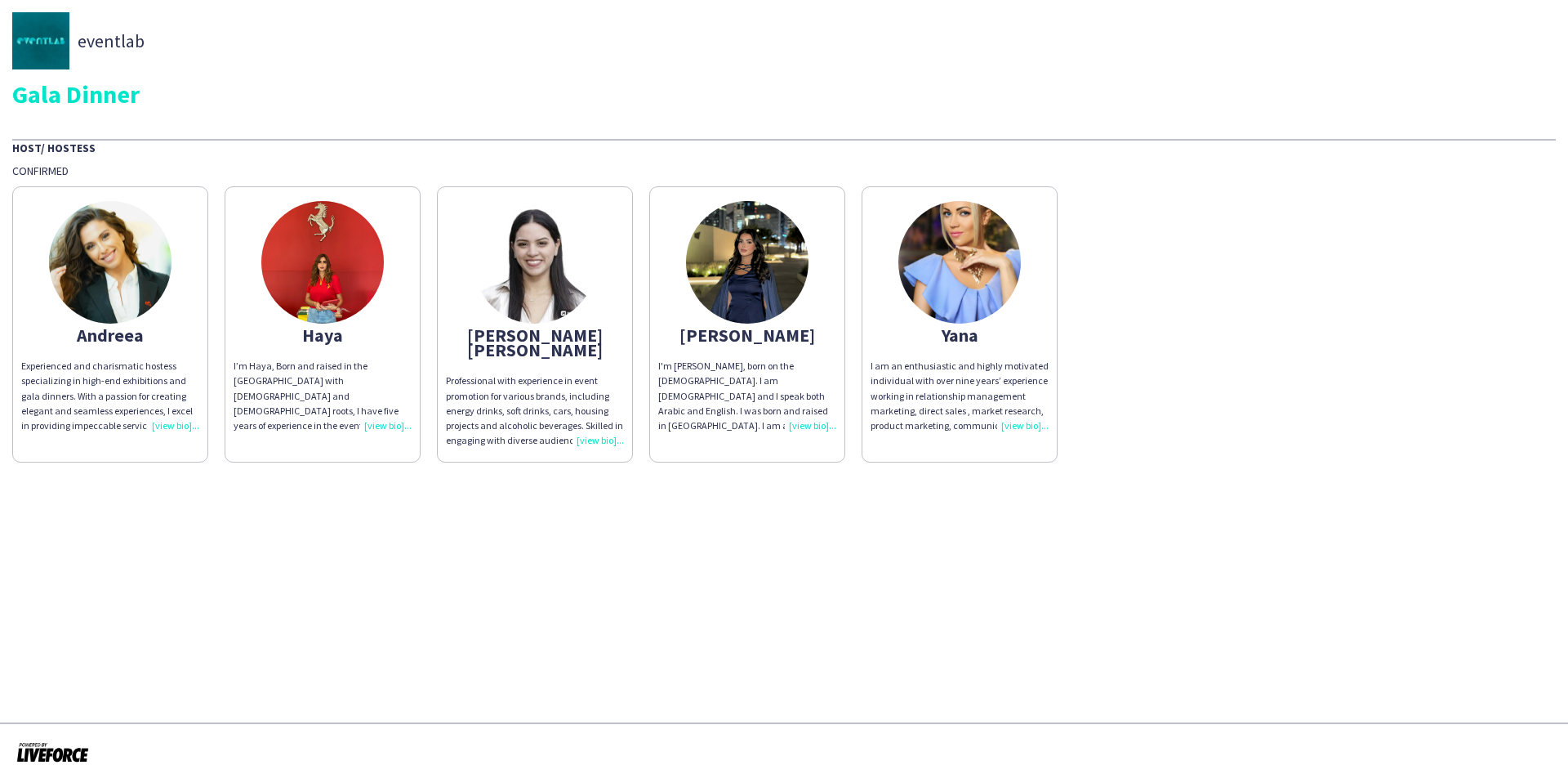
click at [1159, 119] on div "eventlab Gala Dinner Host/ Hostess Confirmed Andreea Experienced and charismati…" at bounding box center [784, 237] width 1568 height 475
click at [1111, 156] on div "Host/ Hostess Confirmed Andreea Experienced and charismatic hostess specializin…" at bounding box center [784, 300] width 1543 height 323
click at [1091, 91] on div "Gala Dinner" at bounding box center [784, 94] width 1543 height 25
click at [845, 160] on div "Host/ Hostess Confirmed Andreea Experienced and charismatic hostess specializin…" at bounding box center [784, 300] width 1543 height 323
click at [867, 82] on div "Gala Dinner" at bounding box center [784, 94] width 1543 height 25
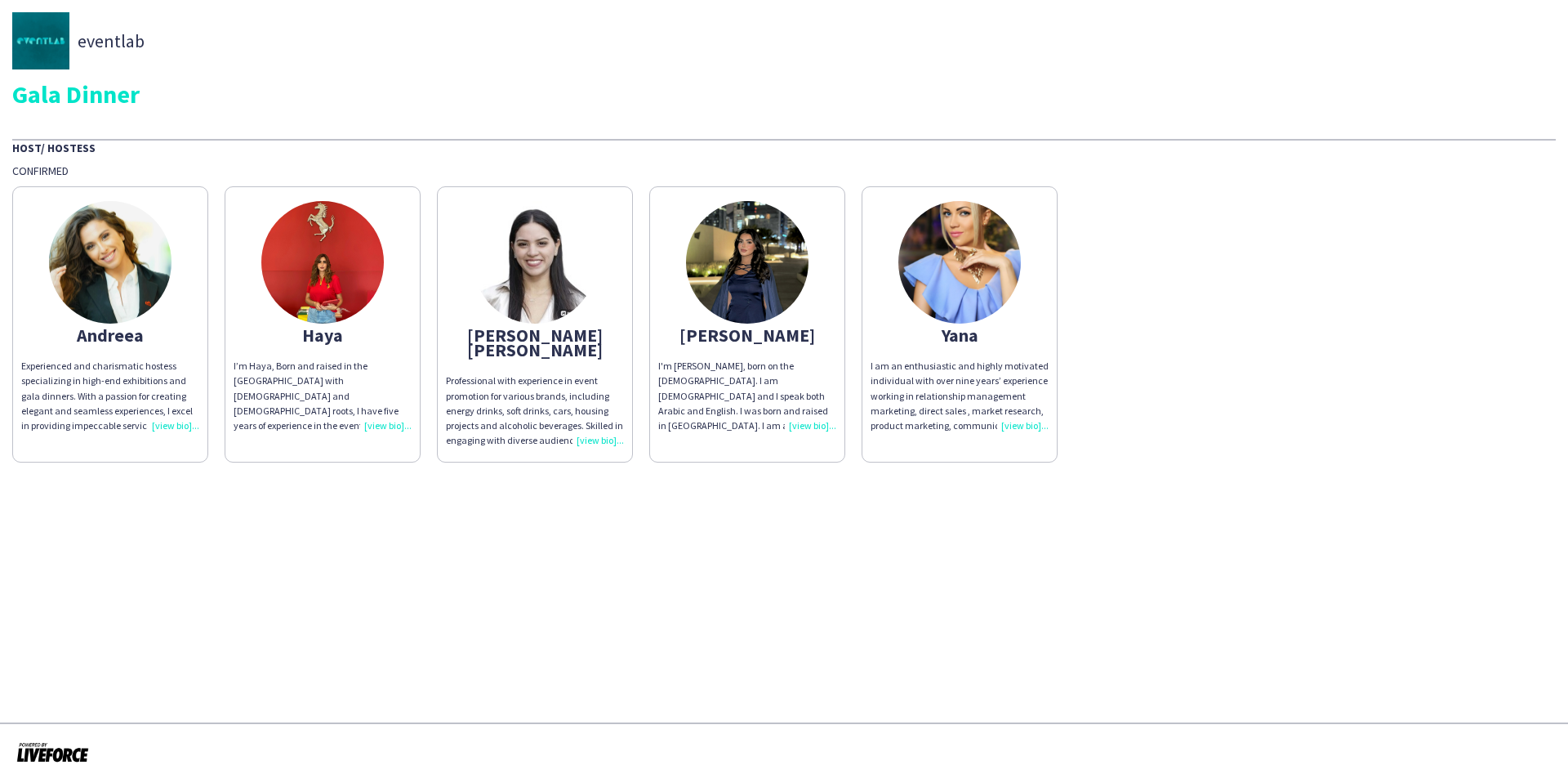
click at [772, 85] on div "Gala Dinner" at bounding box center [784, 94] width 1543 height 25
click at [531, 118] on div "eventlab Gala Dinner Host/ Hostess Confirmed Andreea Experienced and charismati…" at bounding box center [784, 237] width 1568 height 475
click at [334, 137] on div "eventlab Gala Dinner Host/ Hostess Confirmed Andreea Experienced and charismati…" at bounding box center [784, 237] width 1568 height 475
click at [130, 162] on div "Host/ Hostess Confirmed Andreea Experienced and charismatic hostess specializin…" at bounding box center [784, 300] width 1543 height 323
click at [172, 99] on div "Gala Dinner" at bounding box center [784, 94] width 1543 height 25
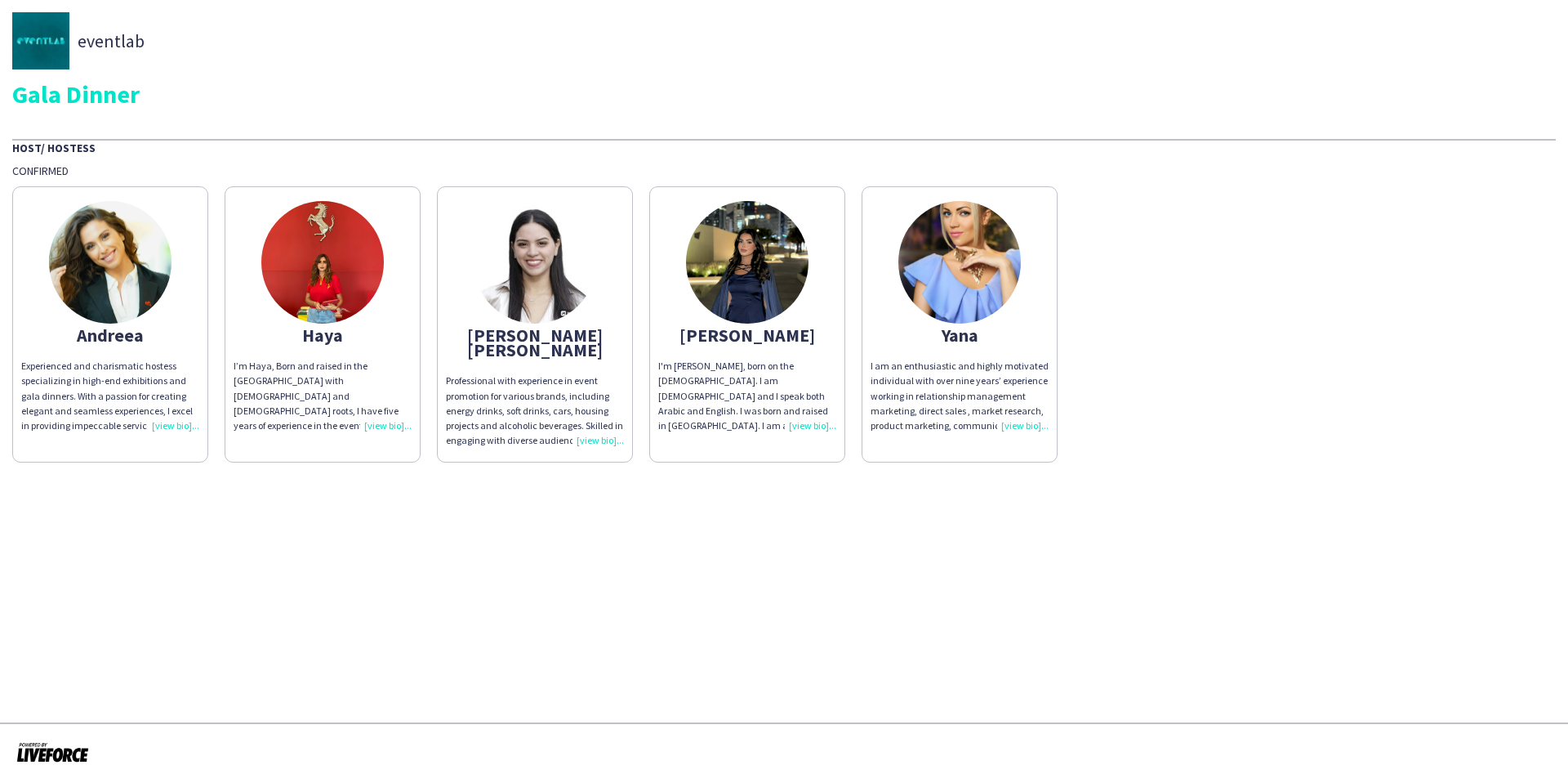
click at [322, 136] on div "eventlab Gala Dinner Host/ Hostess Confirmed Andreea Experienced and charismati…" at bounding box center [784, 237] width 1568 height 475
click at [416, 103] on div "Gala Dinner" at bounding box center [784, 94] width 1543 height 25
click at [529, 108] on div "eventlab Gala Dinner Host/ Hostess Confirmed Andreea Experienced and charismati…" at bounding box center [784, 237] width 1568 height 475
click at [710, 102] on div "Gala Dinner" at bounding box center [784, 94] width 1543 height 25
click at [960, 112] on div "eventlab Gala Dinner Host/ Hostess Confirmed Andreea Experienced and charismati…" at bounding box center [784, 237] width 1568 height 475
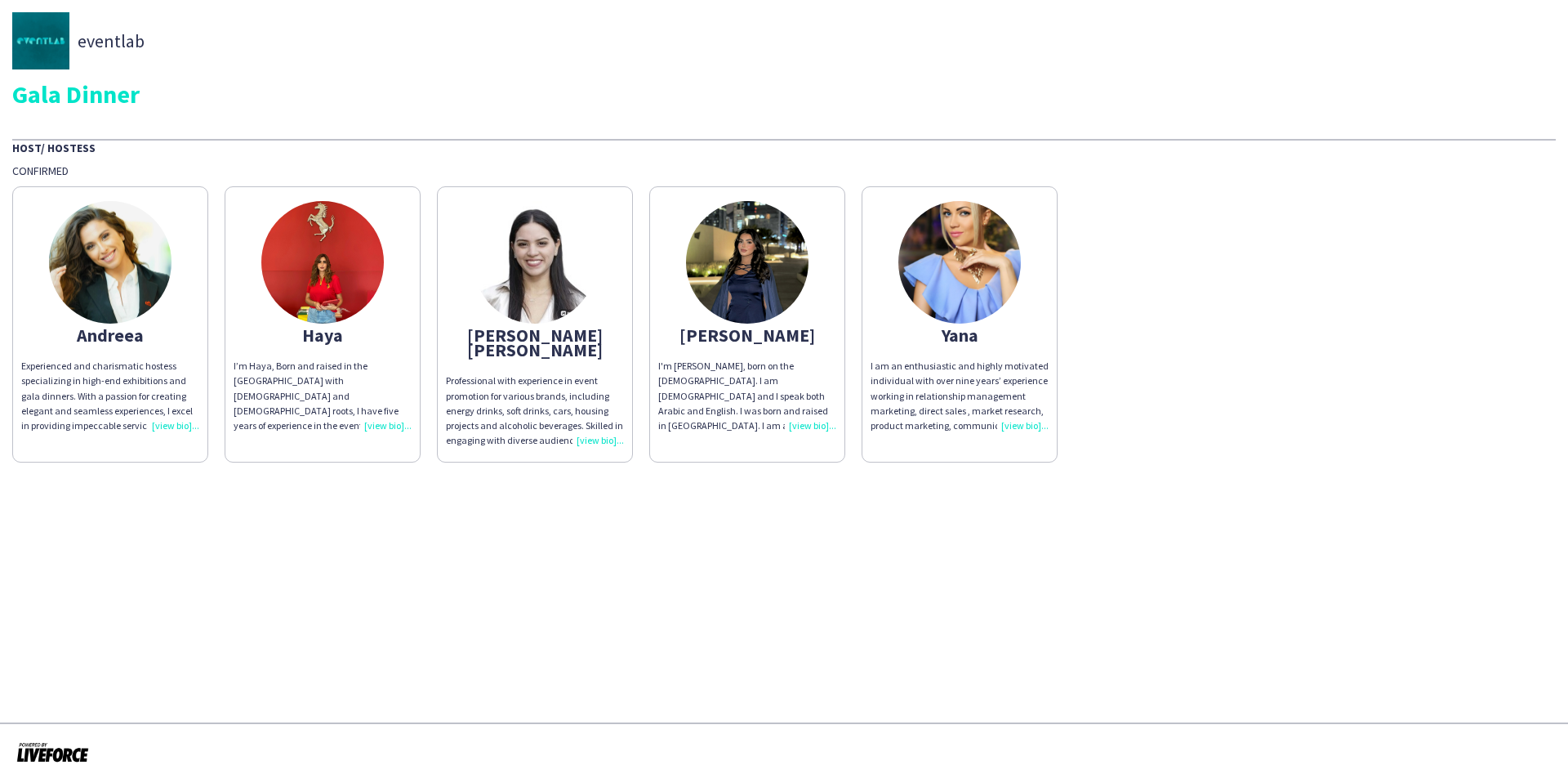
click at [974, 578] on app-share-pages "eventlab Gala Dinner Host/ Hostess Confirmed Andreea Experienced and charismati…" at bounding box center [784, 391] width 1568 height 783
click at [686, 540] on app-share-pages "eventlab Gala Dinner Host/ Hostess Confirmed Andreea Experienced and charismati…" at bounding box center [784, 391] width 1568 height 783
click at [544, 531] on app-share-pages "eventlab Gala Dinner Host/ Hostess Confirmed Andreea Experienced and charismati…" at bounding box center [784, 391] width 1568 height 783
click at [321, 503] on app-share-pages "eventlab Gala Dinner Host/ Hostess Confirmed Andreea Experienced and charismati…" at bounding box center [784, 391] width 1568 height 783
click at [98, 479] on app-share-pages "eventlab Gala Dinner Host/ Hostess Confirmed Andreea Experienced and charismati…" at bounding box center [784, 391] width 1568 height 783
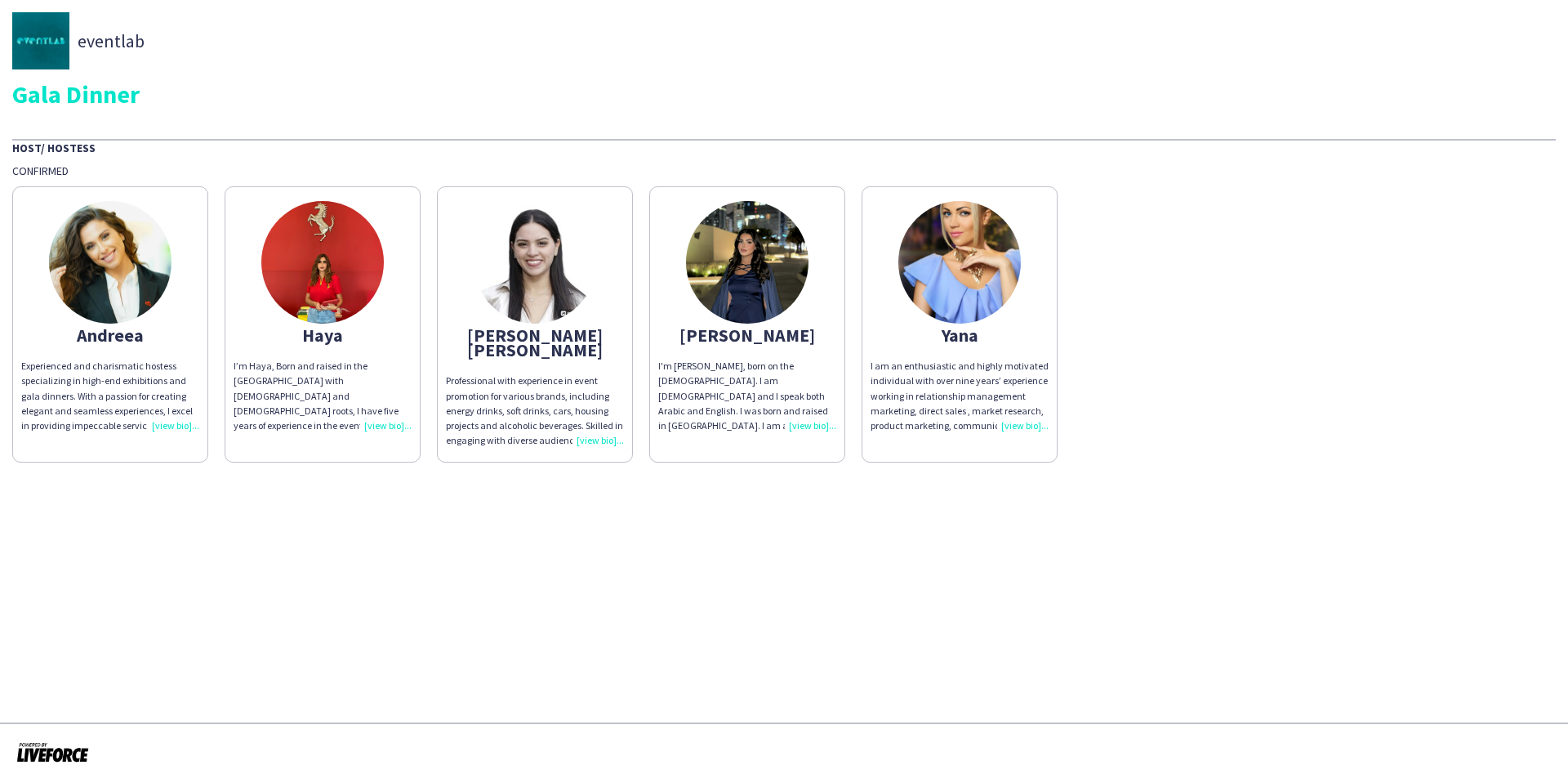
click at [146, 127] on div "eventlab Gala Dinner Host/ Hostess Confirmed Andreea Experienced and charismati…" at bounding box center [784, 237] width 1568 height 475
click at [317, 104] on div "Gala Dinner" at bounding box center [784, 94] width 1543 height 25
click at [516, 91] on div "Gala Dinner" at bounding box center [784, 94] width 1543 height 25
click at [745, 113] on div "eventlab Gala Dinner Host/ Hostess Confirmed Andreea Experienced and charismati…" at bounding box center [784, 237] width 1568 height 475
click at [916, 113] on div "eventlab Gala Dinner Host/ Hostess Confirmed Andreea Experienced and charismati…" at bounding box center [784, 237] width 1568 height 475
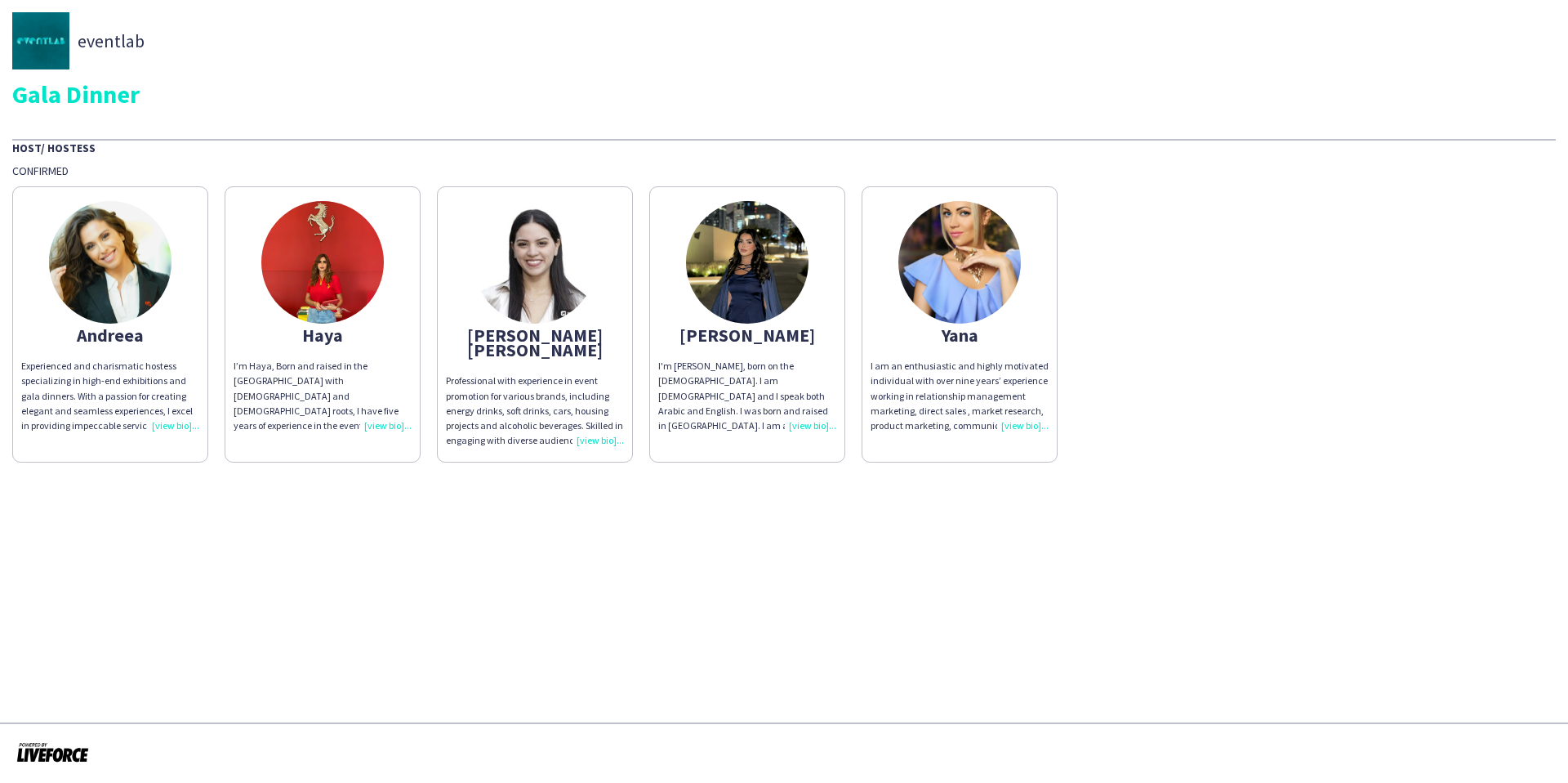
click at [709, 290] on img at bounding box center [746, 262] width 123 height 123
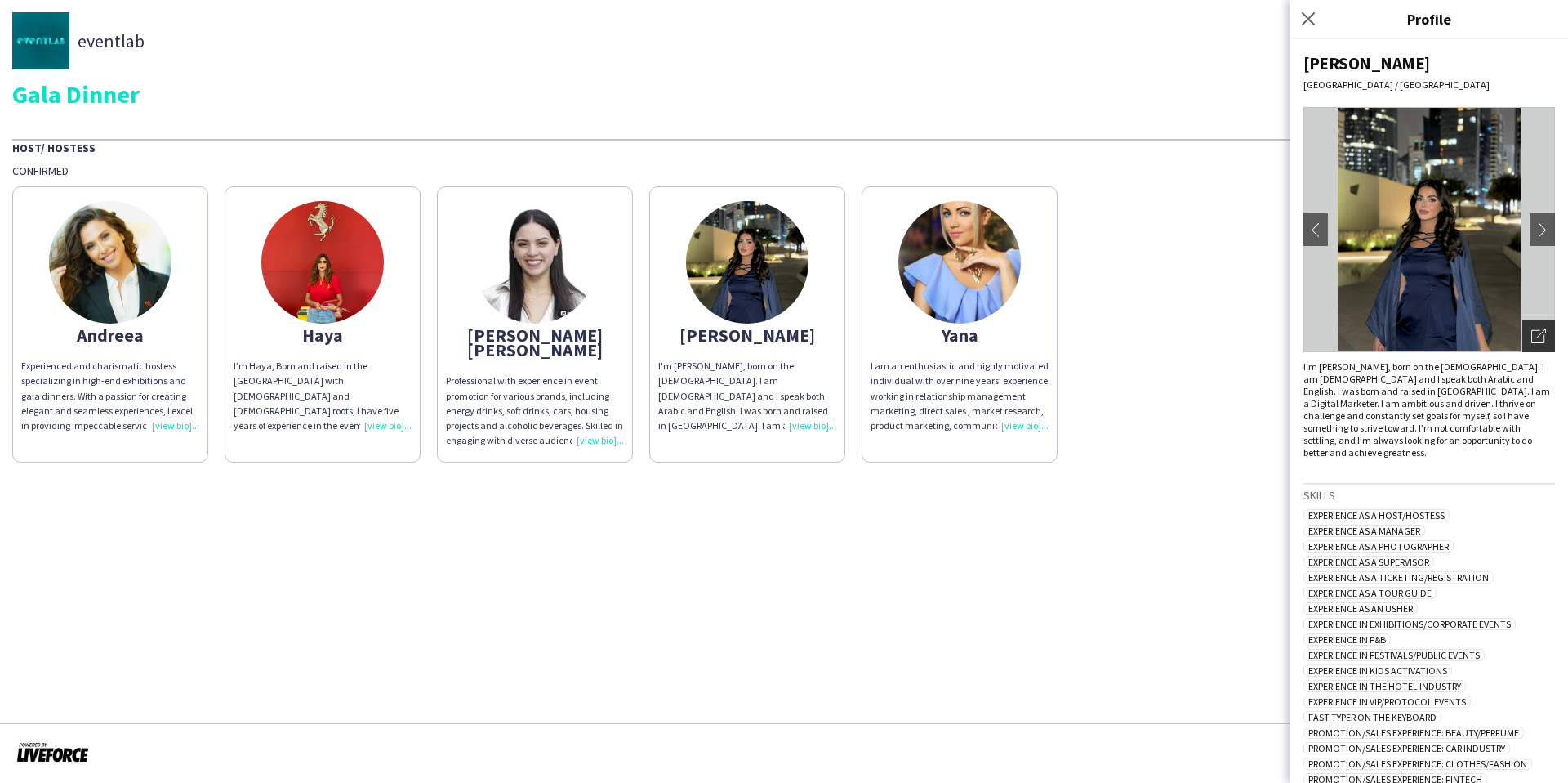
click at [1539, 334] on icon at bounding box center [1541, 333] width 10 height 10
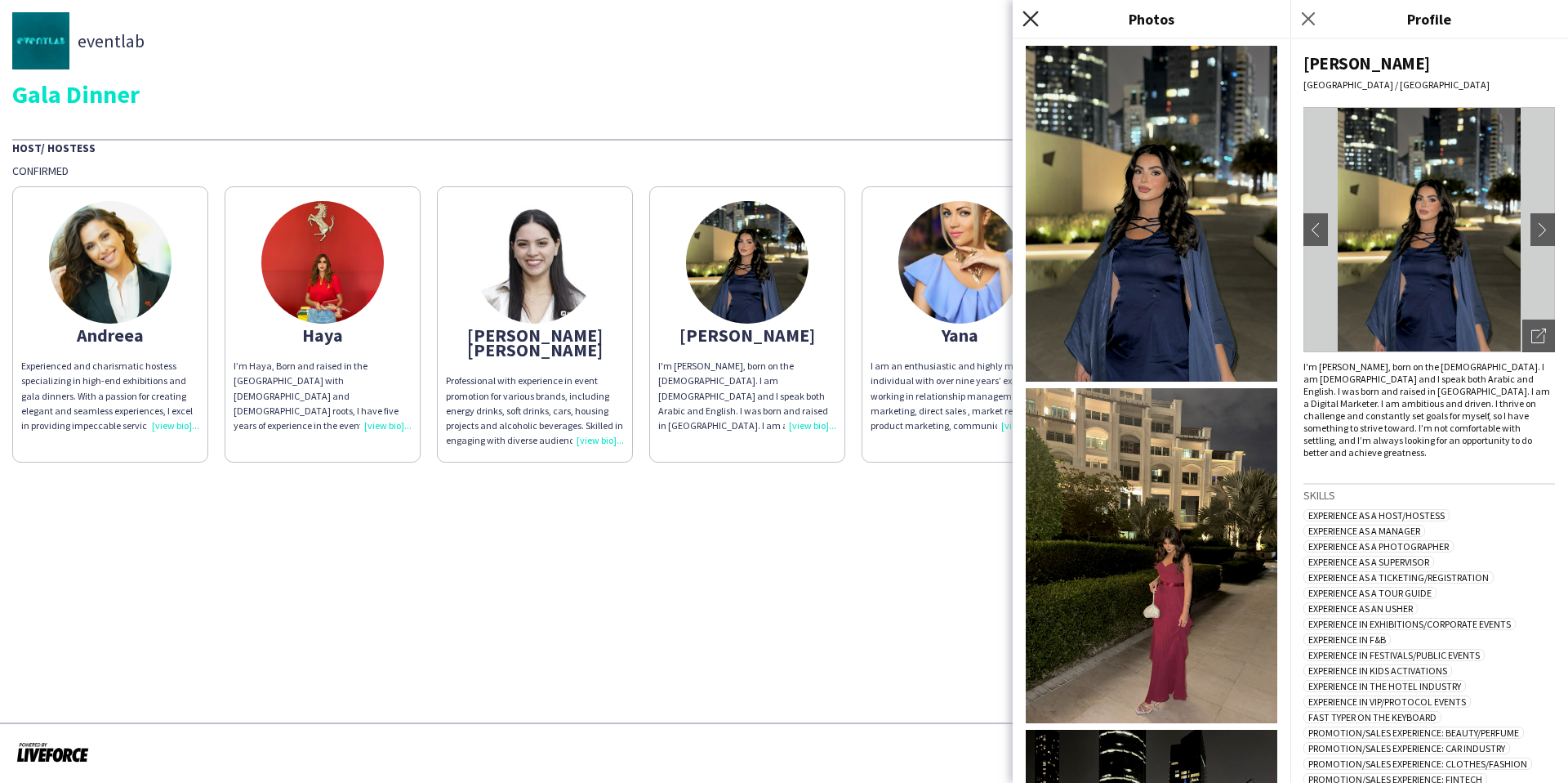
click at [1035, 19] on icon "Close pop-in" at bounding box center [1031, 19] width 16 height 16
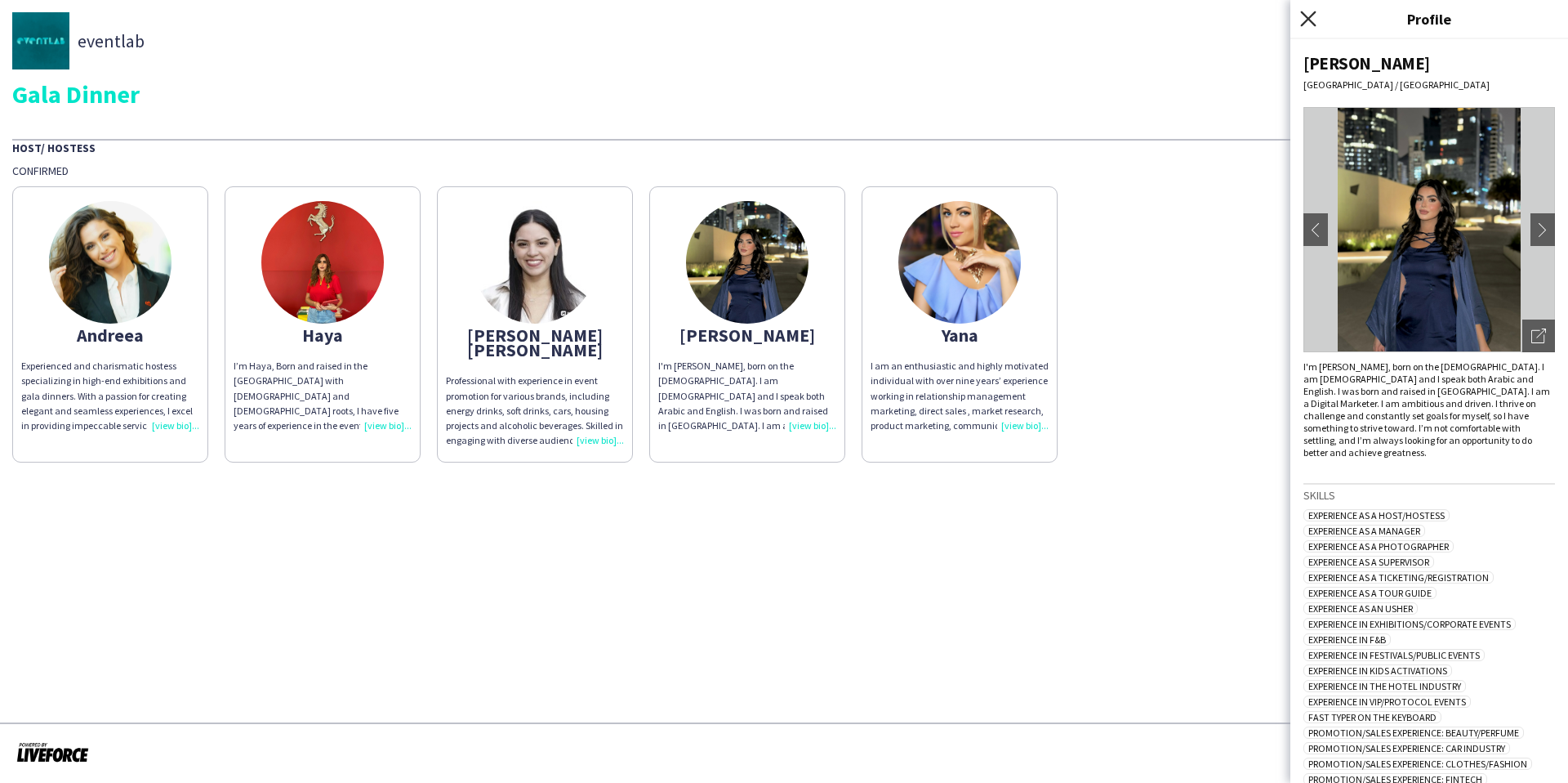
click at [1308, 22] on icon "Close pop-in" at bounding box center [1308, 19] width 16 height 16
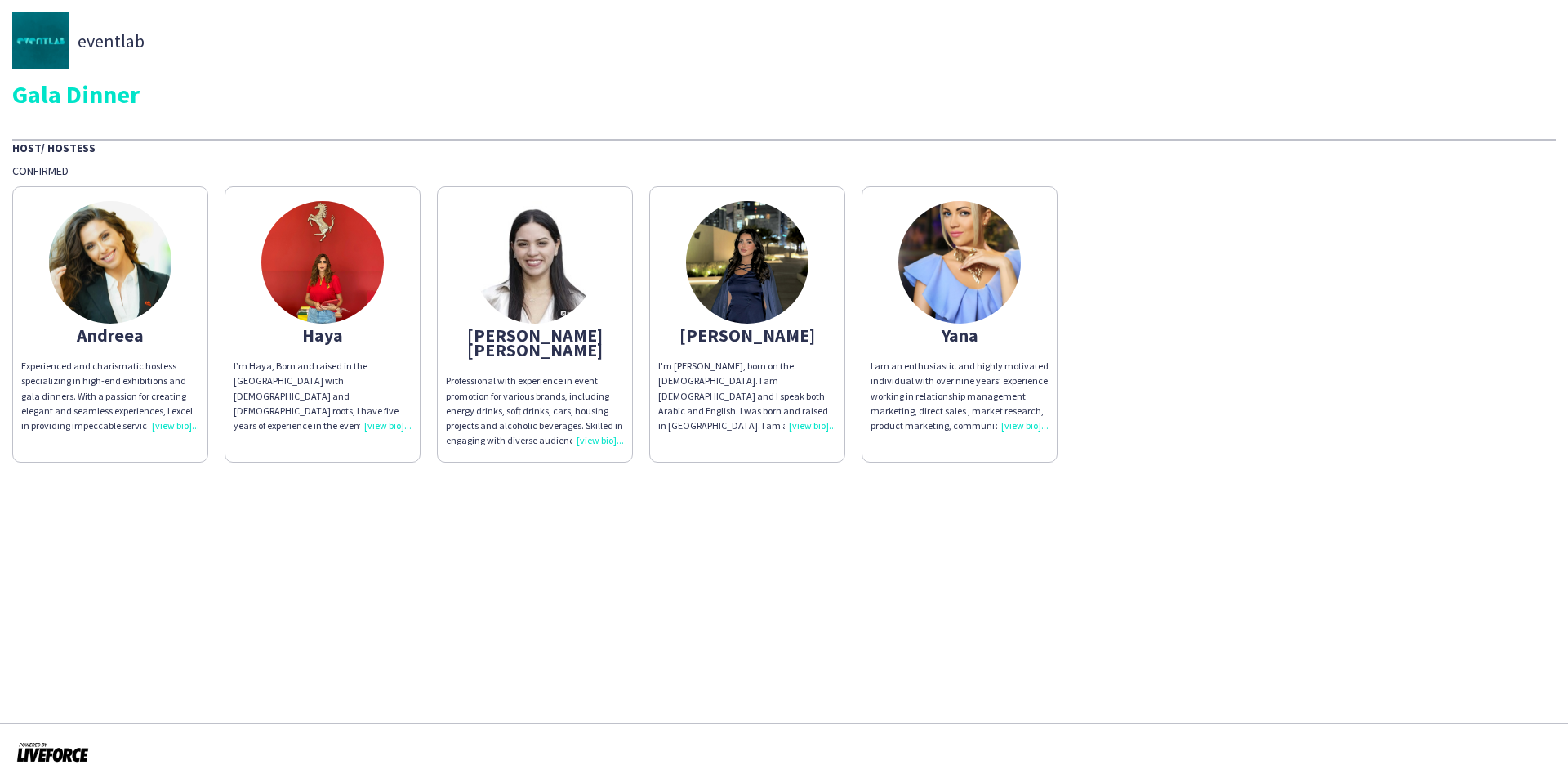
click at [283, 350] on app-share-pages-crew-card "Haya I’m Haya, Born and raised in the UAE with Palestinian and Lebanese roots, …" at bounding box center [322, 324] width 196 height 276
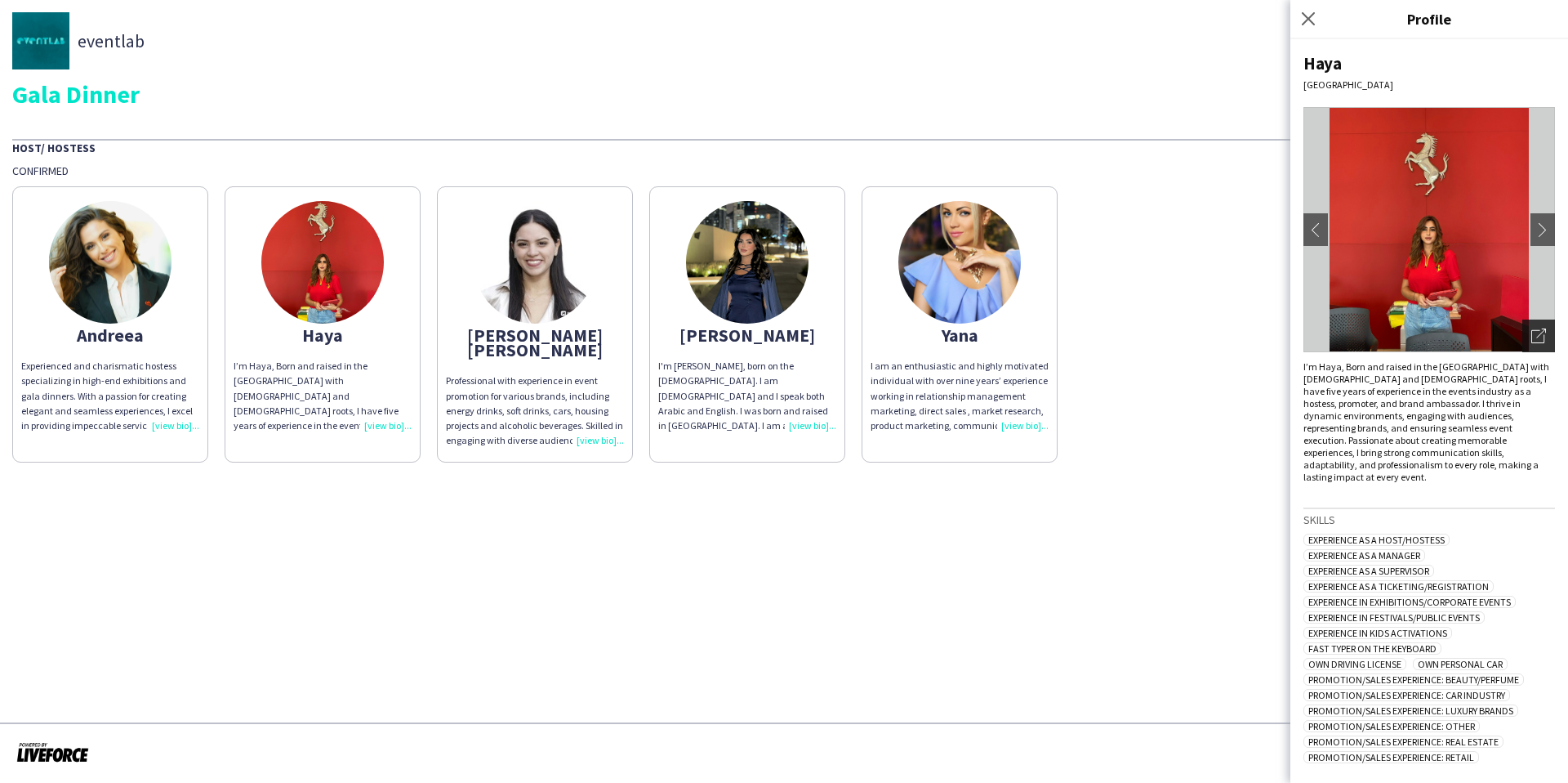
click at [1538, 334] on icon "Open photos pop-in" at bounding box center [1538, 335] width 15 height 15
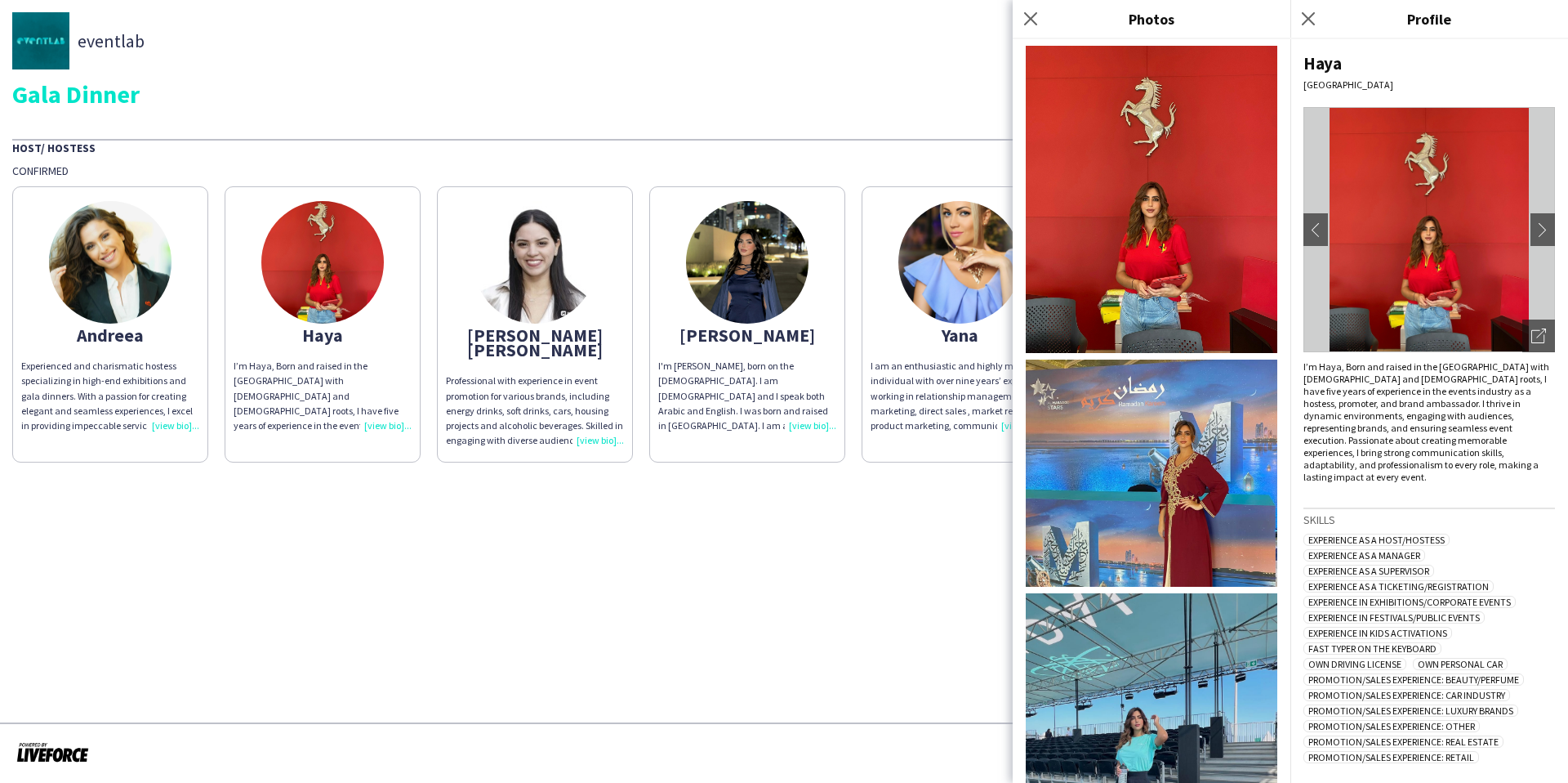
scroll to position [147, 0]
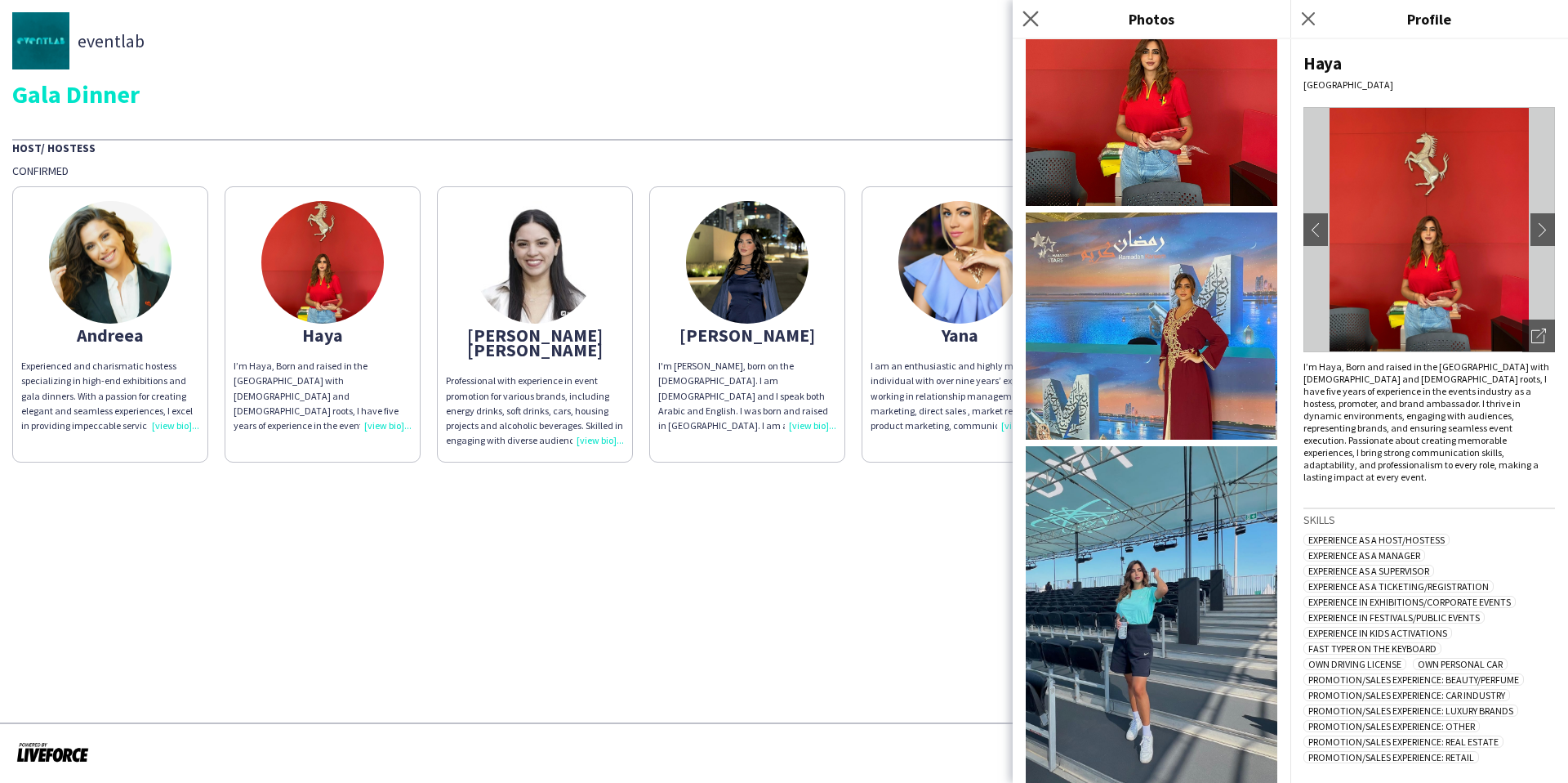
click at [1036, 26] on icon at bounding box center [1031, 19] width 16 height 16
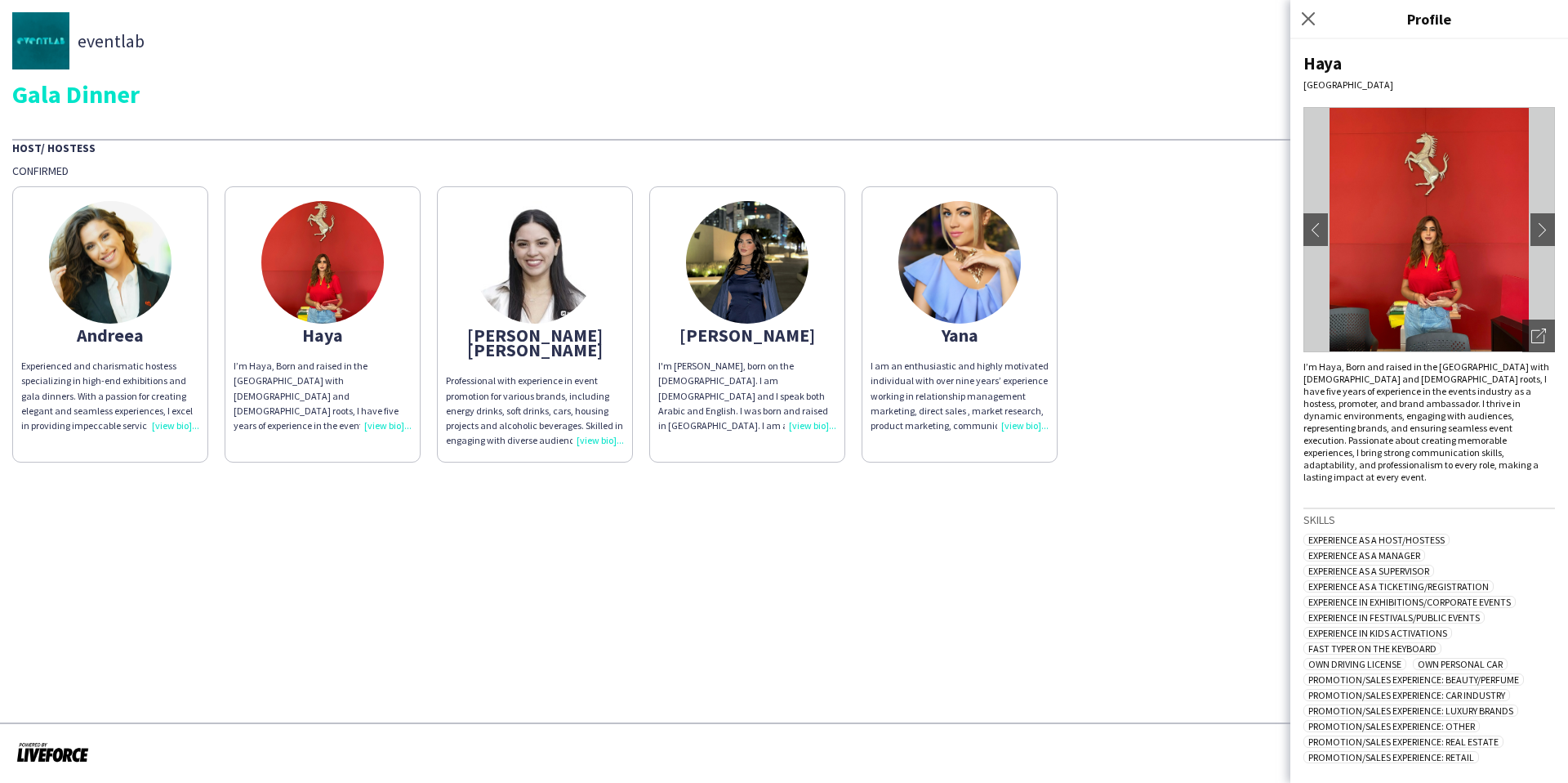
click at [1319, 17] on div "Close pop-in" at bounding box center [1310, 19] width 41 height 38
click at [1287, 12] on div "eventlab" at bounding box center [784, 41] width 1543 height 57
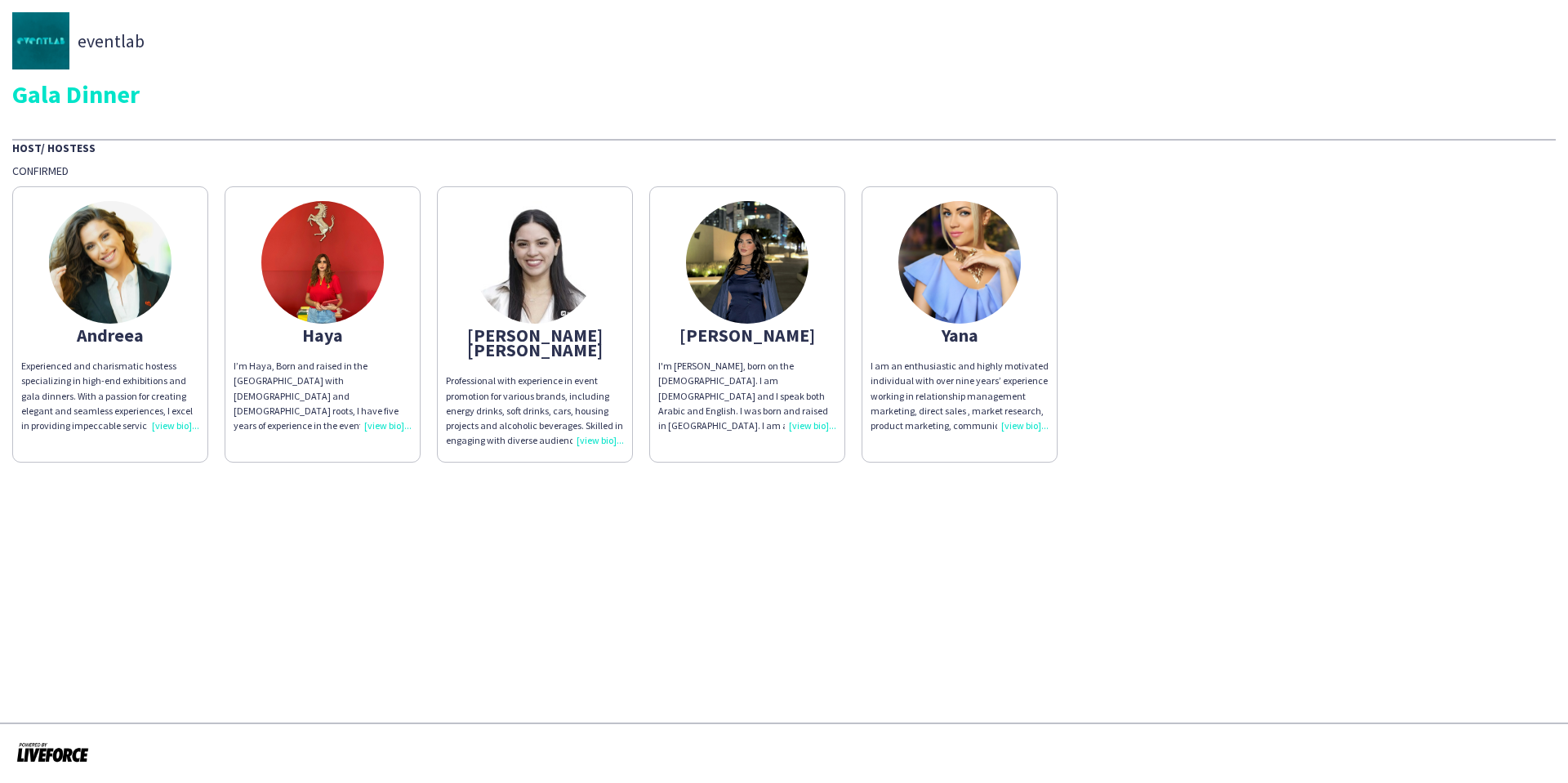
click at [895, 296] on app-share-pages-crew-card "Yana I am an enthusiastic and highly motivated individual with over nine years’…" at bounding box center [959, 324] width 196 height 276
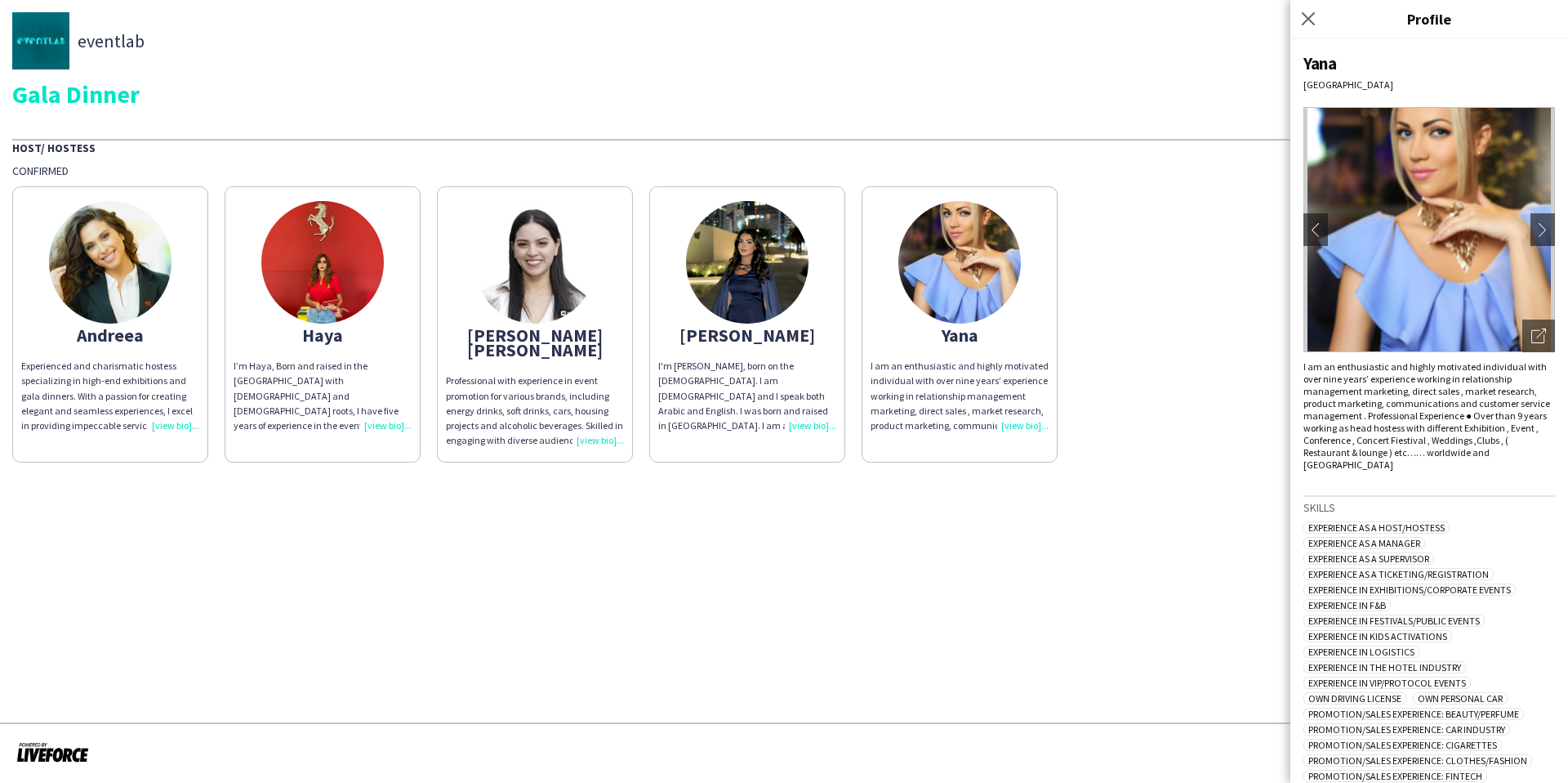
click at [153, 229] on img at bounding box center [110, 262] width 123 height 123
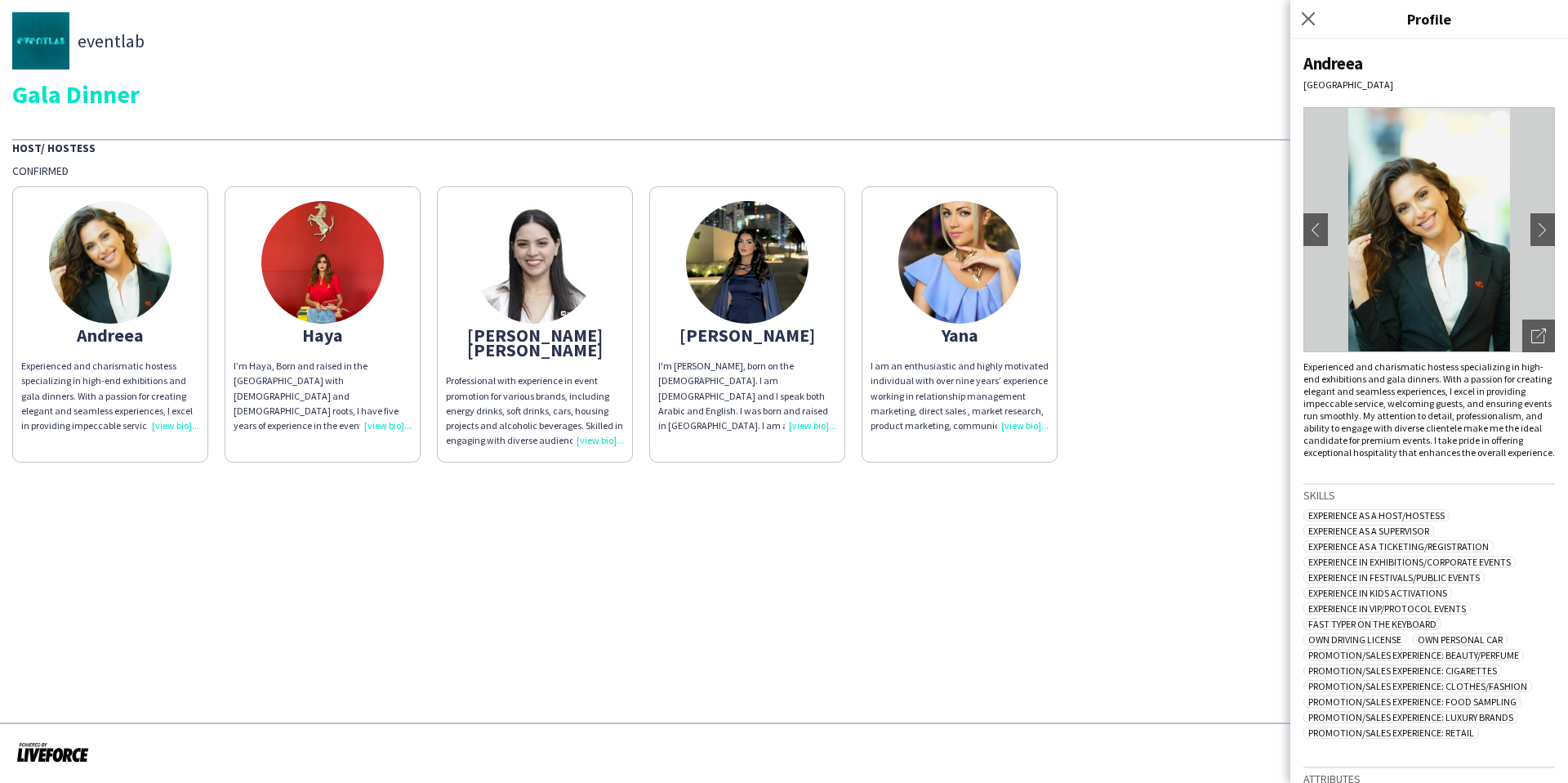
click at [1534, 362] on div "Experienced and charismatic hostess specializing in high-end exhibitions and ga…" at bounding box center [1429, 409] width 251 height 98
click at [1531, 345] on div "Open photos pop-in" at bounding box center [1538, 335] width 33 height 33
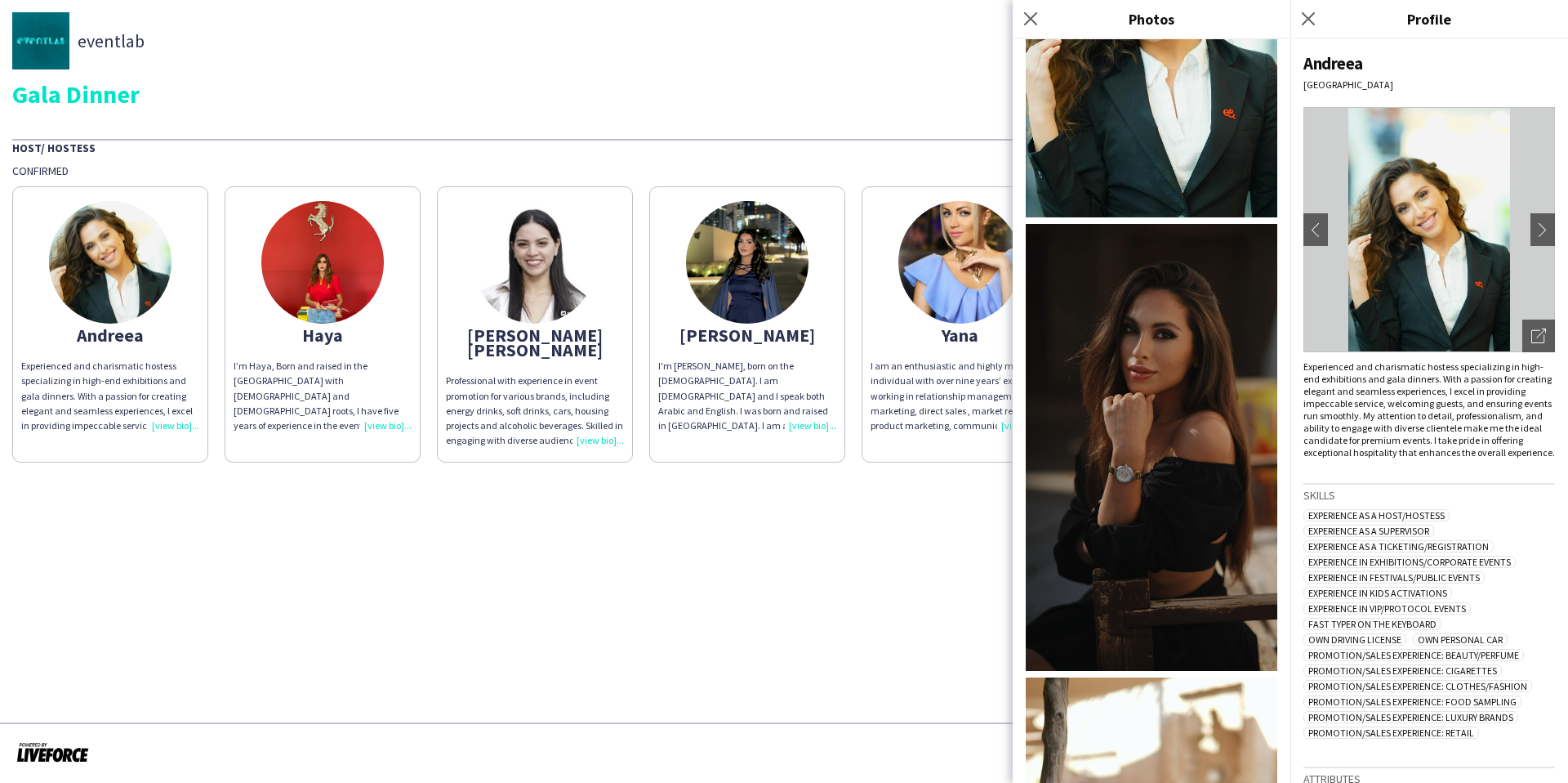
scroll to position [0, 0]
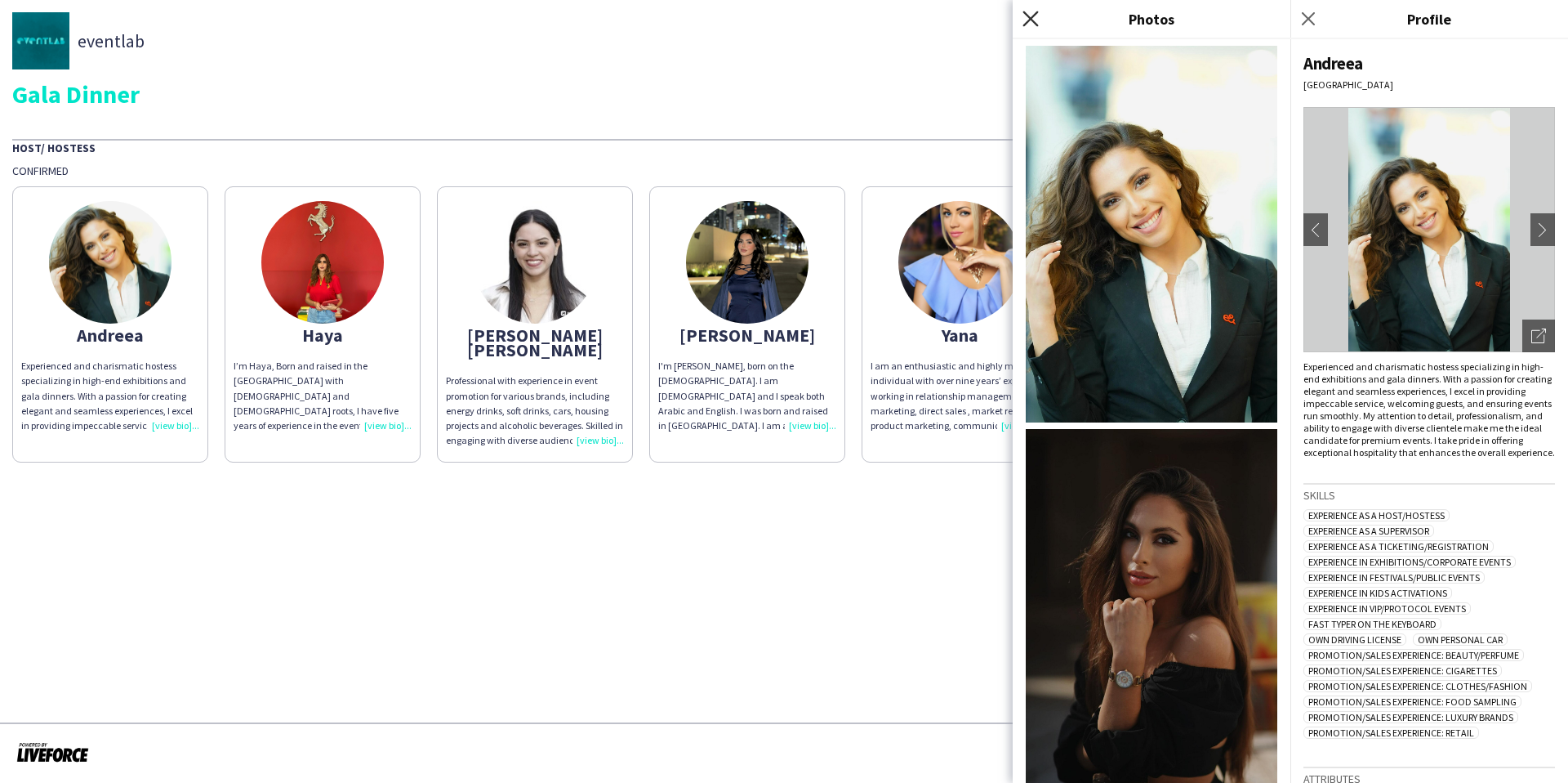
click at [1032, 16] on icon "Close pop-in" at bounding box center [1031, 19] width 16 height 16
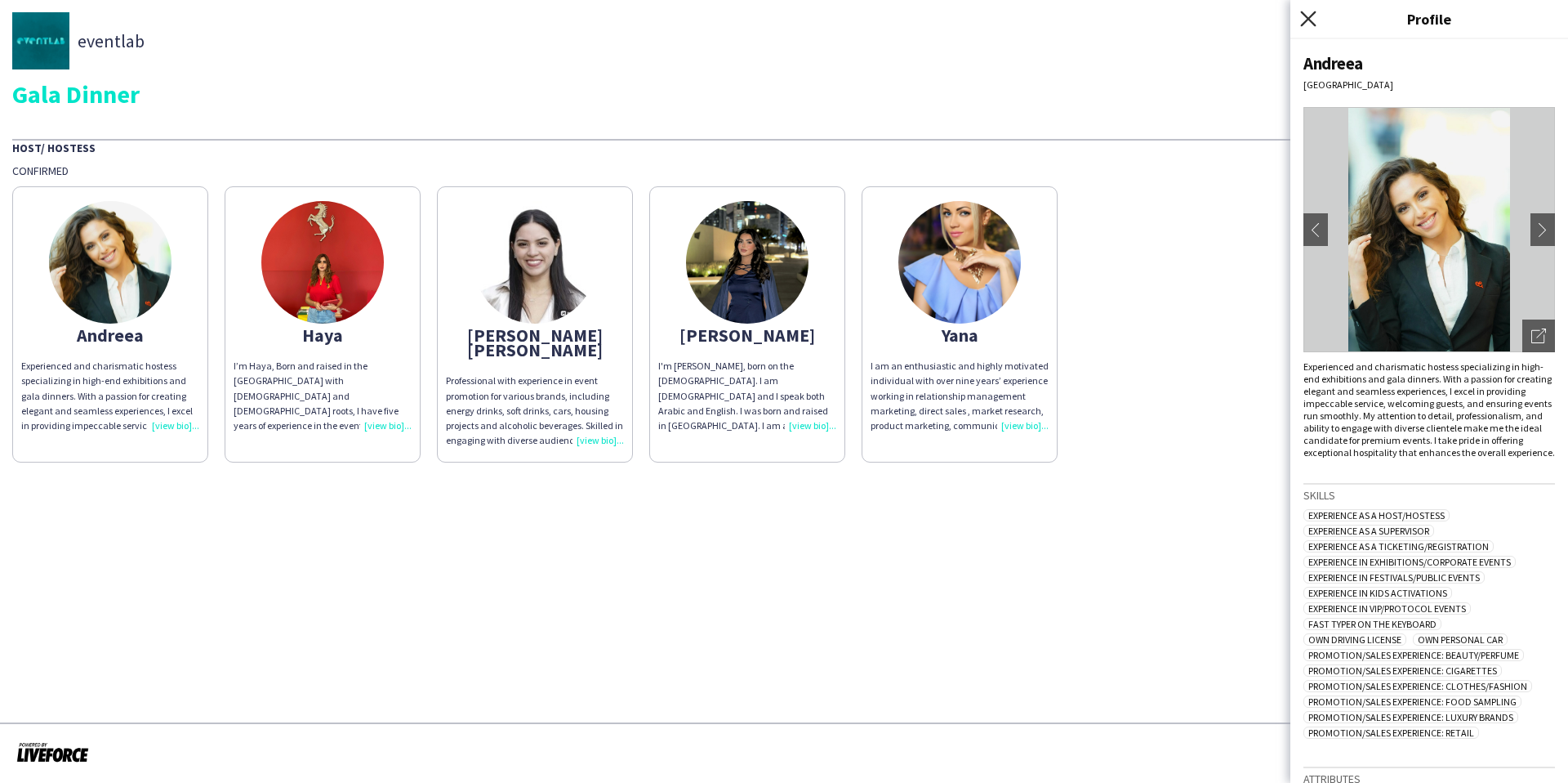
click at [1308, 22] on icon "Close pop-in" at bounding box center [1308, 19] width 16 height 16
